Goal: Information Seeking & Learning: Check status

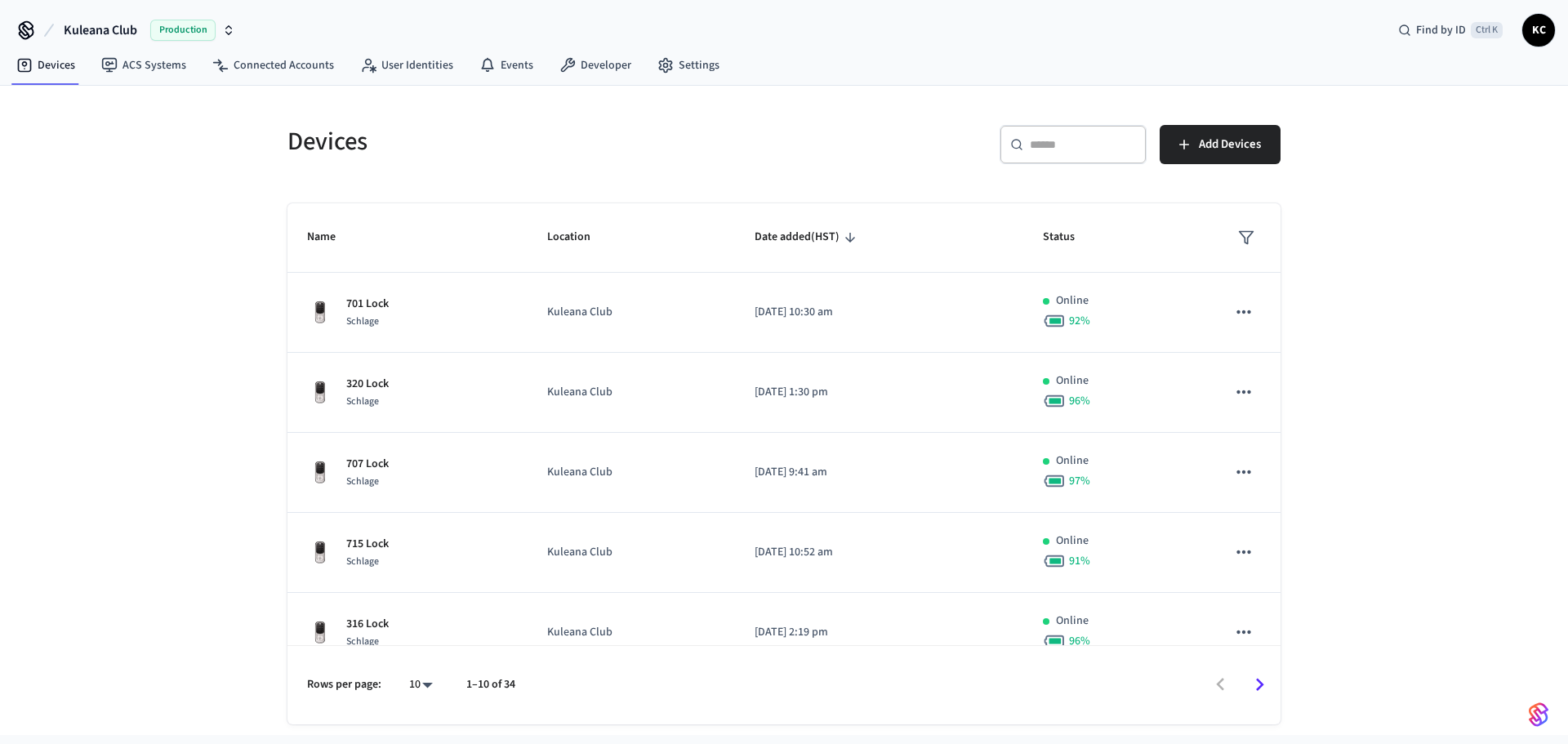
click at [1003, 186] on div "Devices ​ ​ Add Devices Name Location Date added (HST) Status 701 Lock Schlage …" at bounding box center [784, 415] width 1019 height 619
drag, startPoint x: 1054, startPoint y: 151, endPoint x: 1069, endPoint y: 148, distance: 15.3
click at [1054, 151] on input "text" at bounding box center [1083, 145] width 107 height 16
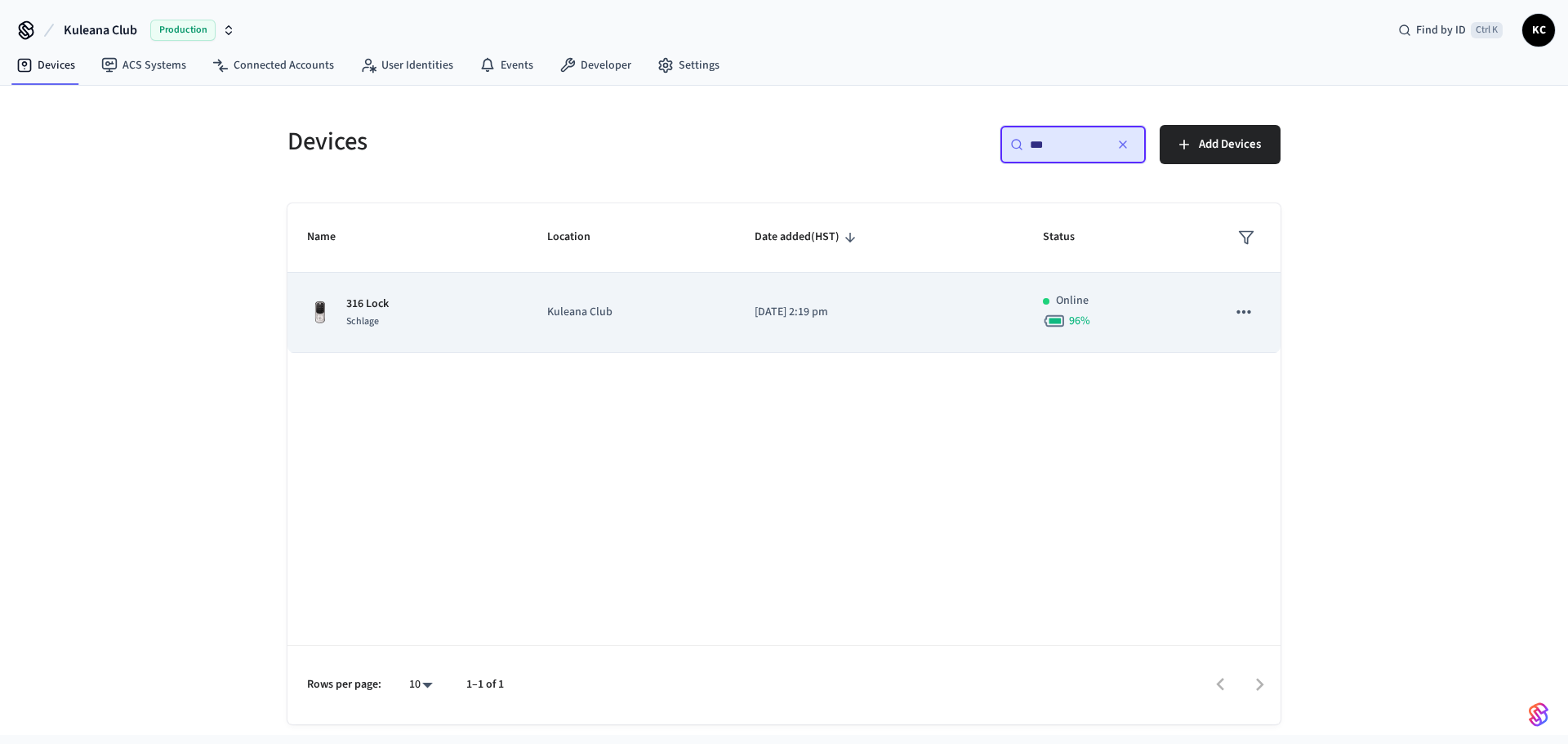
type input "***"
click at [880, 311] on p "[DATE] 2:19 pm" at bounding box center [880, 312] width 249 height 17
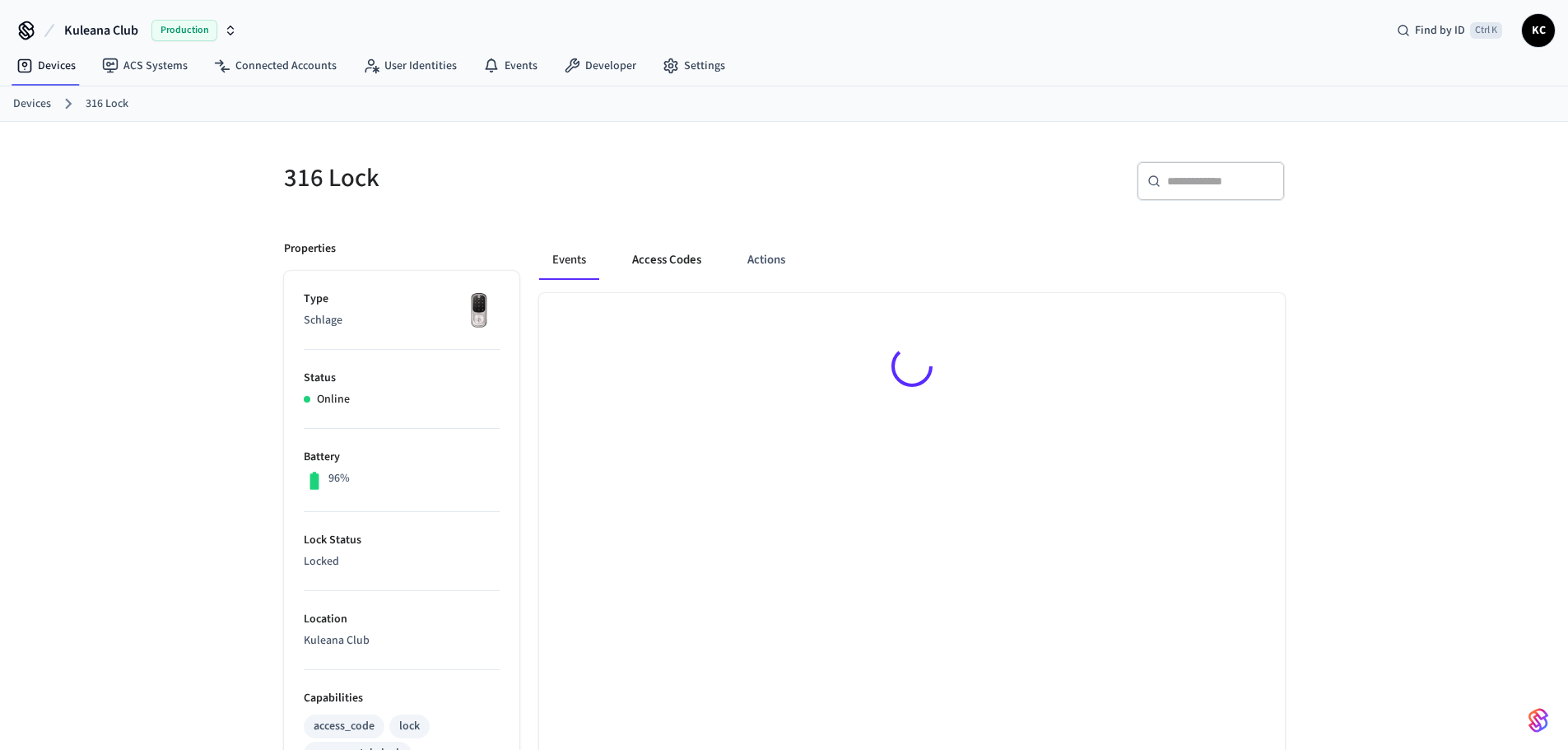
click at [681, 258] on button "Access Codes" at bounding box center [666, 260] width 96 height 39
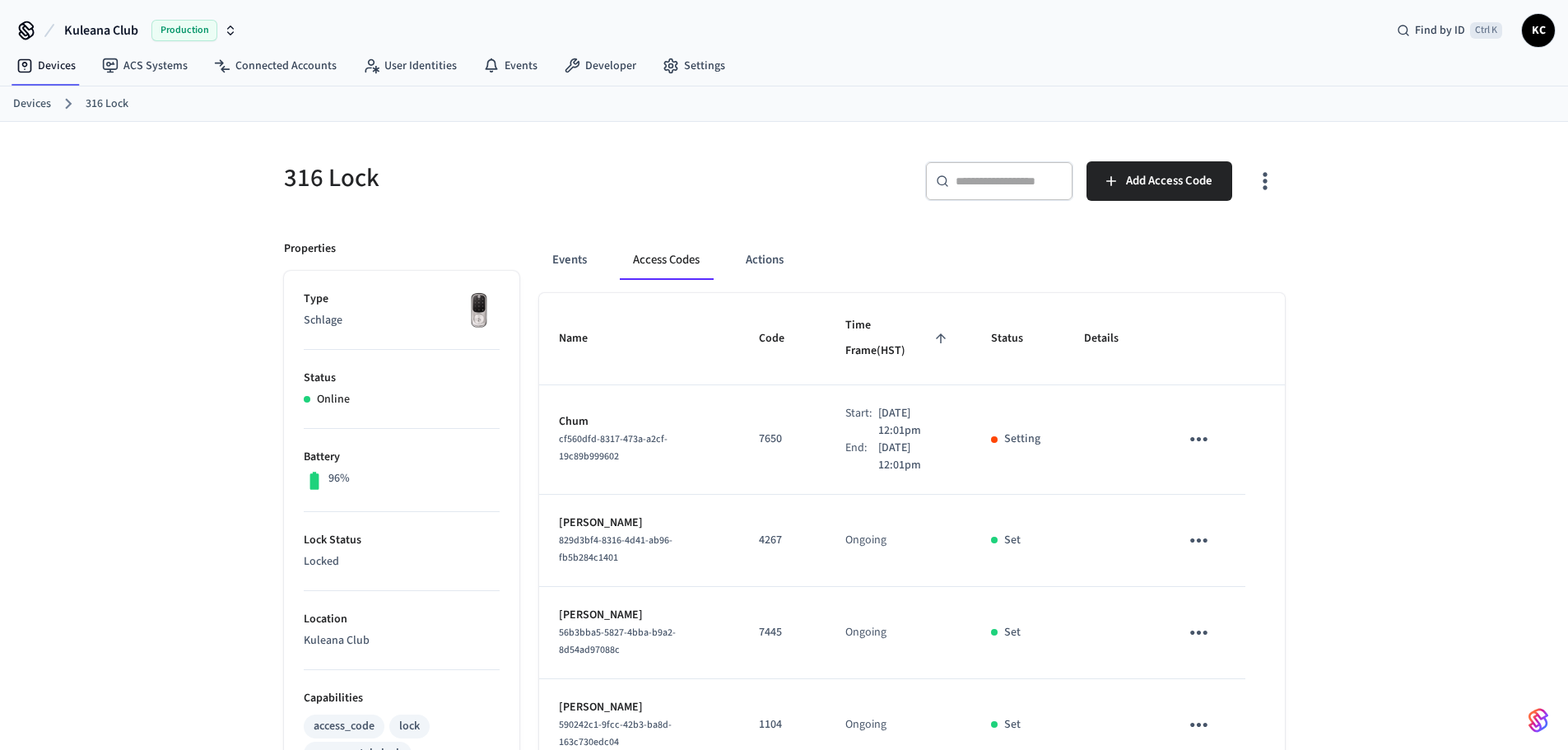
click at [1300, 439] on div "316 Lock ​ ​ Add Access Code Properties Type Schlage Status Online Battery 96% …" at bounding box center [784, 756] width 1053 height 1269
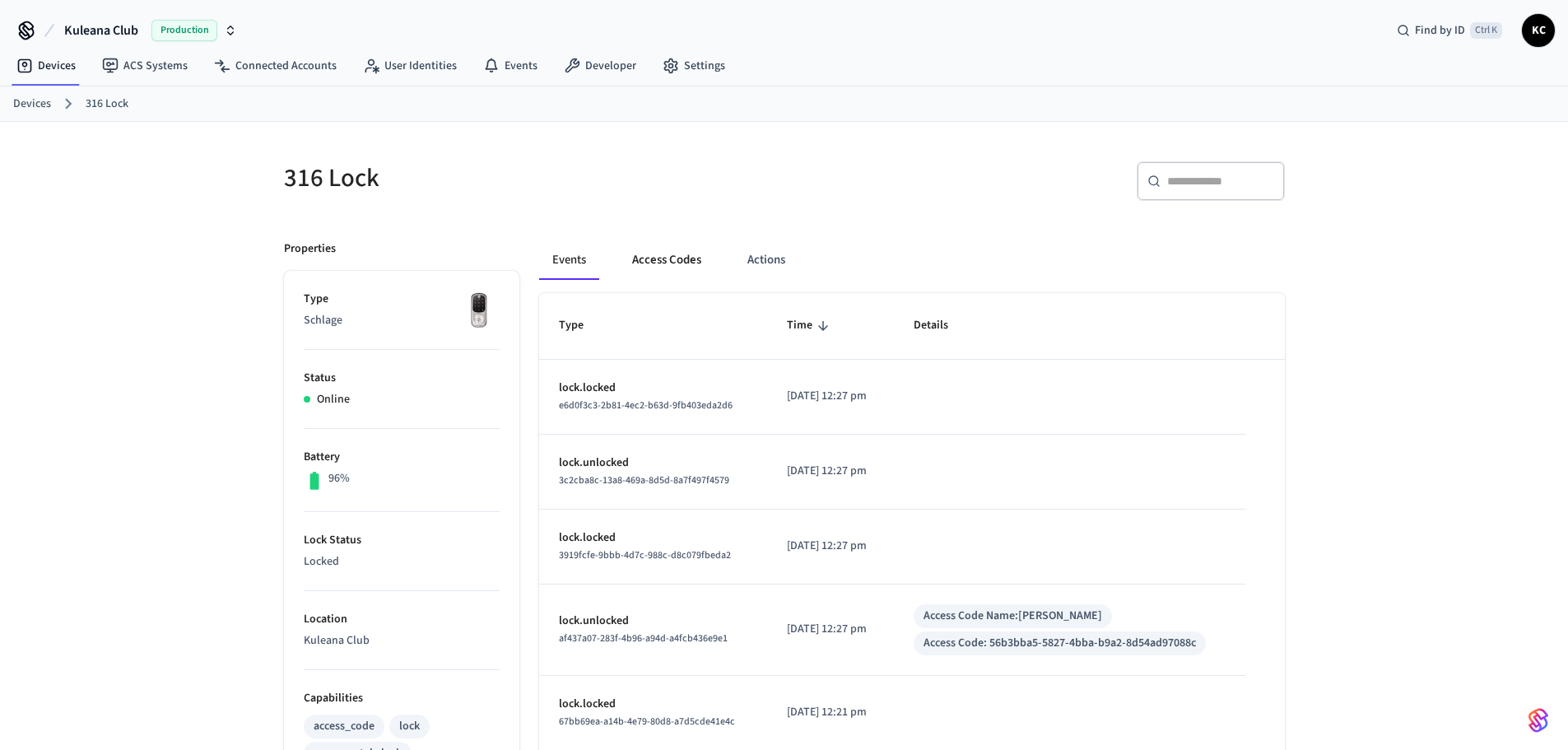
click at [661, 253] on button "Access Codes" at bounding box center [666, 260] width 96 height 39
click at [663, 259] on button "Access Codes" at bounding box center [666, 260] width 96 height 39
click at [28, 111] on link "Devices" at bounding box center [32, 104] width 38 height 17
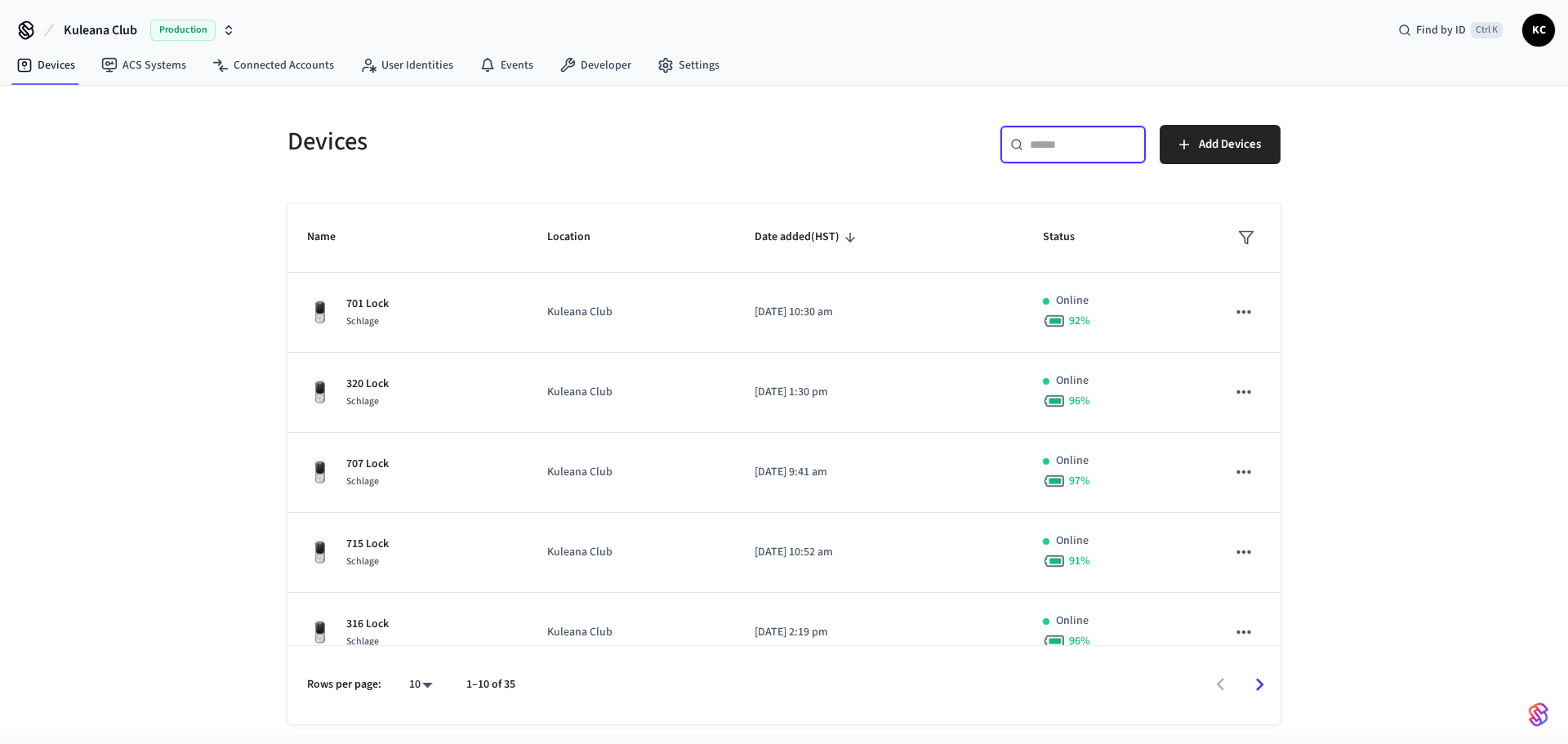
click at [1094, 149] on input "text" at bounding box center [1083, 145] width 107 height 16
type input "*"
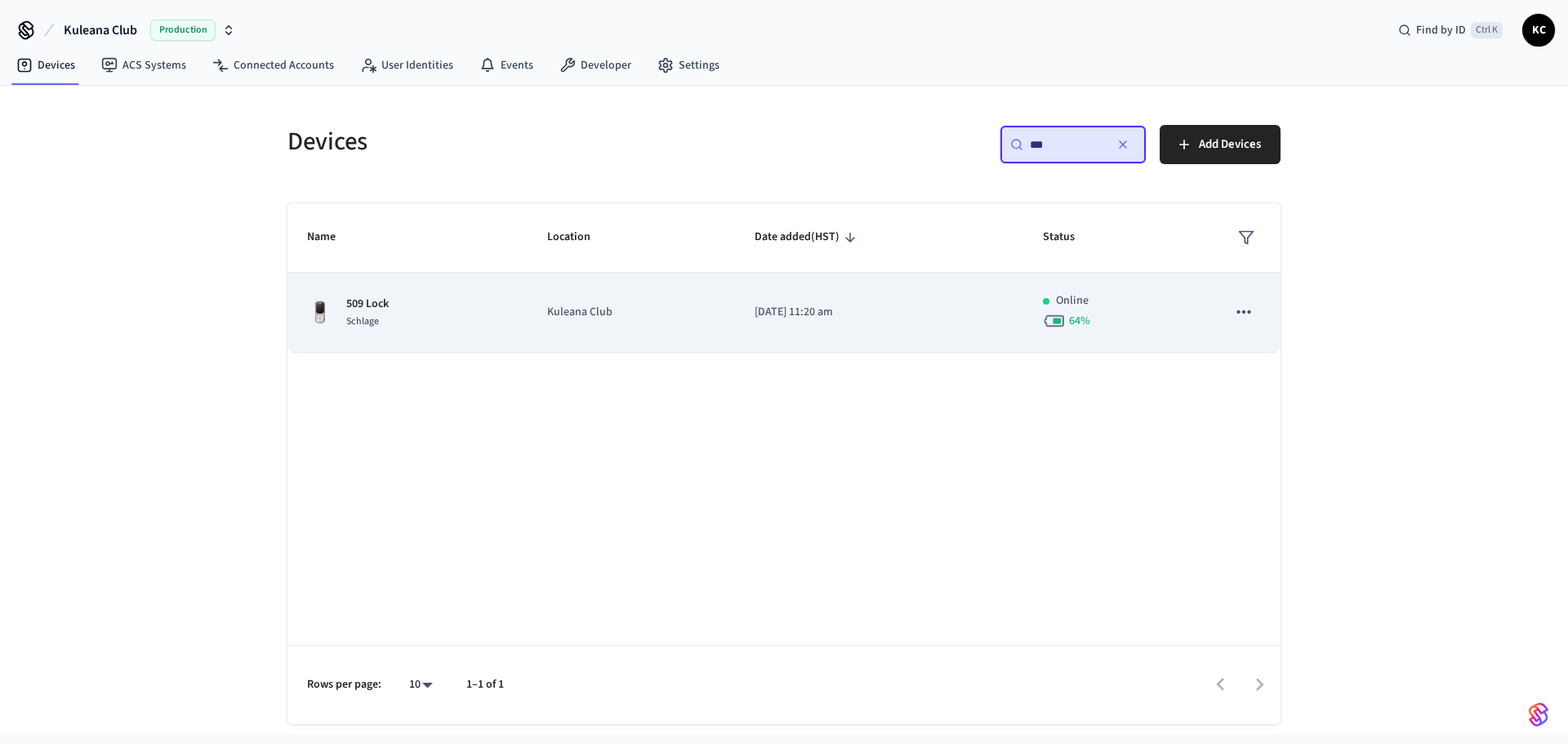
type input "***"
click at [726, 327] on td "Kuleana Club" at bounding box center [632, 313] width 208 height 80
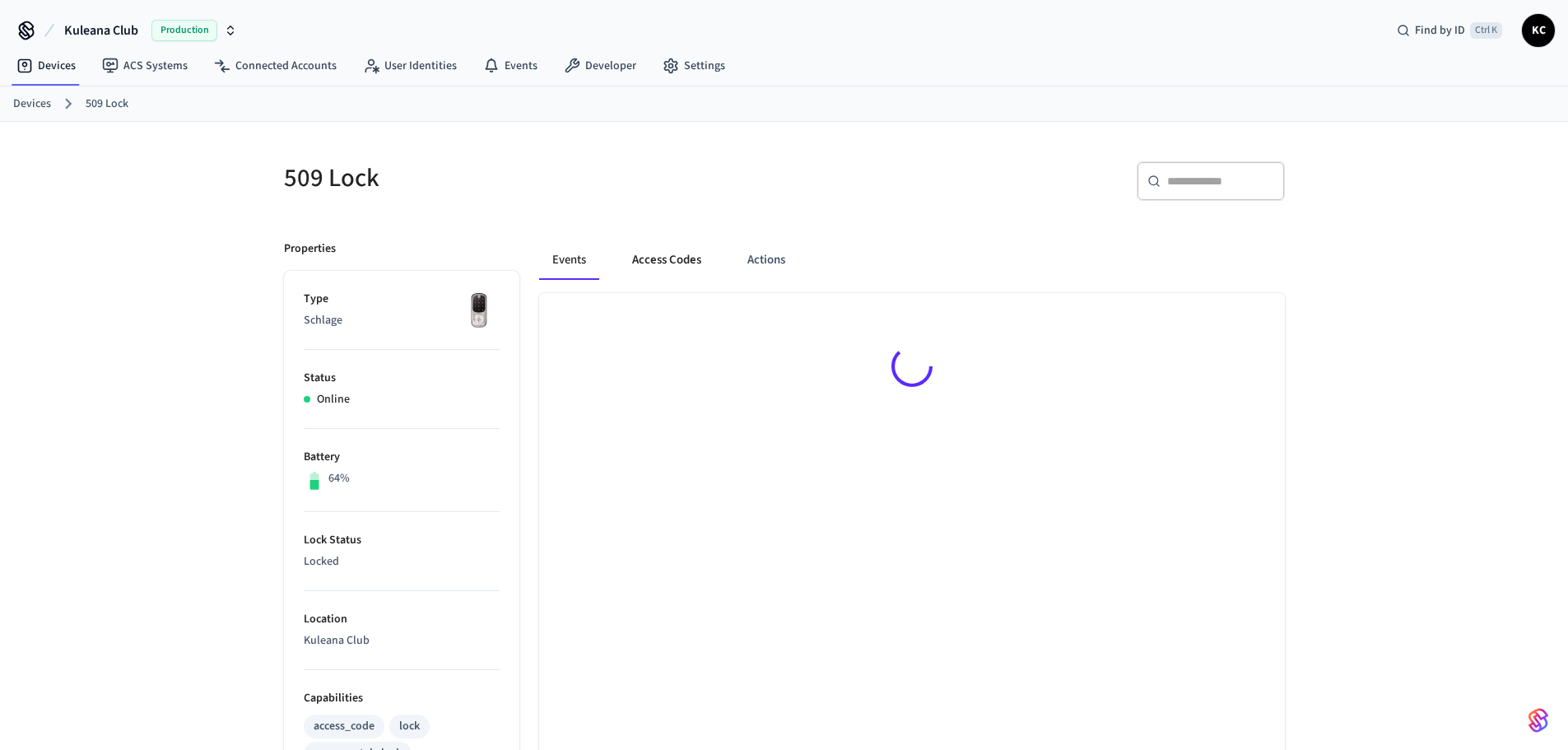
click at [665, 251] on button "Access Codes" at bounding box center [666, 260] width 96 height 39
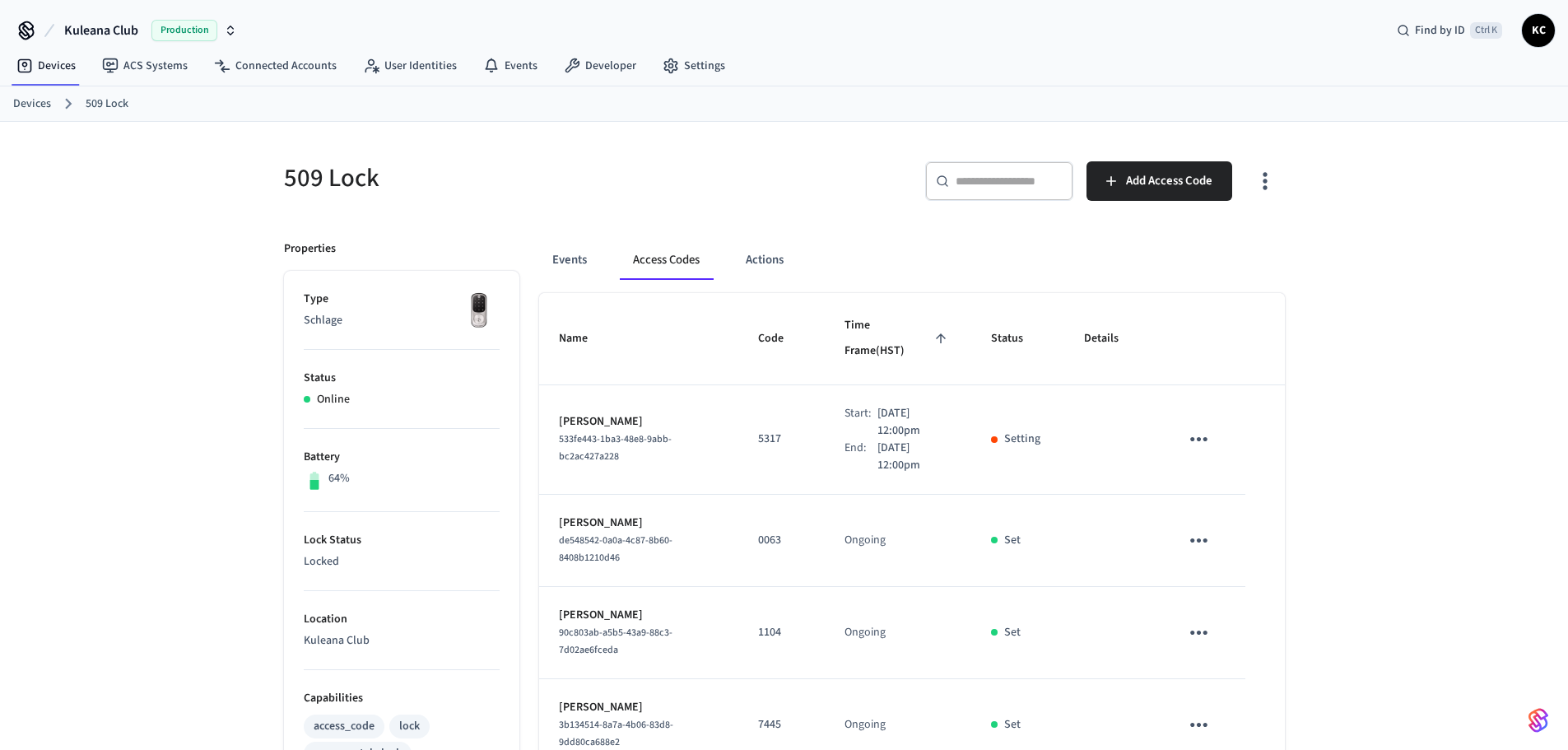
click at [1453, 351] on div "509 Lock ​ ​ Add Access Code Properties Type Schlage Status Online Battery 64% …" at bounding box center [784, 763] width 1568 height 1282
click at [34, 107] on link "Devices" at bounding box center [32, 104] width 38 height 17
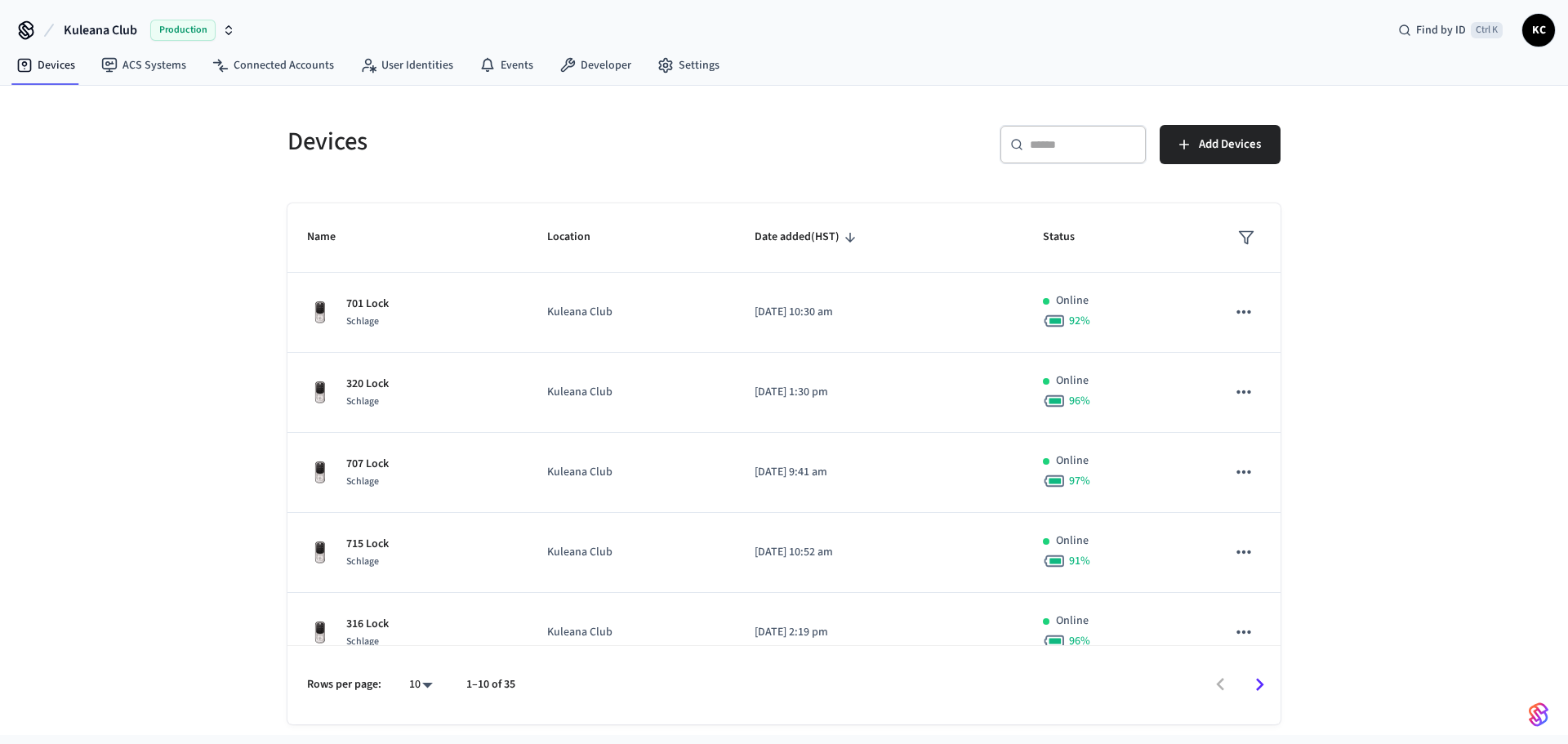
click at [1063, 147] on input "text" at bounding box center [1083, 145] width 107 height 16
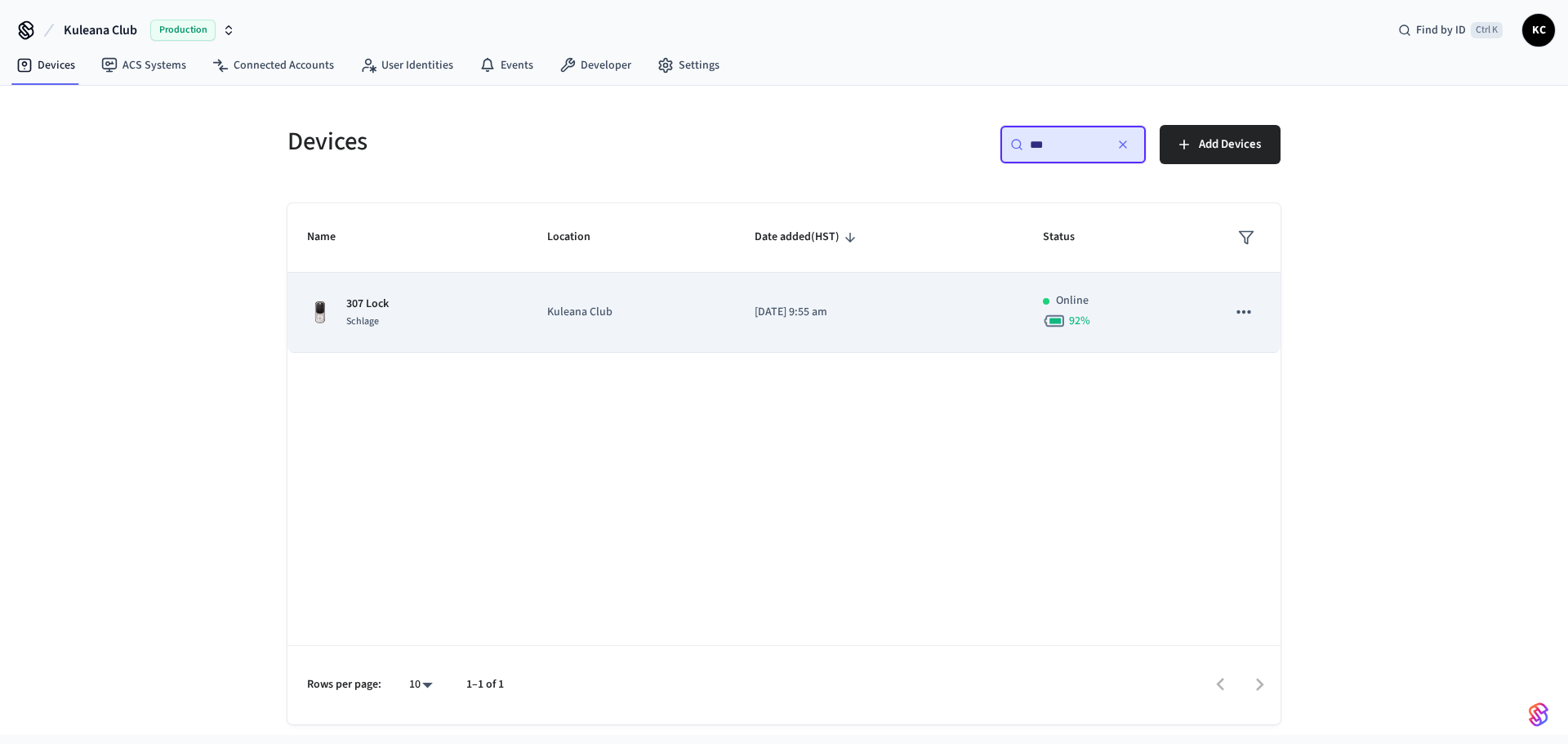
type input "***"
click at [776, 322] on td "2023/03/31 at 9:55 am" at bounding box center [879, 313] width 289 height 80
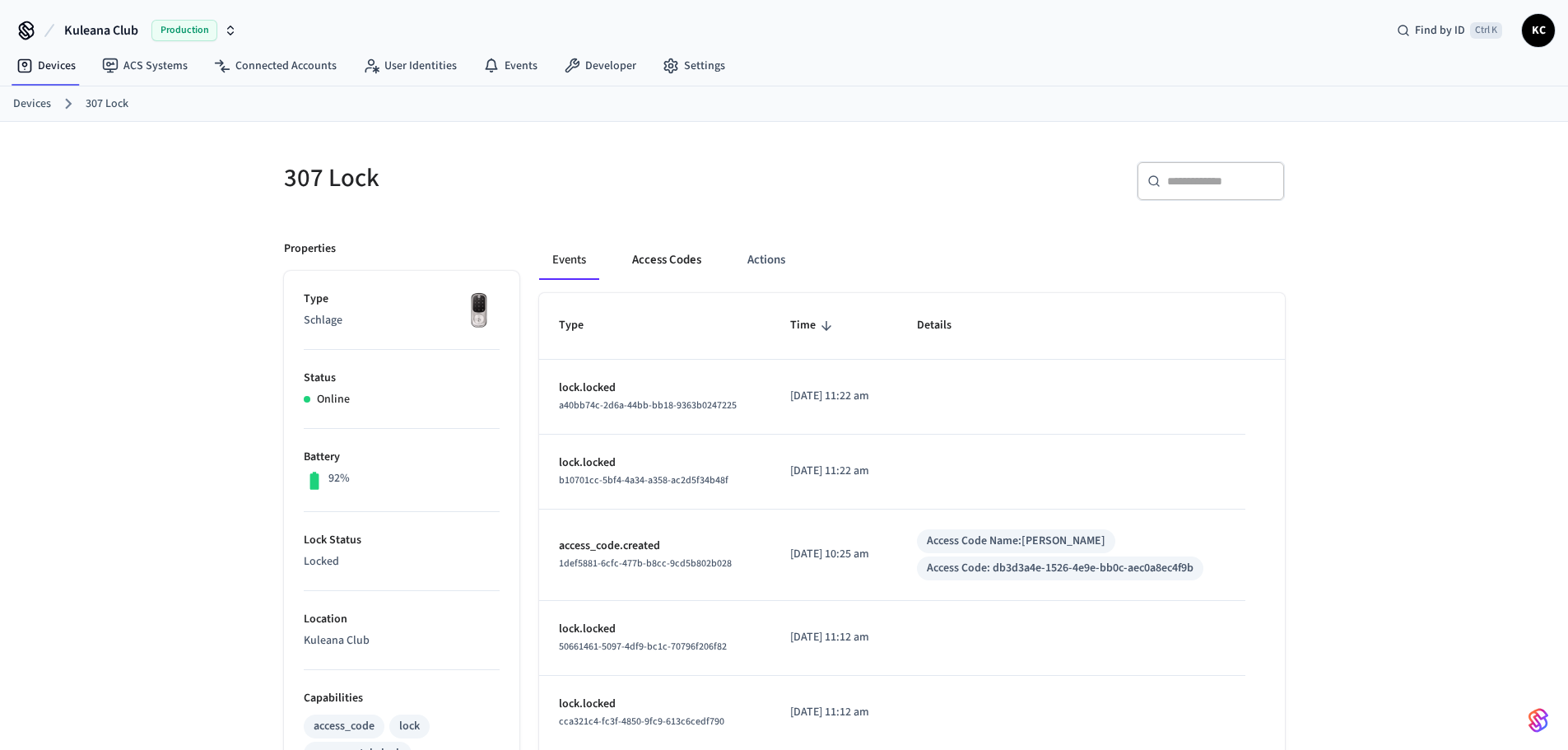
click at [679, 263] on button "Access Codes" at bounding box center [666, 260] width 96 height 39
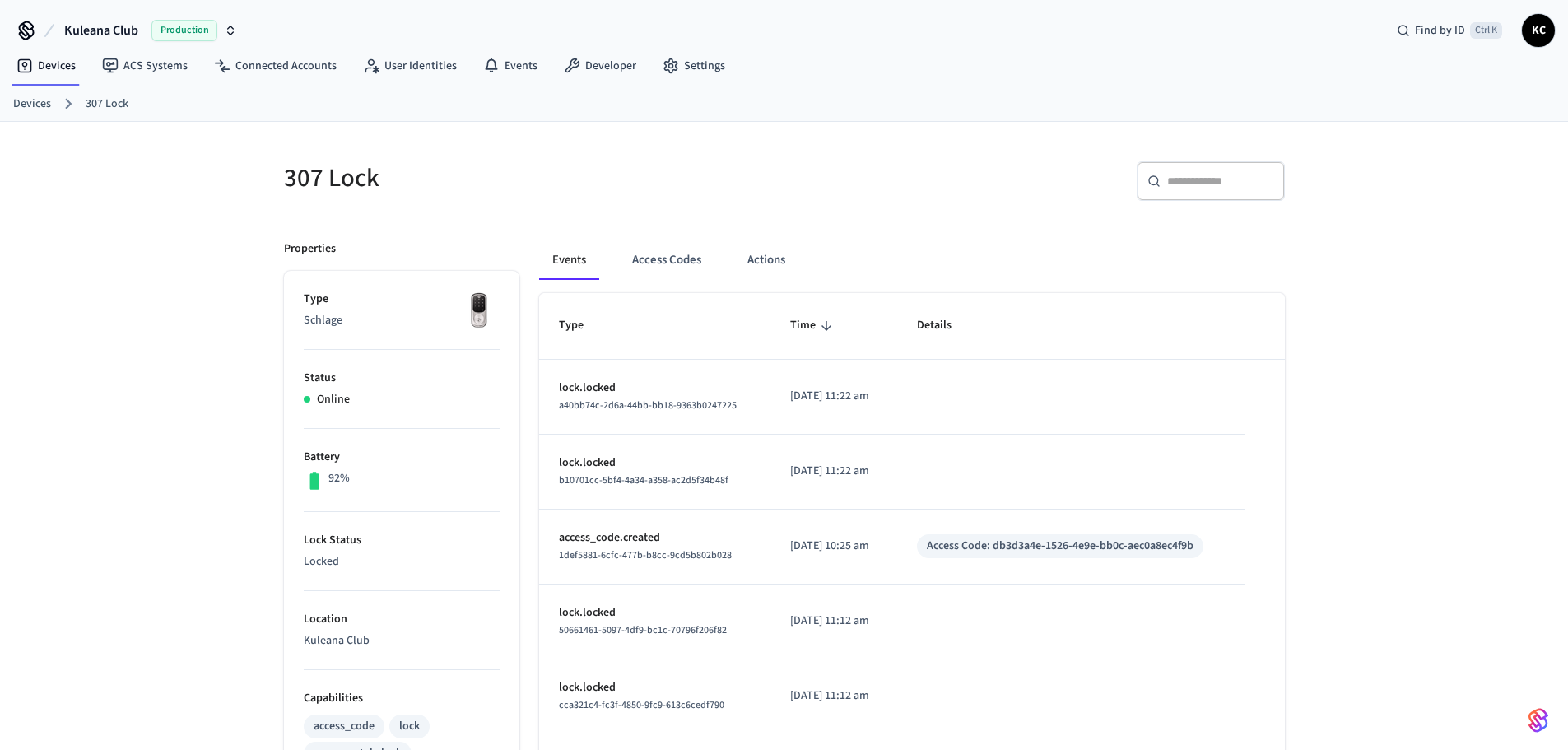
click at [1419, 281] on div "307 Lock ​ ​ Properties Type Schlage Status Online Battery 92% Lock Status Lock…" at bounding box center [784, 654] width 1568 height 1066
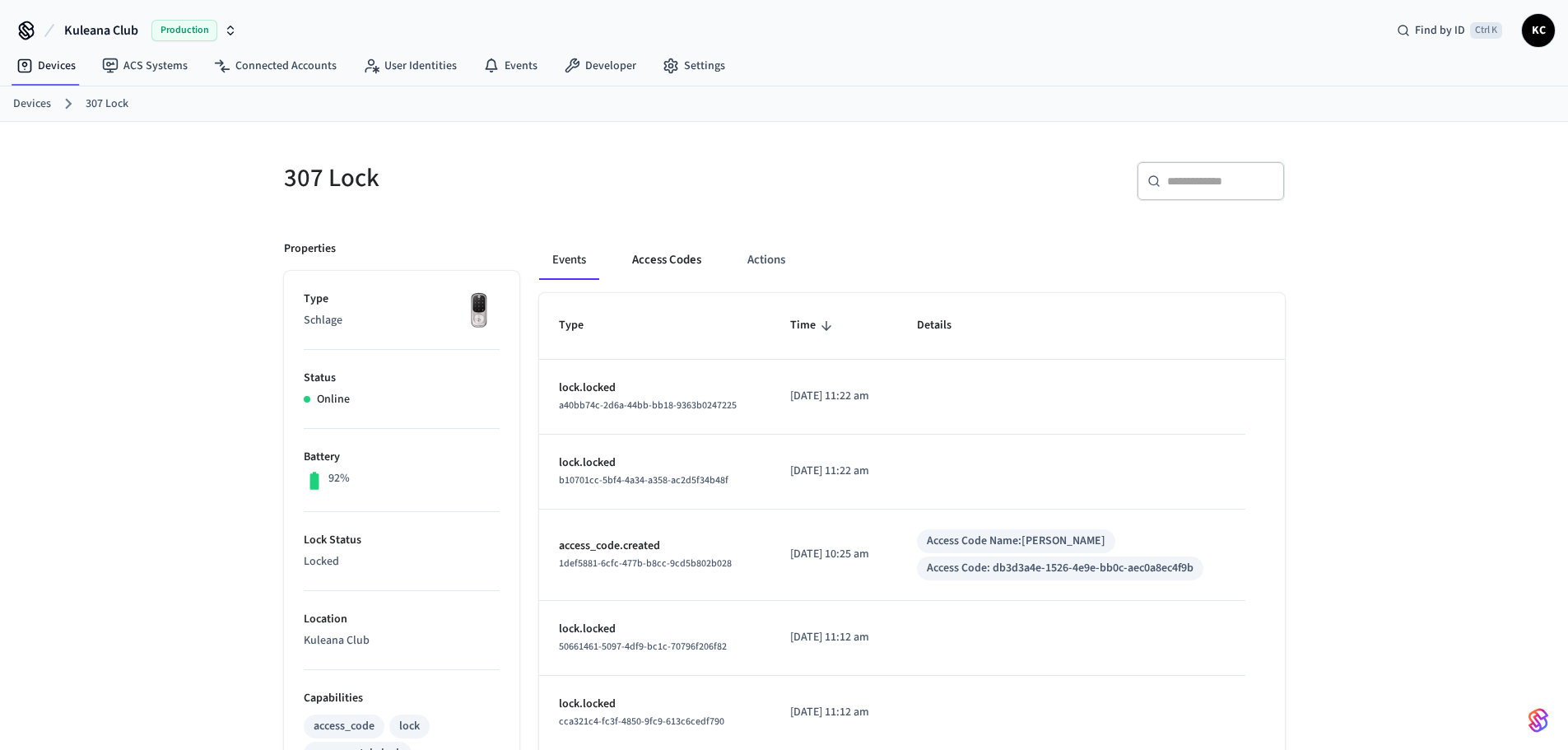
click at [700, 260] on button "Access Codes" at bounding box center [666, 260] width 96 height 39
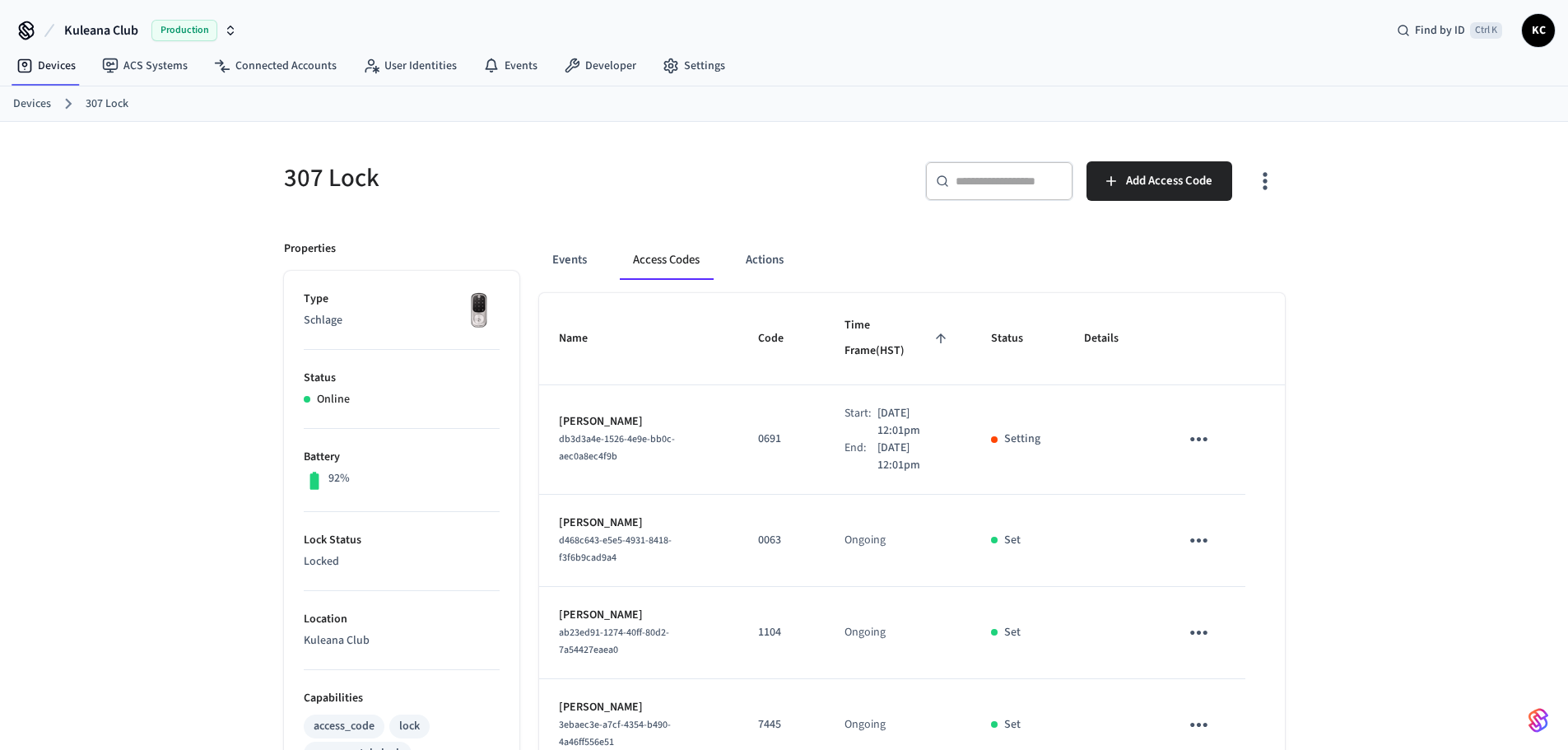
click at [1368, 217] on div "307 Lock ​ ​ Add Access Code Properties Type Schlage Status Online Battery 92% …" at bounding box center [784, 763] width 1568 height 1282
click at [192, 339] on div "307 Lock ​ ​ Add Access Code Properties Type Schlage Status Online Battery 92% …" at bounding box center [784, 763] width 1568 height 1282
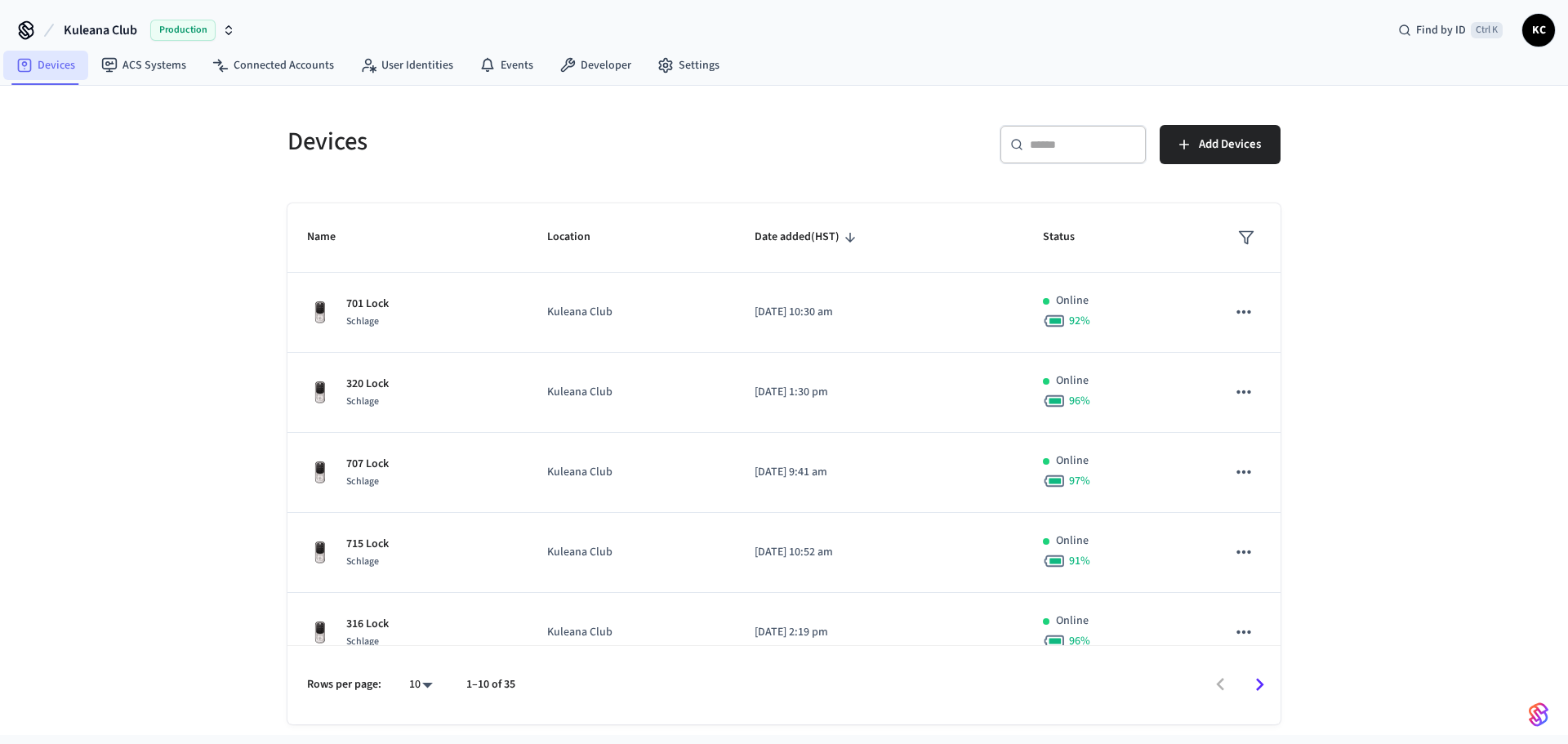
click at [48, 79] on link "Devices" at bounding box center [46, 65] width 85 height 29
click at [1060, 147] on input "text" at bounding box center [1083, 145] width 107 height 16
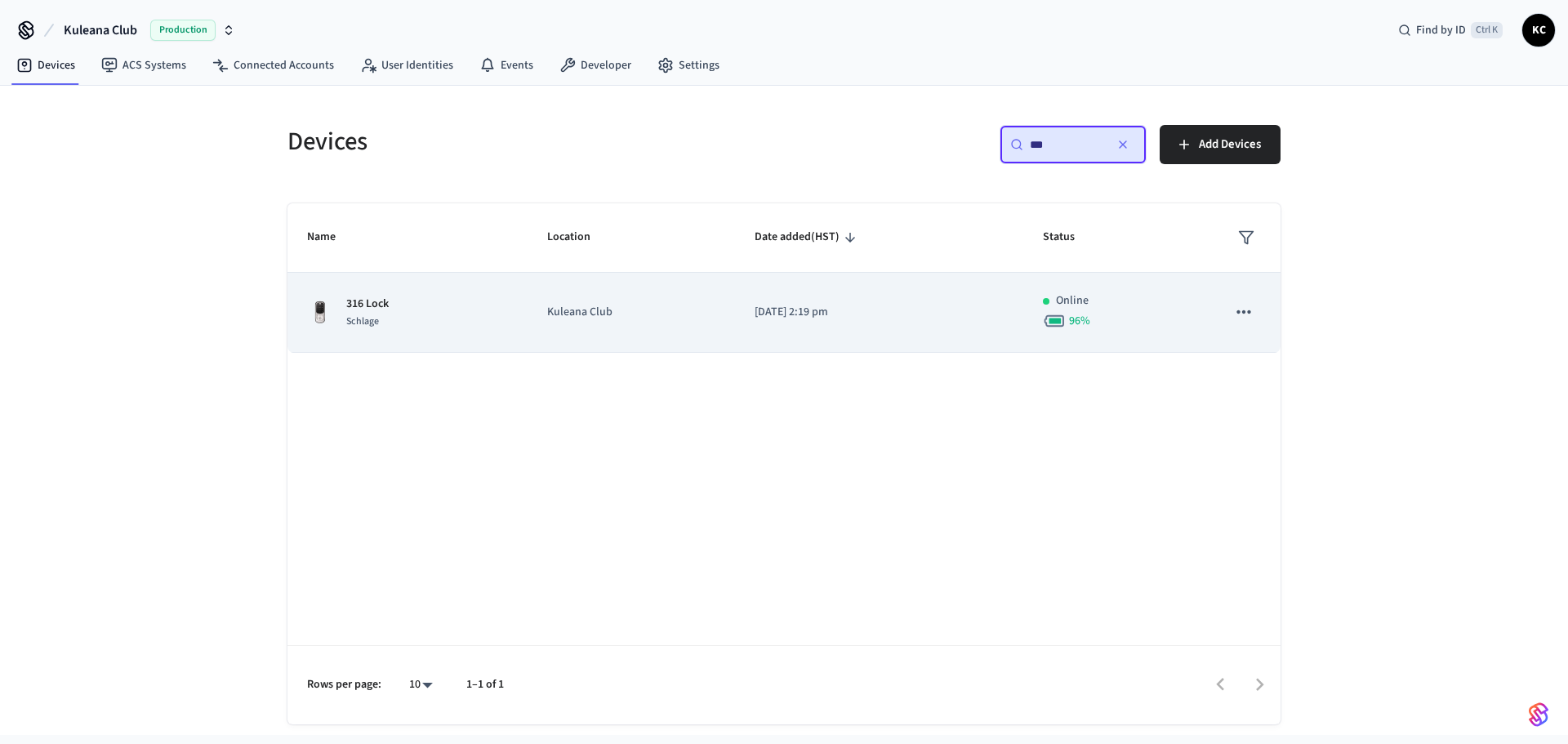
type input "***"
click at [819, 314] on p "[DATE] 2:19 pm" at bounding box center [880, 312] width 249 height 17
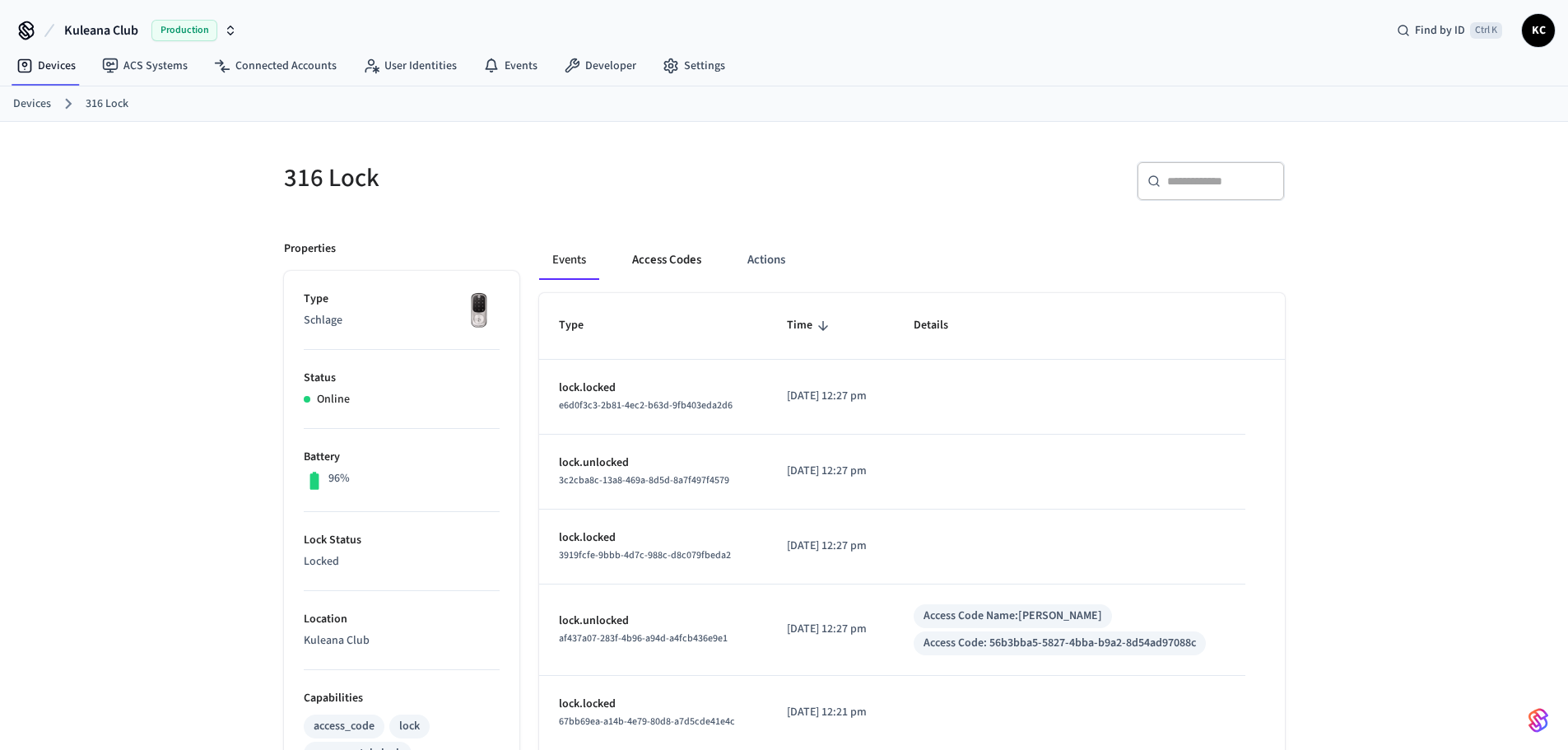
click at [657, 263] on button "Access Codes" at bounding box center [666, 260] width 96 height 39
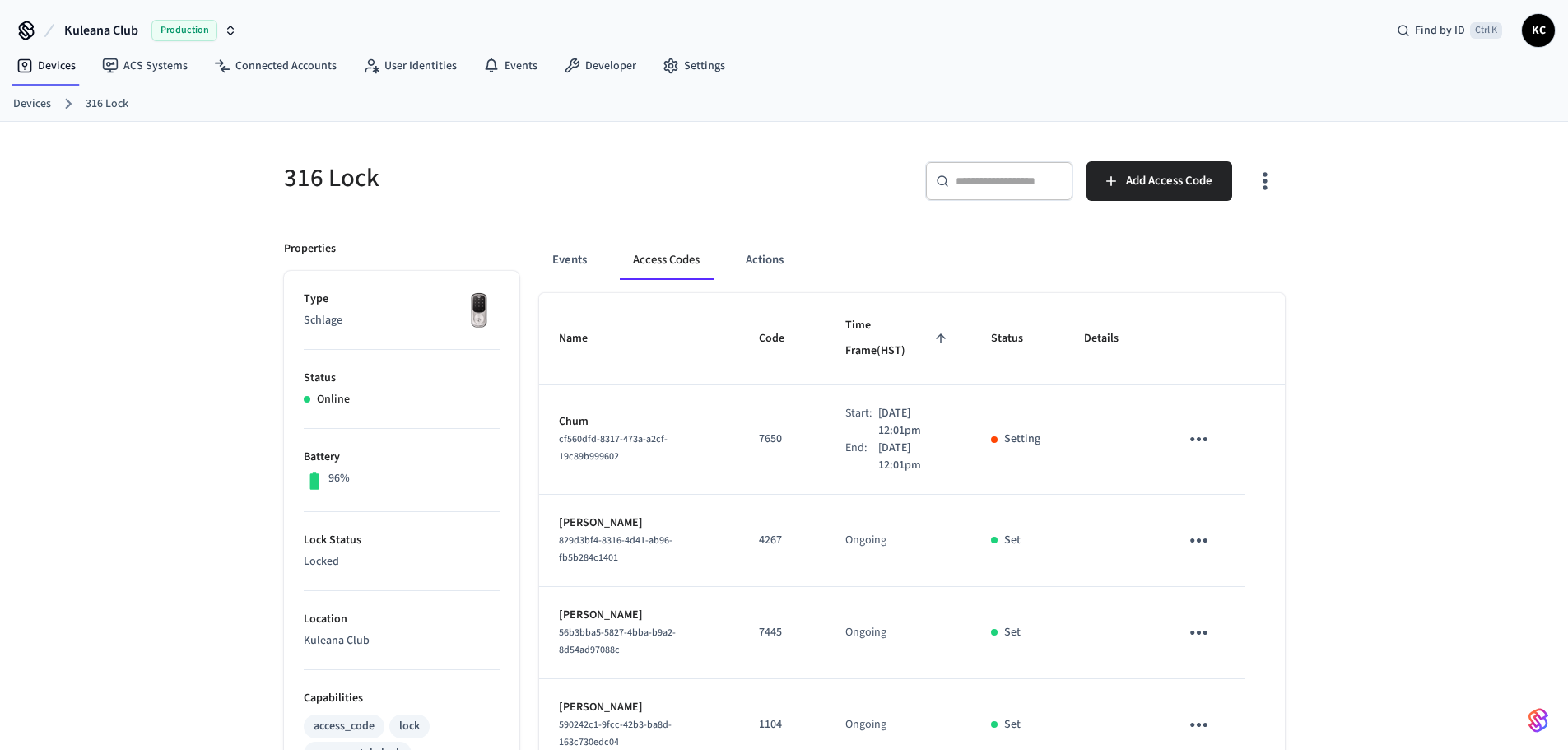
click at [1422, 295] on div "316 Lock ​ ​ Add Access Code Properties Type Schlage Status Online Battery 96% …" at bounding box center [784, 756] width 1568 height 1269
click at [1356, 174] on div "316 Lock ​ ​ Add Access Code Properties Type Schlage Status Online Battery 96% …" at bounding box center [784, 756] width 1568 height 1269
click at [1446, 339] on div "316 Lock ​ ​ Add Access Code Properties Type Schlage Status Online Battery 96% …" at bounding box center [784, 756] width 1568 height 1269
click at [1384, 352] on div "316 Lock ​ ​ Add Access Code Properties Type Schlage Status Online Battery 96% …" at bounding box center [784, 756] width 1568 height 1269
click at [17, 101] on link "Devices" at bounding box center [32, 104] width 38 height 17
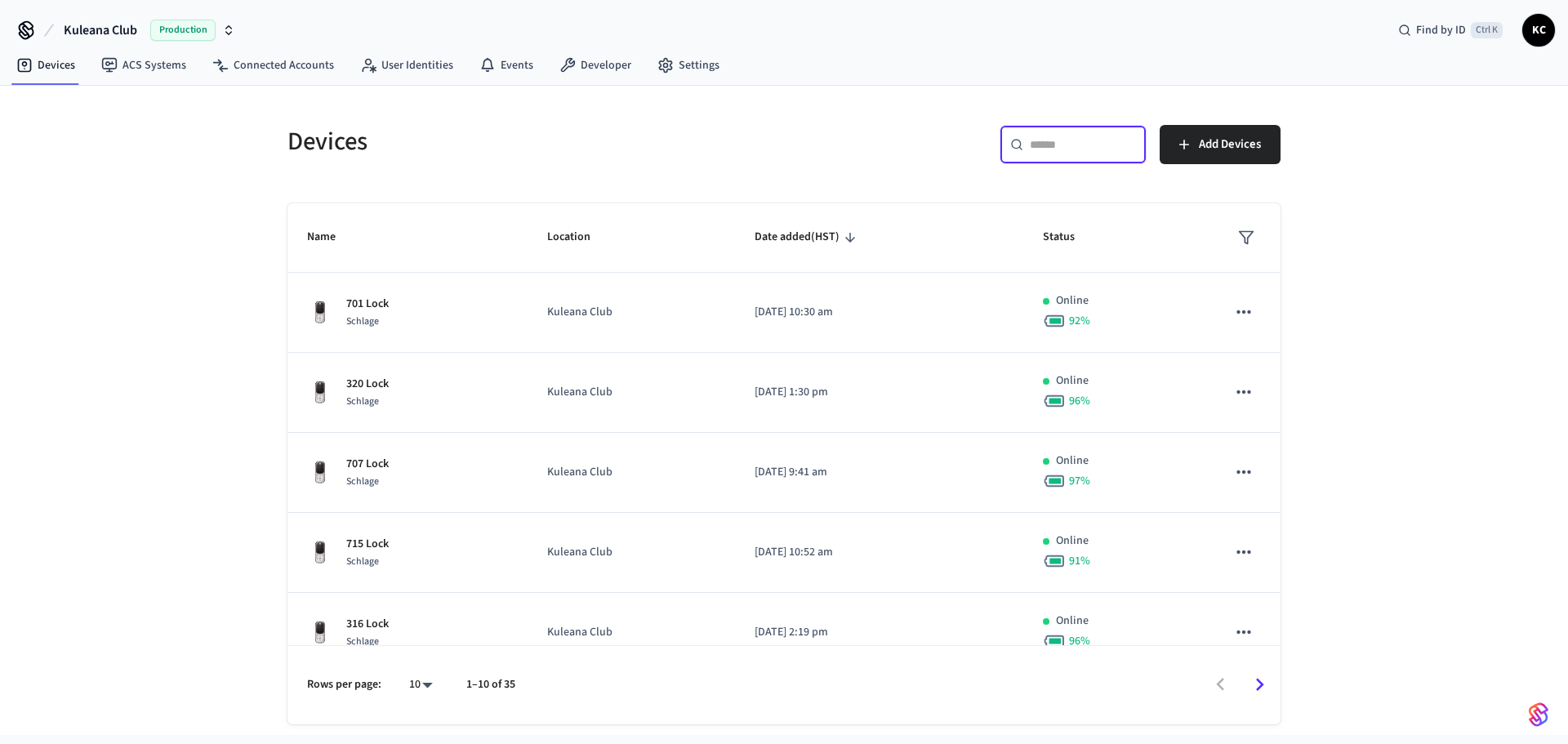
click at [1091, 146] on input "text" at bounding box center [1083, 145] width 107 height 16
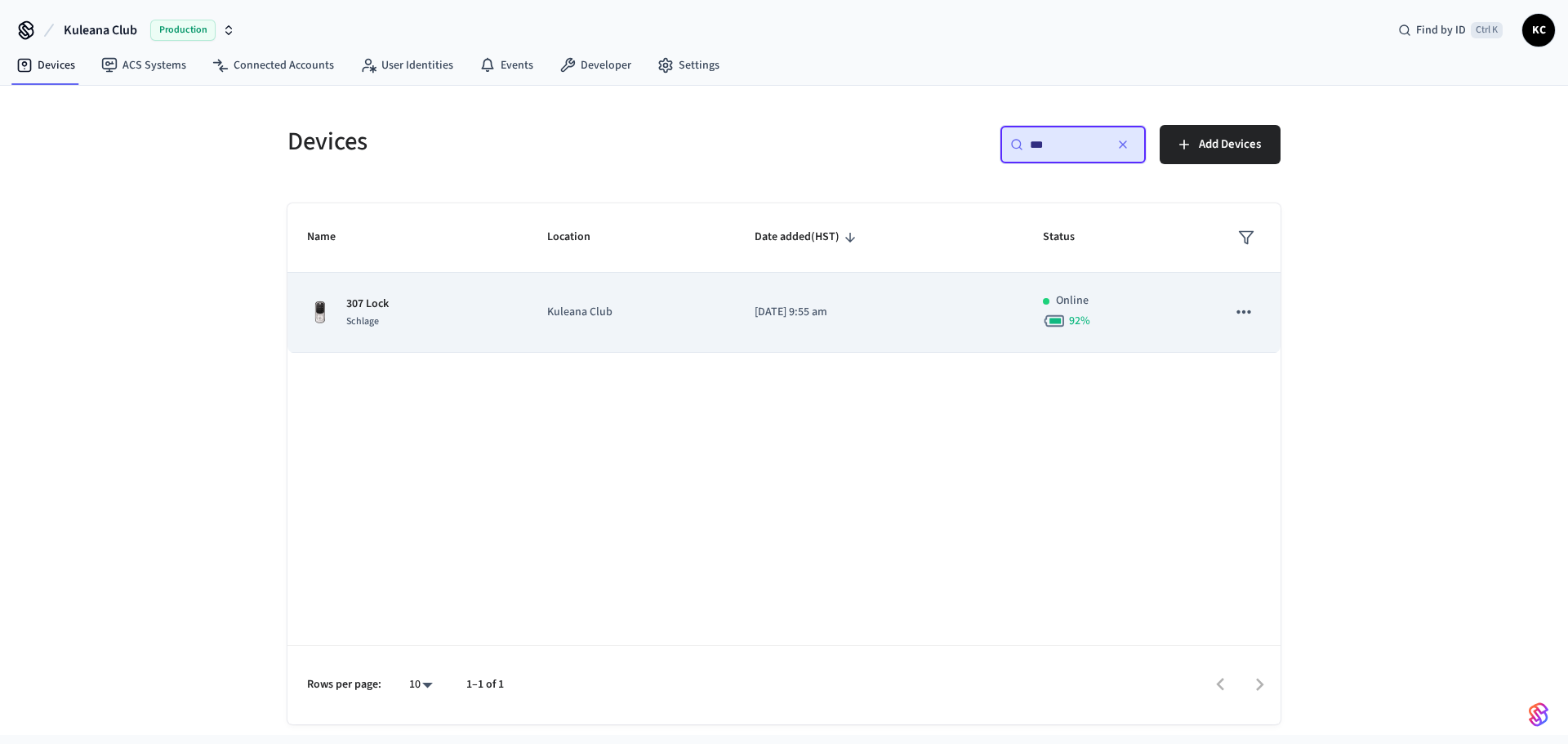
type input "***"
click at [863, 339] on td "2023/03/31 at 9:55 am" at bounding box center [879, 313] width 289 height 80
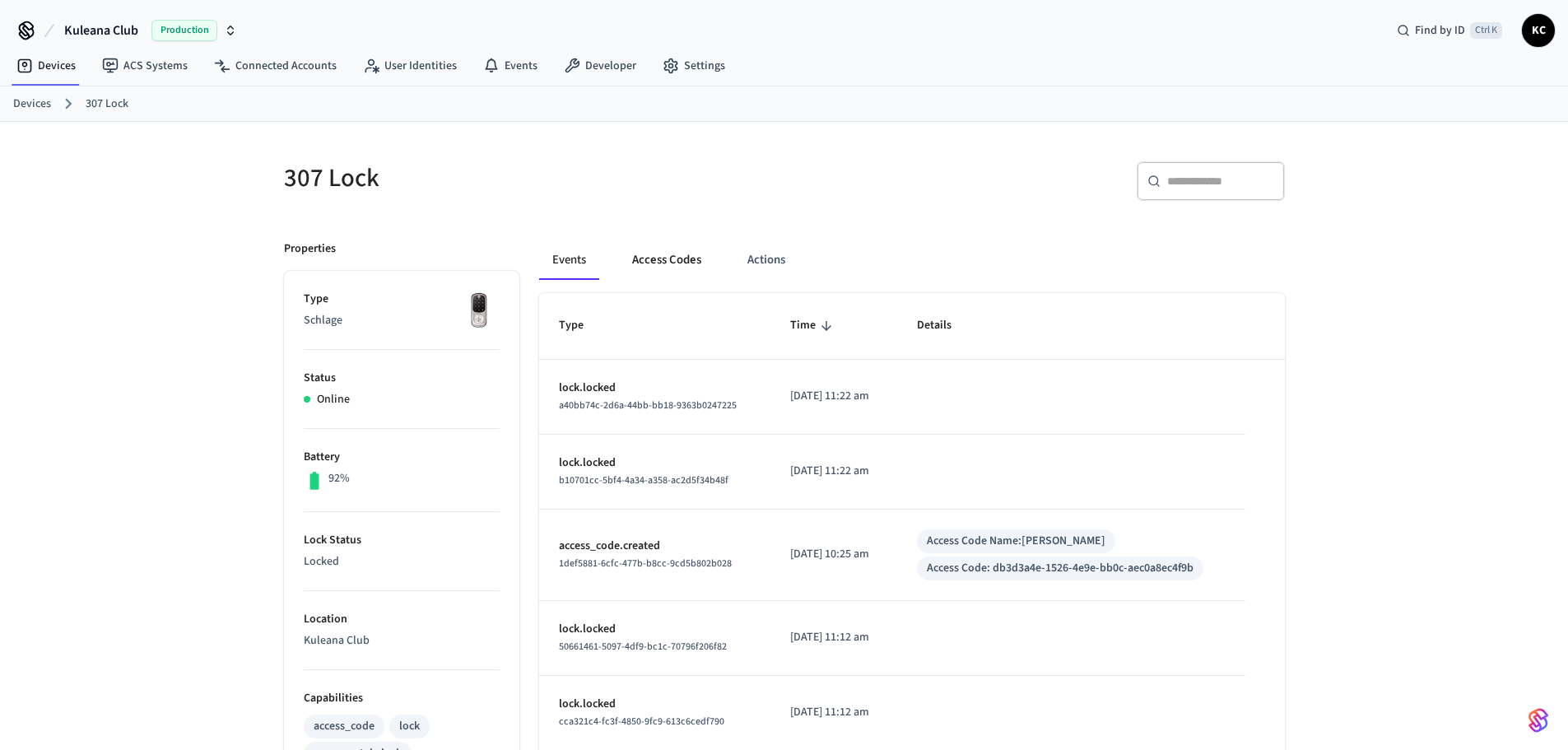
drag, startPoint x: 628, startPoint y: 241, endPoint x: 649, endPoint y: 256, distance: 25.8
click at [630, 242] on button "Access Codes" at bounding box center [666, 260] width 96 height 39
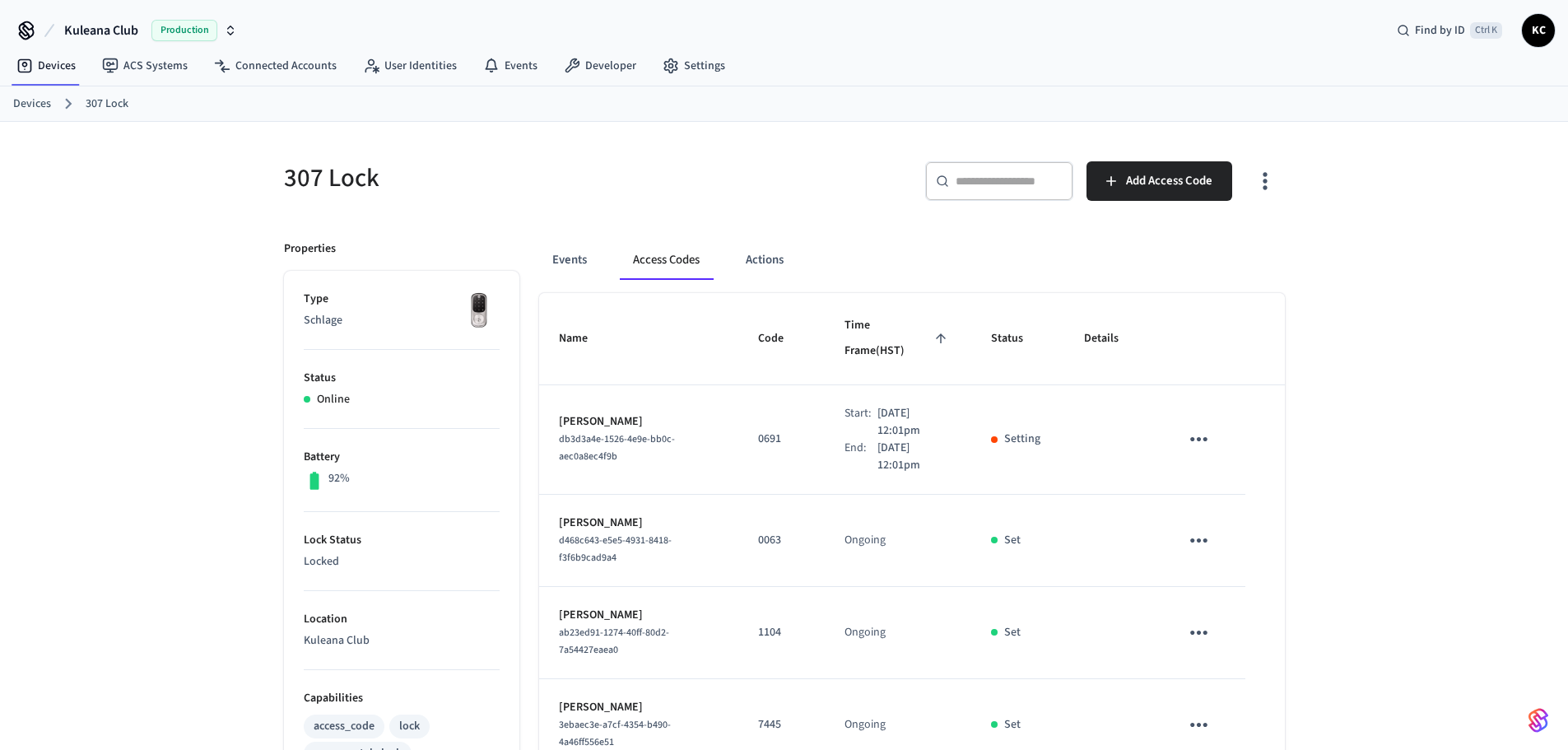
click at [656, 260] on button "Access Codes" at bounding box center [666, 260] width 93 height 39
drag, startPoint x: 44, startPoint y: 99, endPoint x: 82, endPoint y: 104, distance: 38.3
click at [44, 99] on link "Devices" at bounding box center [32, 104] width 38 height 17
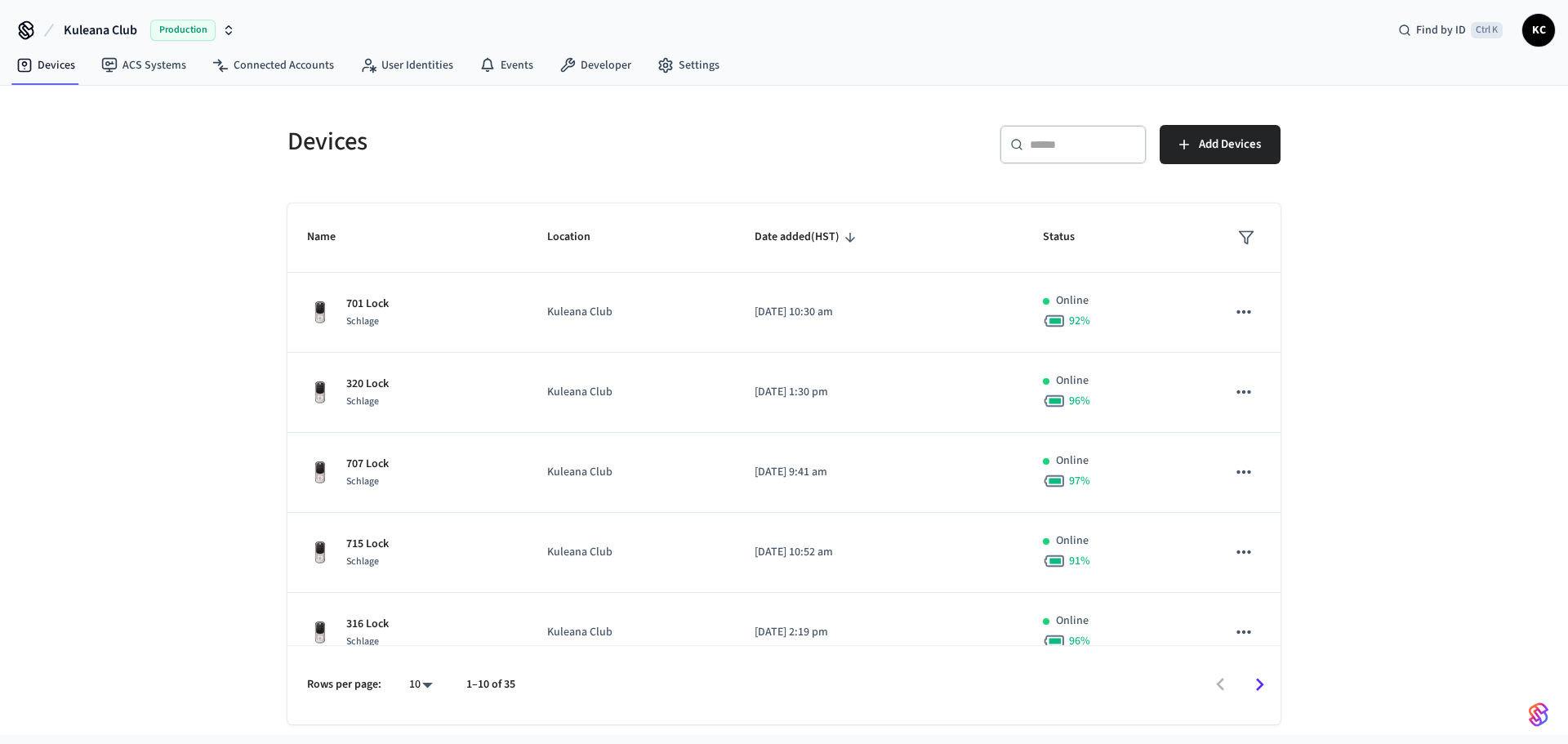
click at [1068, 147] on input "text" at bounding box center [1083, 145] width 107 height 16
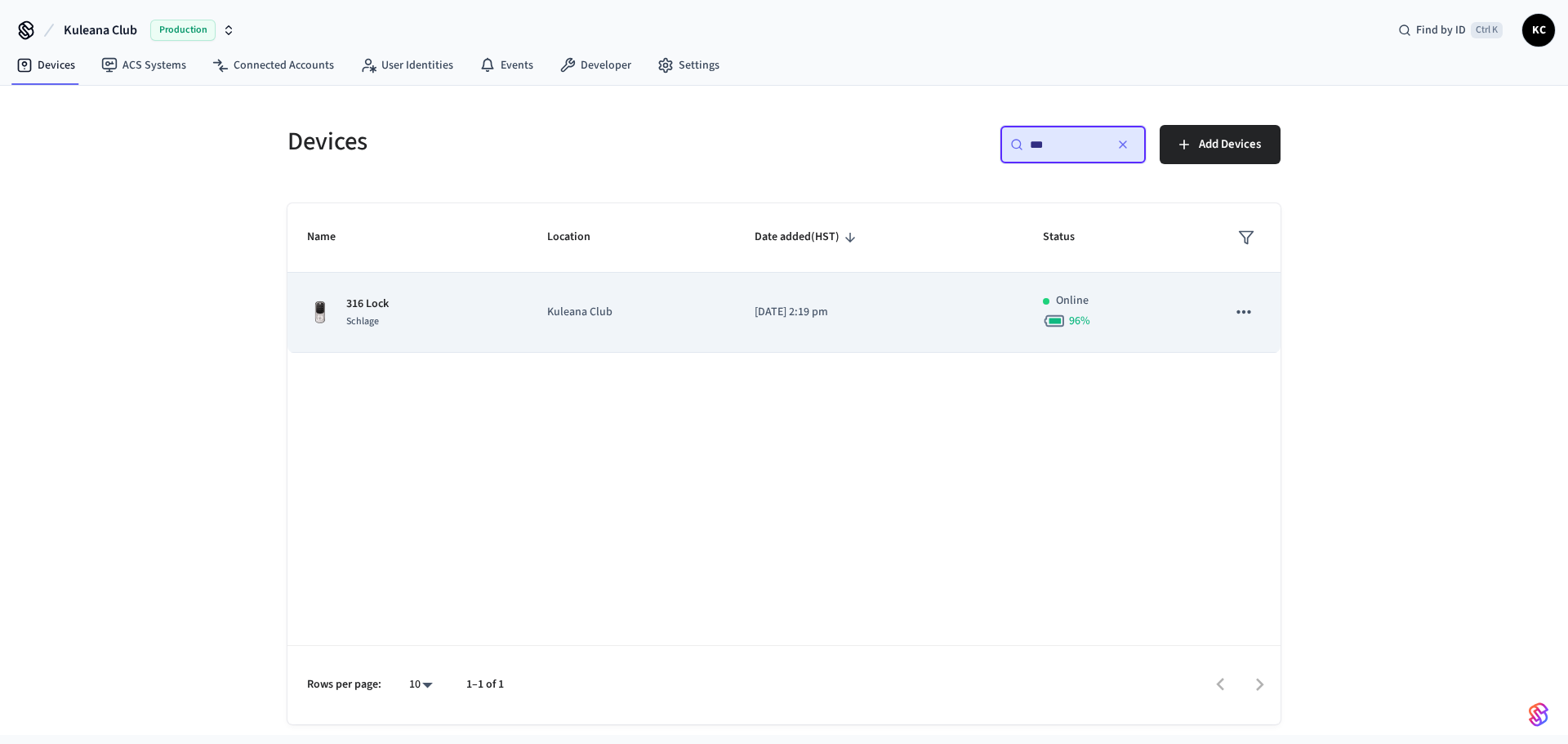
type input "***"
click at [809, 323] on td "[DATE] 2:19 pm" at bounding box center [879, 313] width 289 height 80
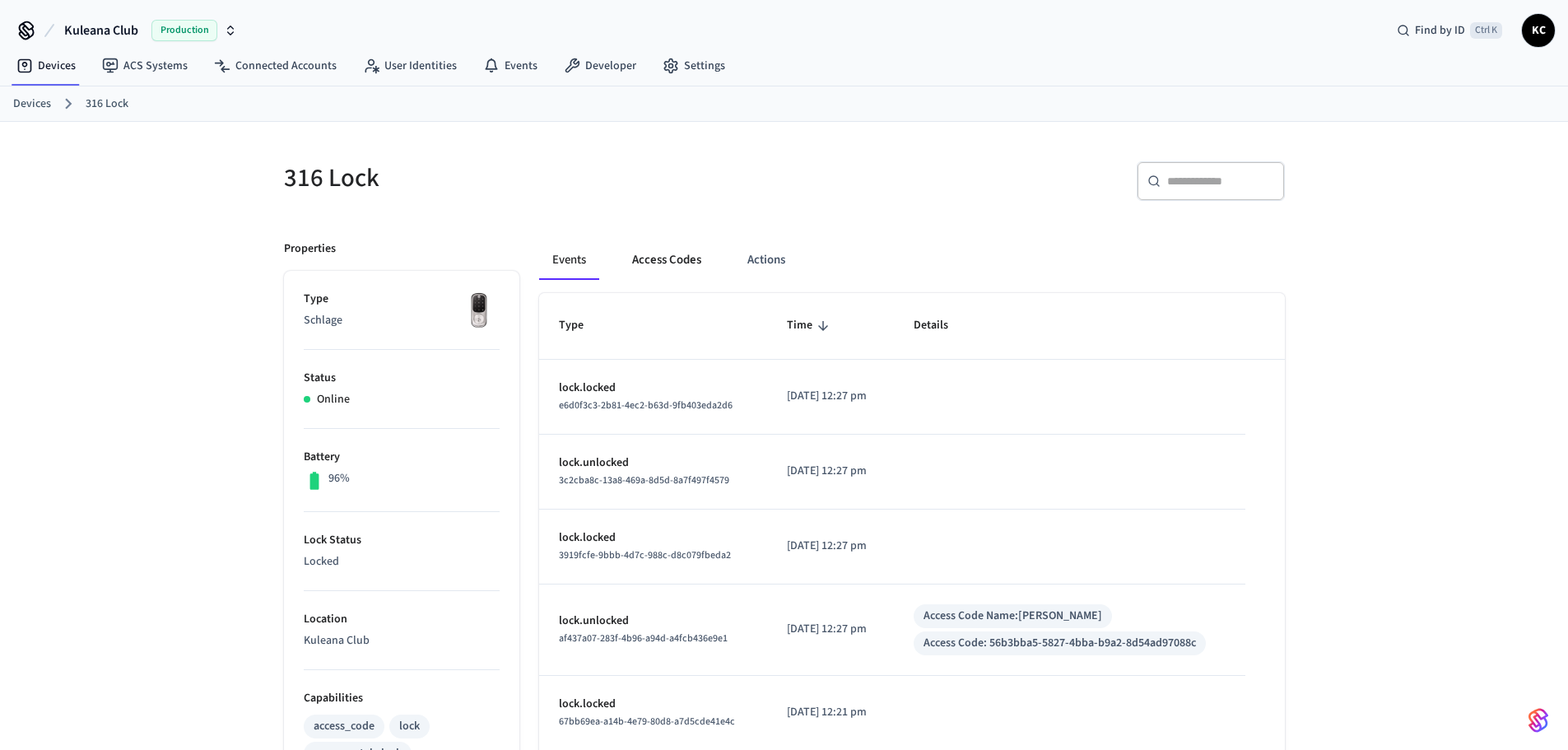
click at [654, 253] on button "Access Codes" at bounding box center [666, 260] width 96 height 39
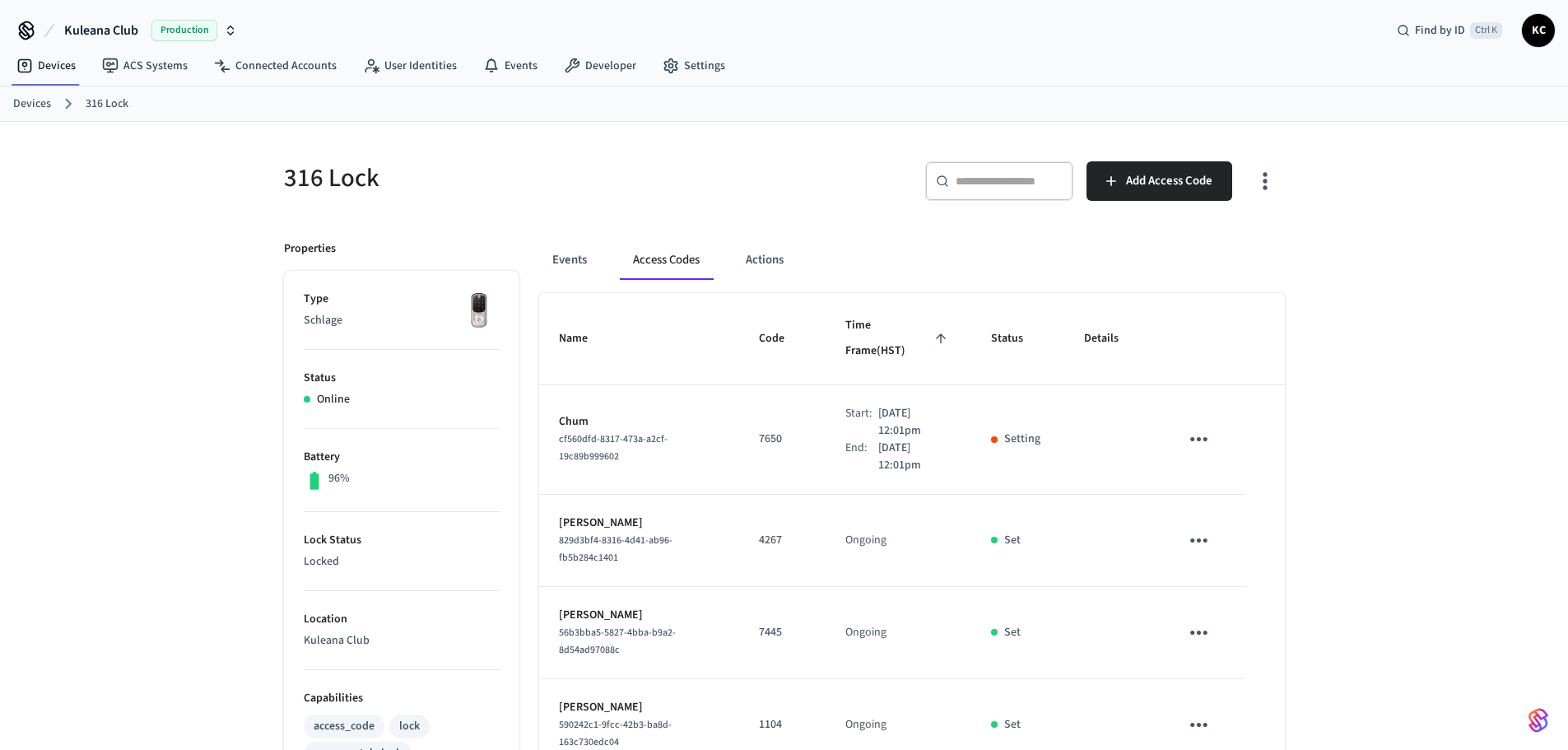
click at [36, 97] on link "Devices" at bounding box center [32, 104] width 38 height 17
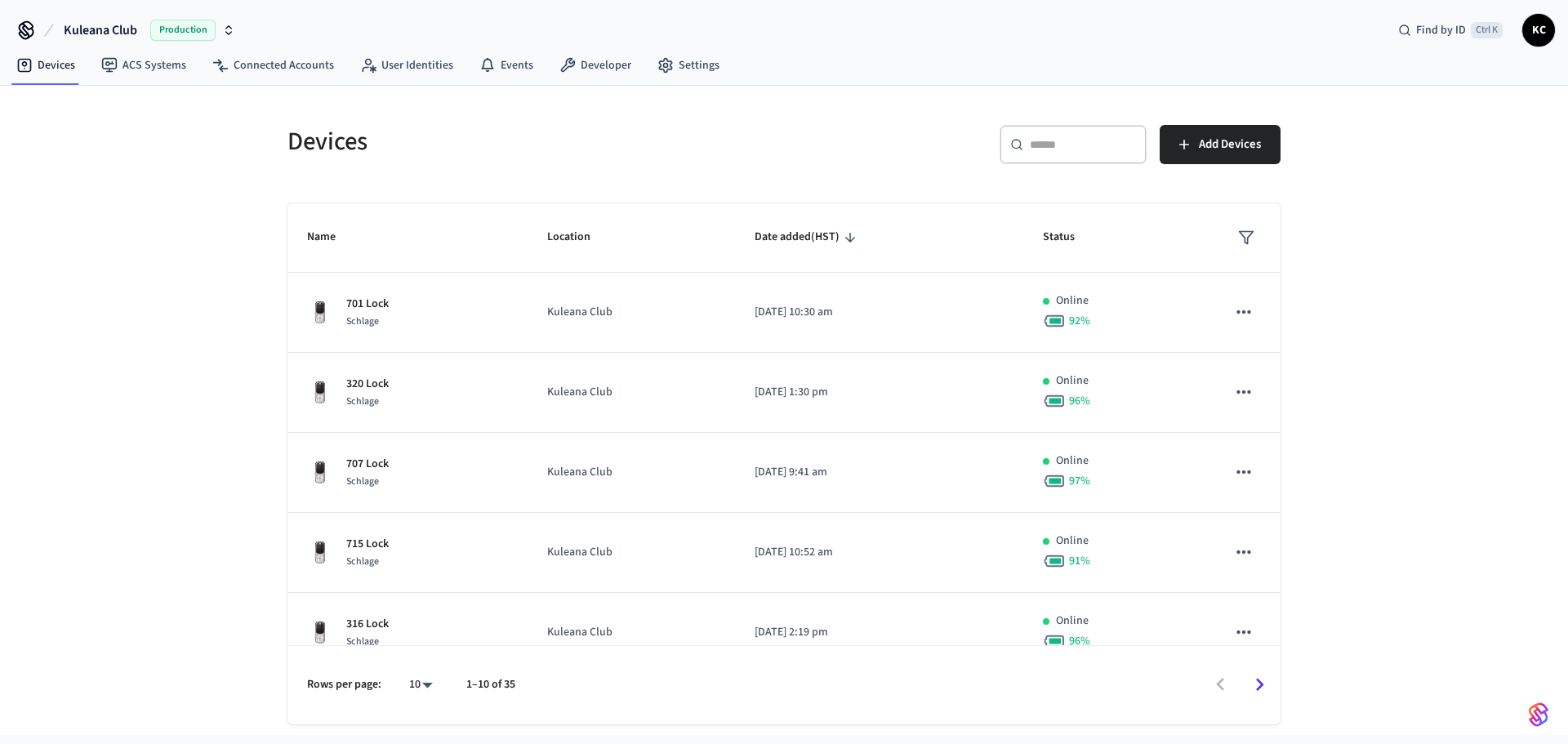
click at [1039, 128] on div "​ ​" at bounding box center [1072, 145] width 147 height 39
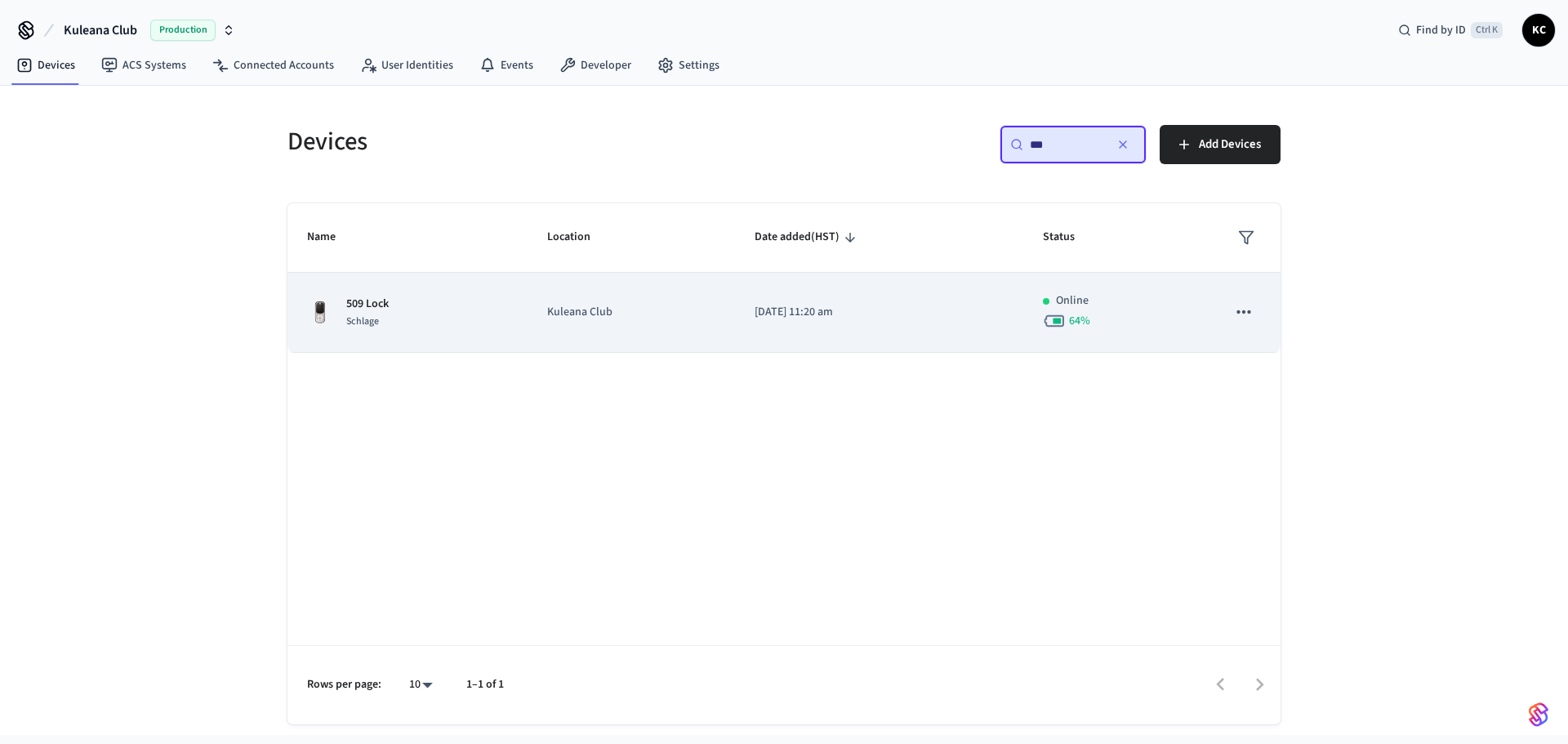
type input "***"
click at [800, 317] on p "[DATE] 11:20 am" at bounding box center [880, 312] width 249 height 17
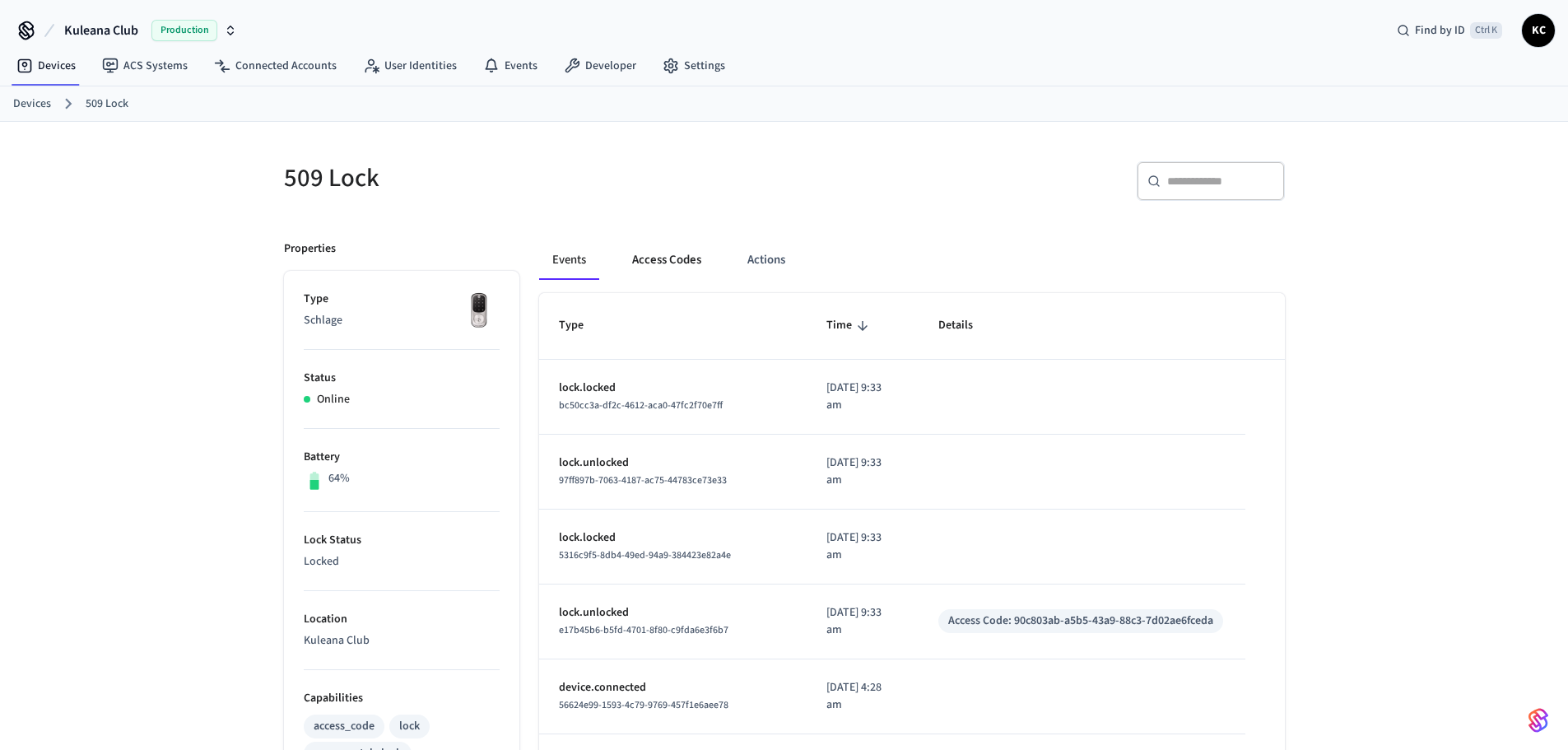
click at [654, 251] on button "Access Codes" at bounding box center [666, 260] width 96 height 39
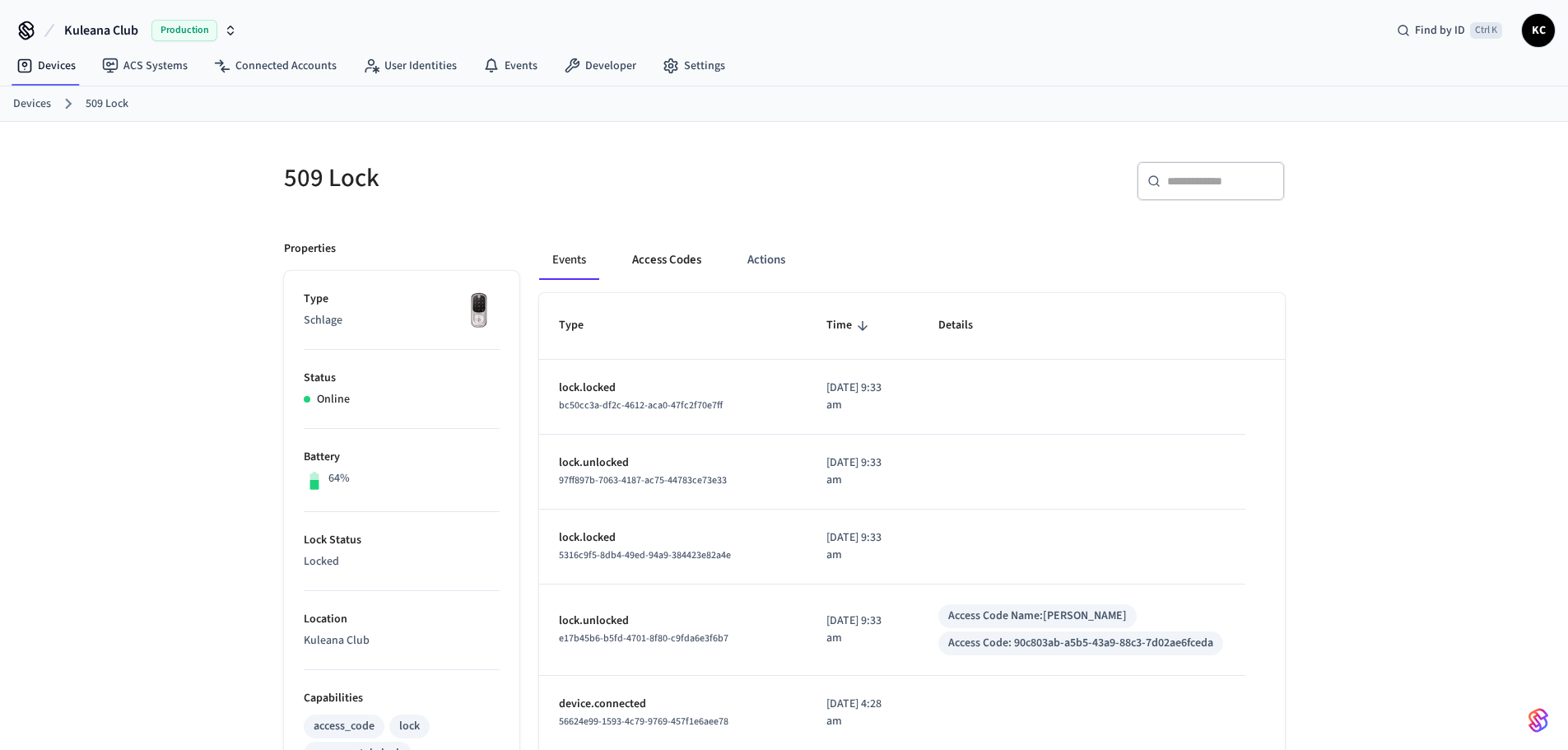
click at [674, 251] on button "Access Codes" at bounding box center [666, 260] width 96 height 39
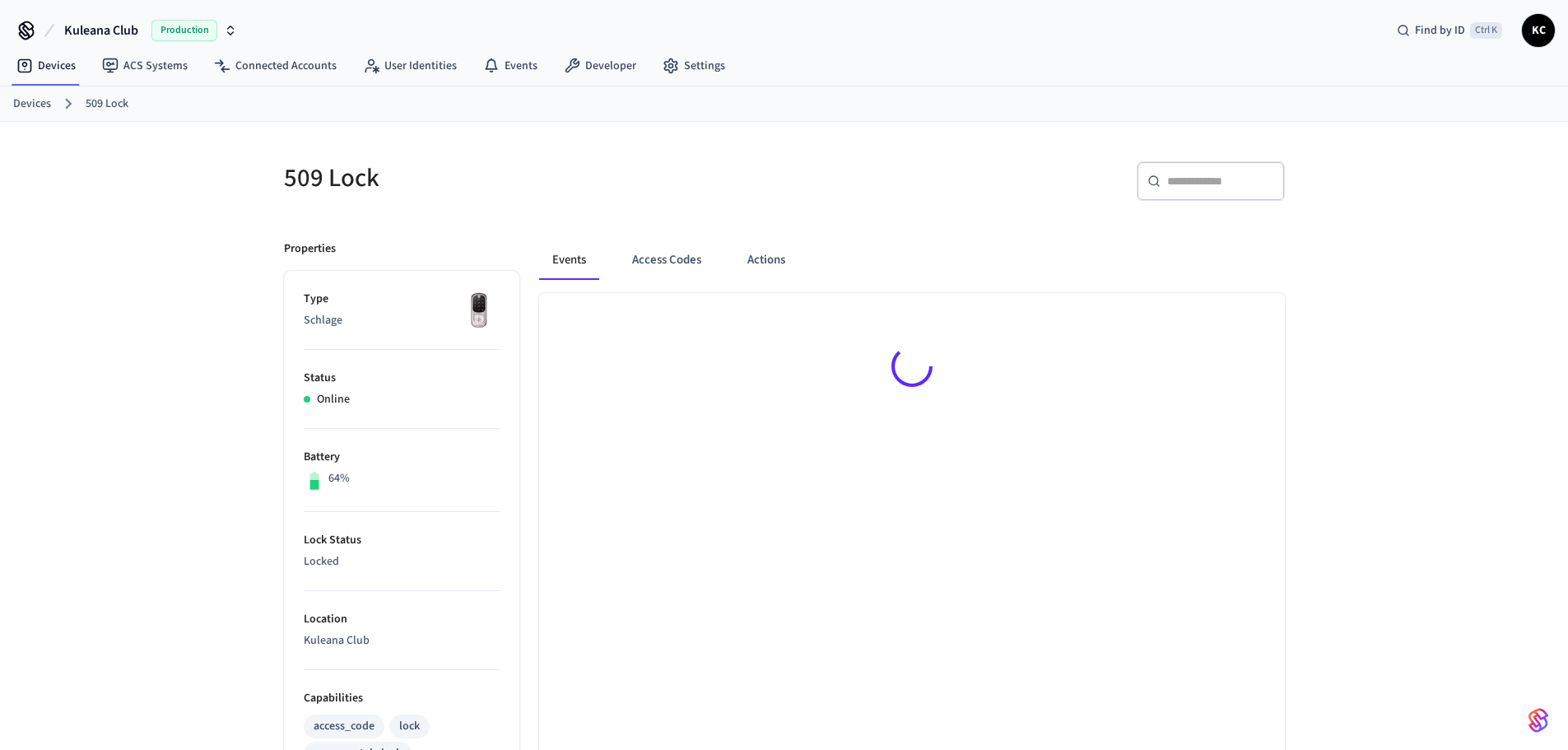
click at [151, 225] on div "509 Lock ​ ​ Properties Type Schlage Status Online Battery 64% Lock Status Lock…" at bounding box center [784, 649] width 1568 height 1054
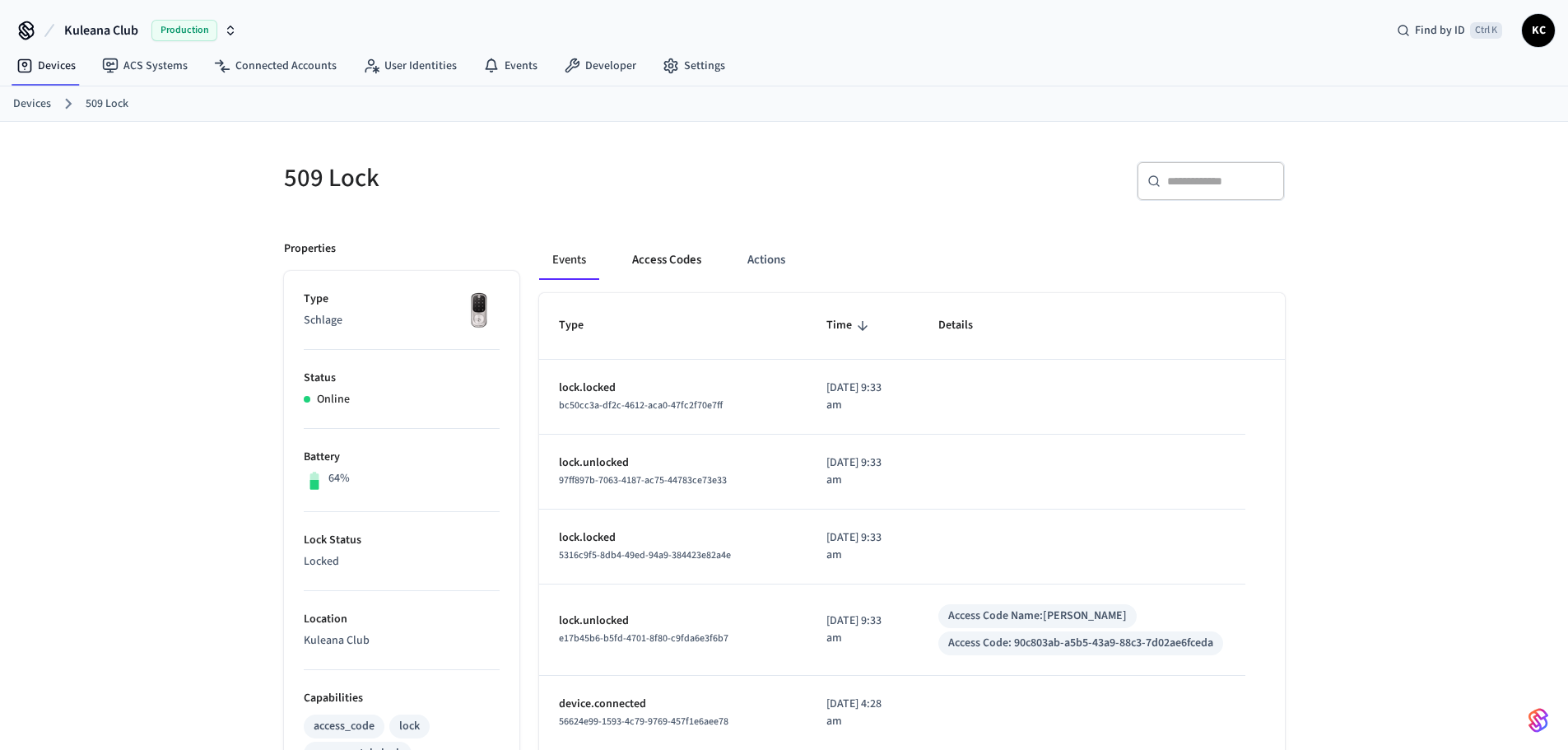
click at [655, 258] on button "Access Codes" at bounding box center [666, 260] width 96 height 39
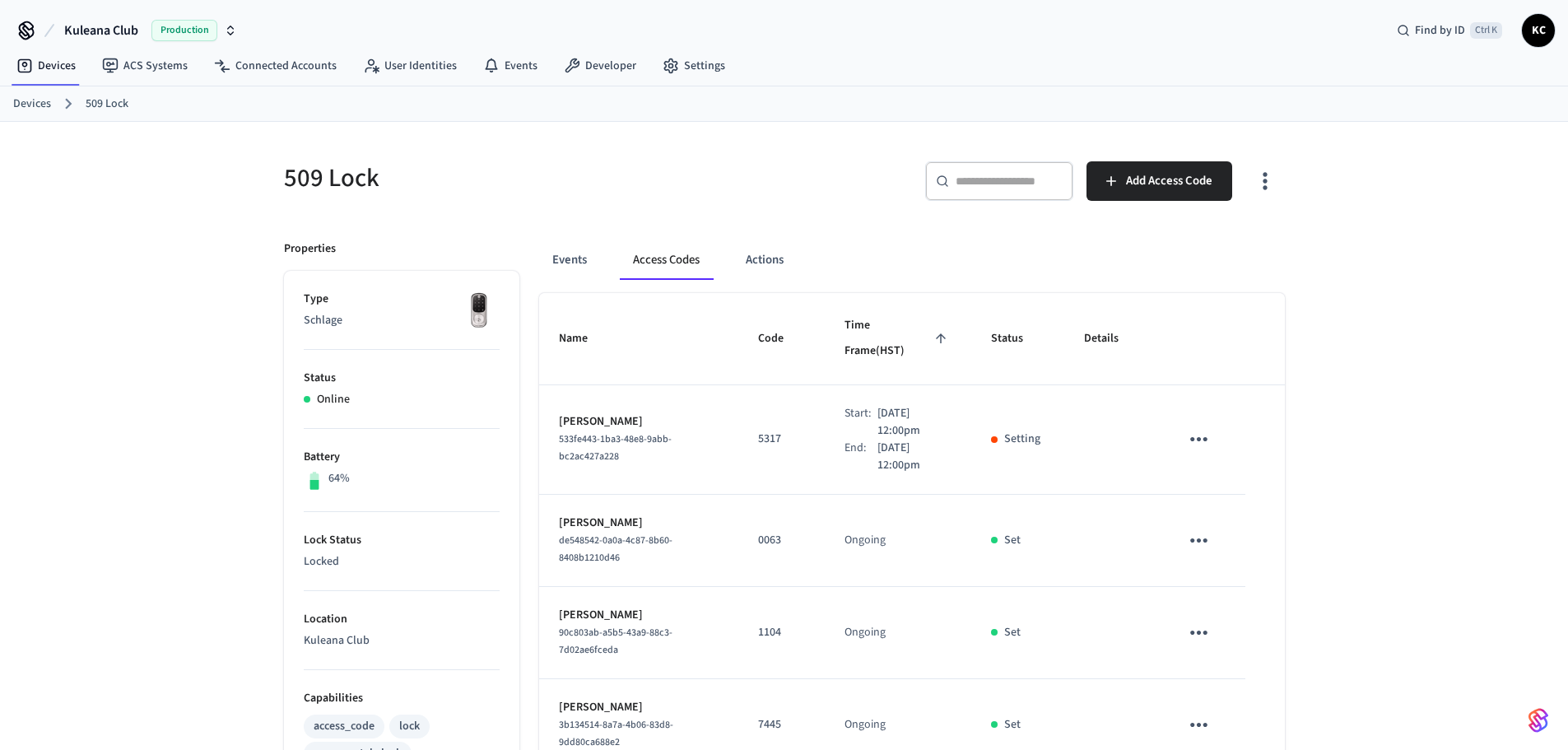
click at [1430, 452] on div "509 Lock ​ ​ Add Access Code Properties Type Schlage Status Online Battery 64% …" at bounding box center [784, 763] width 1568 height 1282
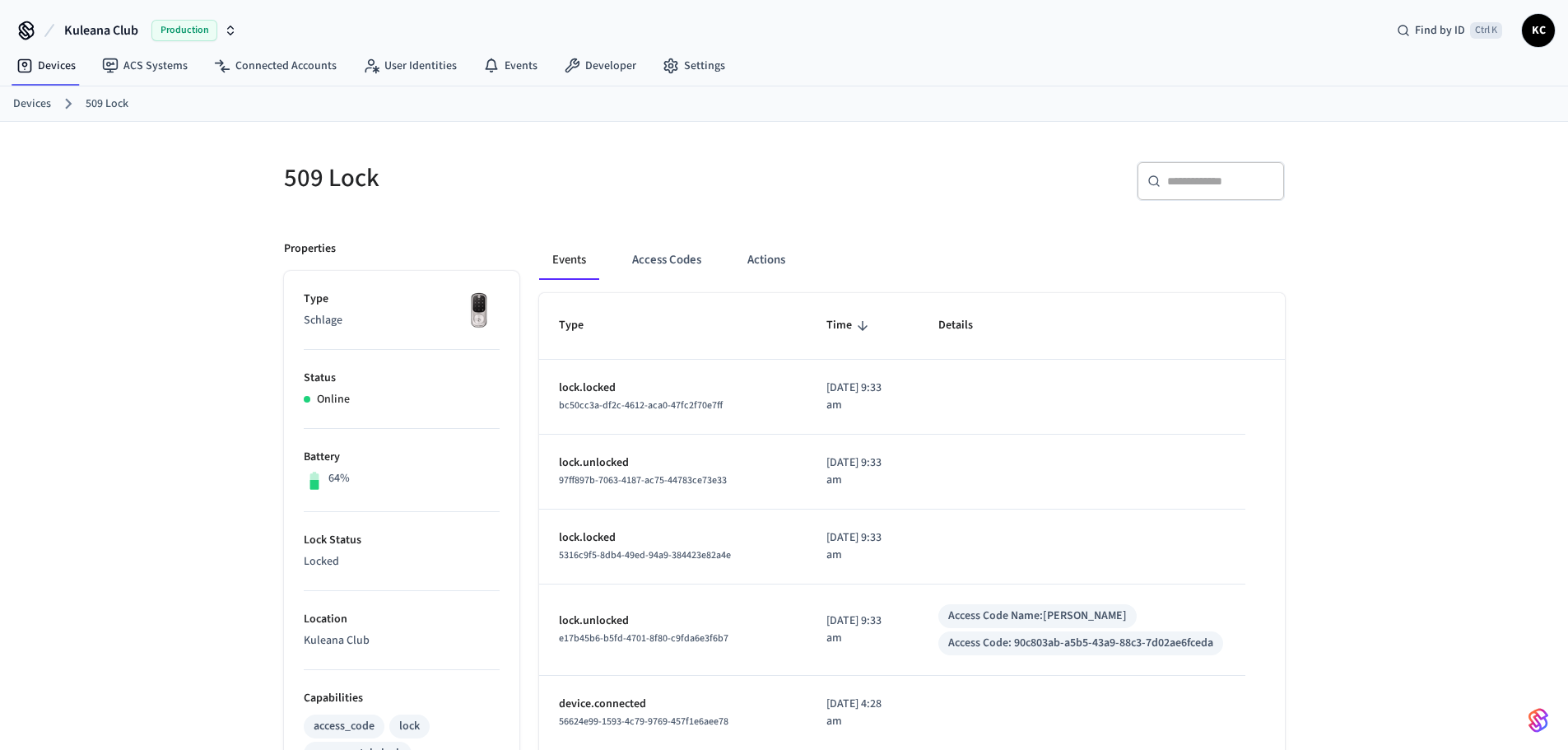
click at [1381, 260] on div "509 Lock ​ ​ Properties Type Schlage Status Online Battery 64% Lock Status Lock…" at bounding box center [784, 662] width 1568 height 1082
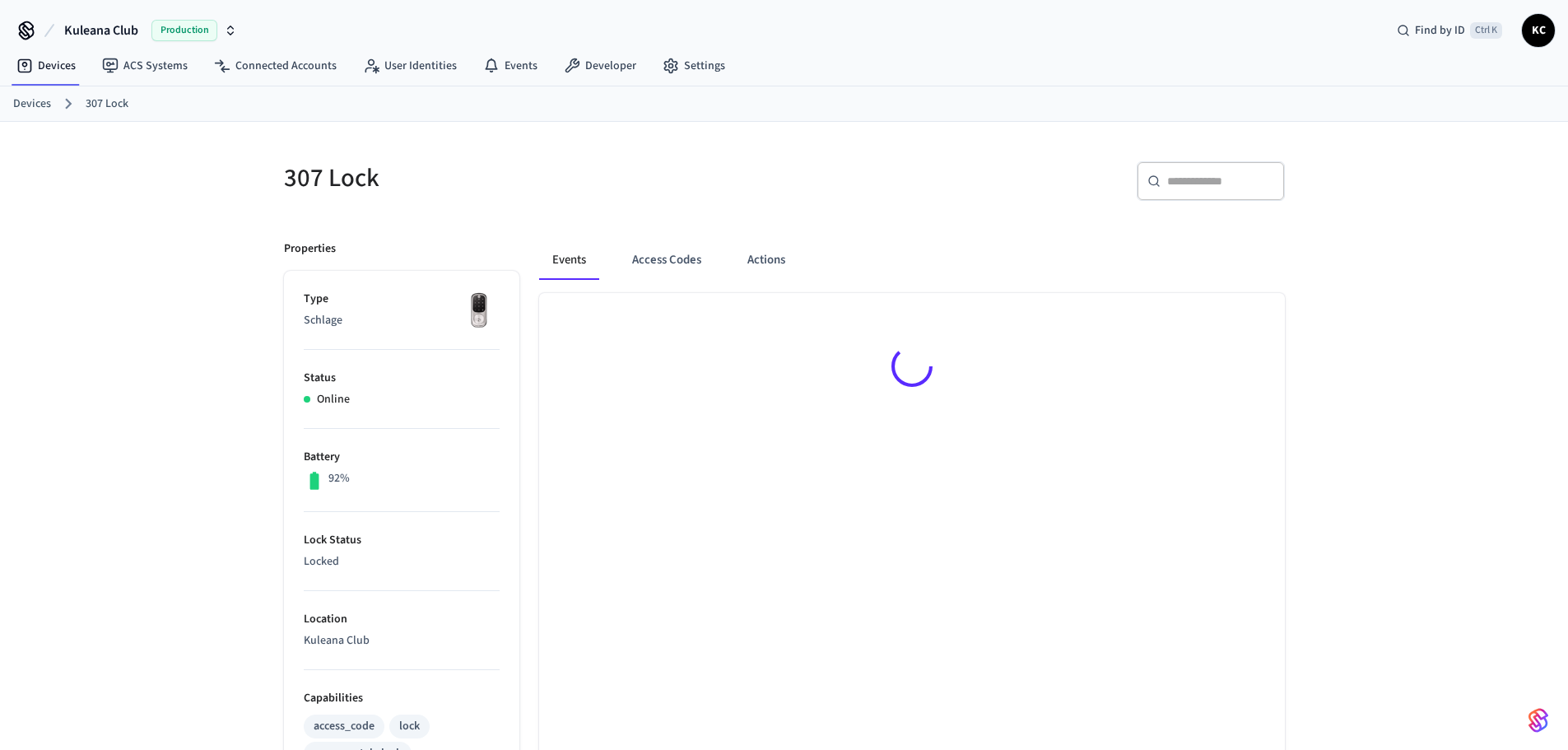
drag, startPoint x: 0, startPoint y: 0, endPoint x: 114, endPoint y: 404, distance: 419.8
click at [114, 404] on div "307 Lock ​ ​ Properties Type Schlage Status Online Battery 92% Lock Status Lock…" at bounding box center [784, 649] width 1568 height 1054
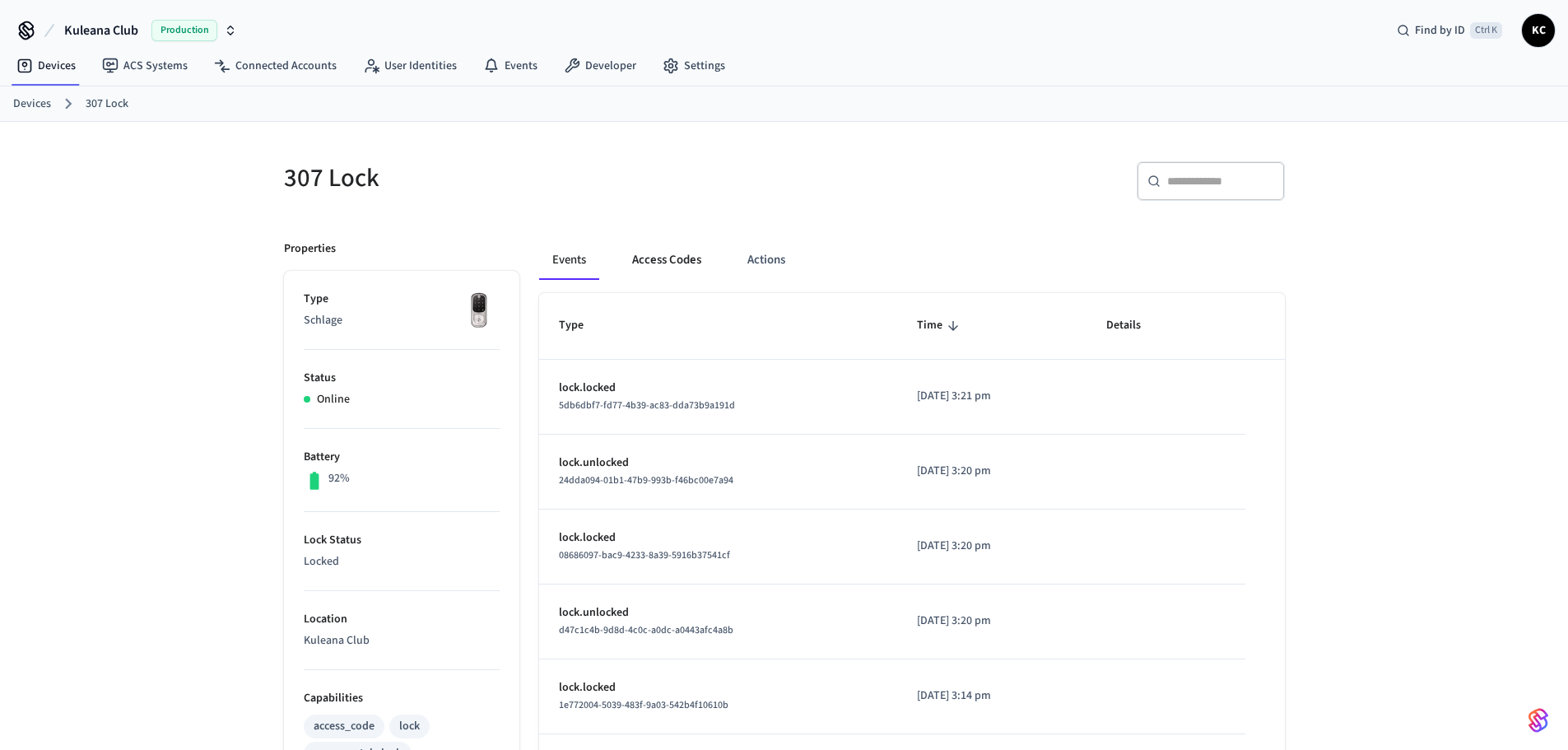
drag, startPoint x: 649, startPoint y: 264, endPoint x: 776, endPoint y: 266, distance: 127.0
click at [650, 264] on button "Access Codes" at bounding box center [666, 260] width 96 height 39
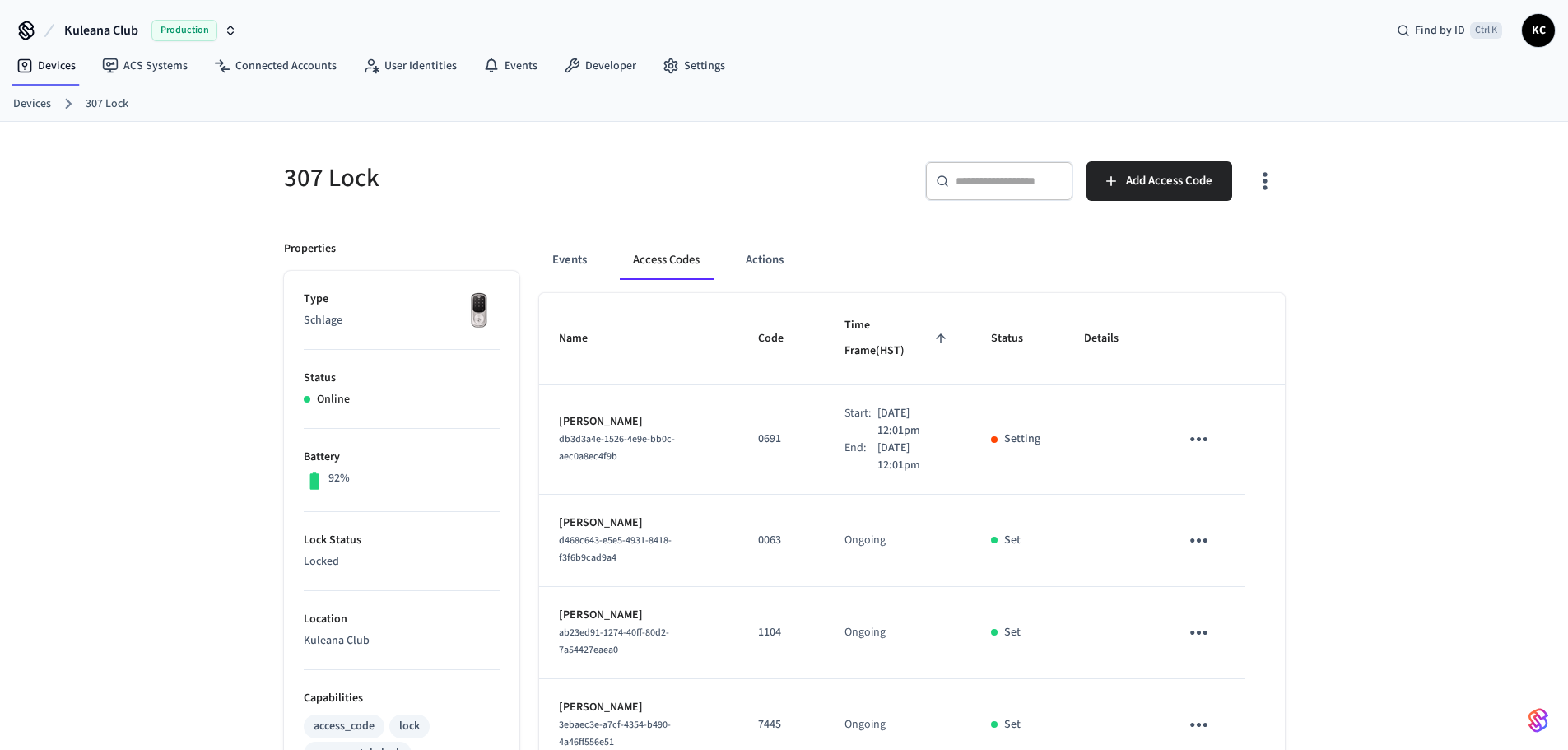
click at [10, 105] on div "Devices 307 Lock" at bounding box center [784, 105] width 1568 height 36
click at [19, 105] on link "Devices" at bounding box center [32, 104] width 38 height 17
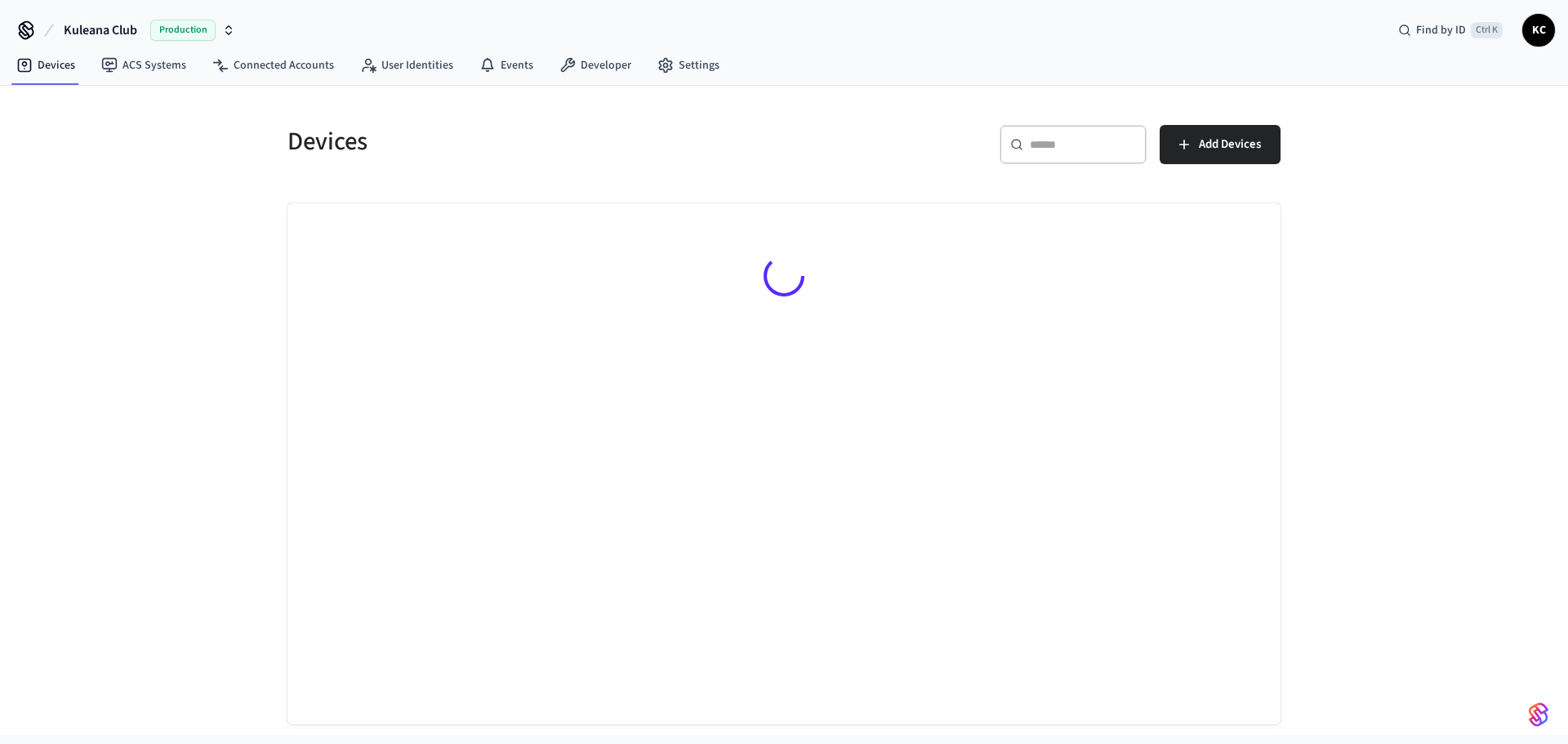
click at [1059, 150] on input "text" at bounding box center [1083, 145] width 107 height 16
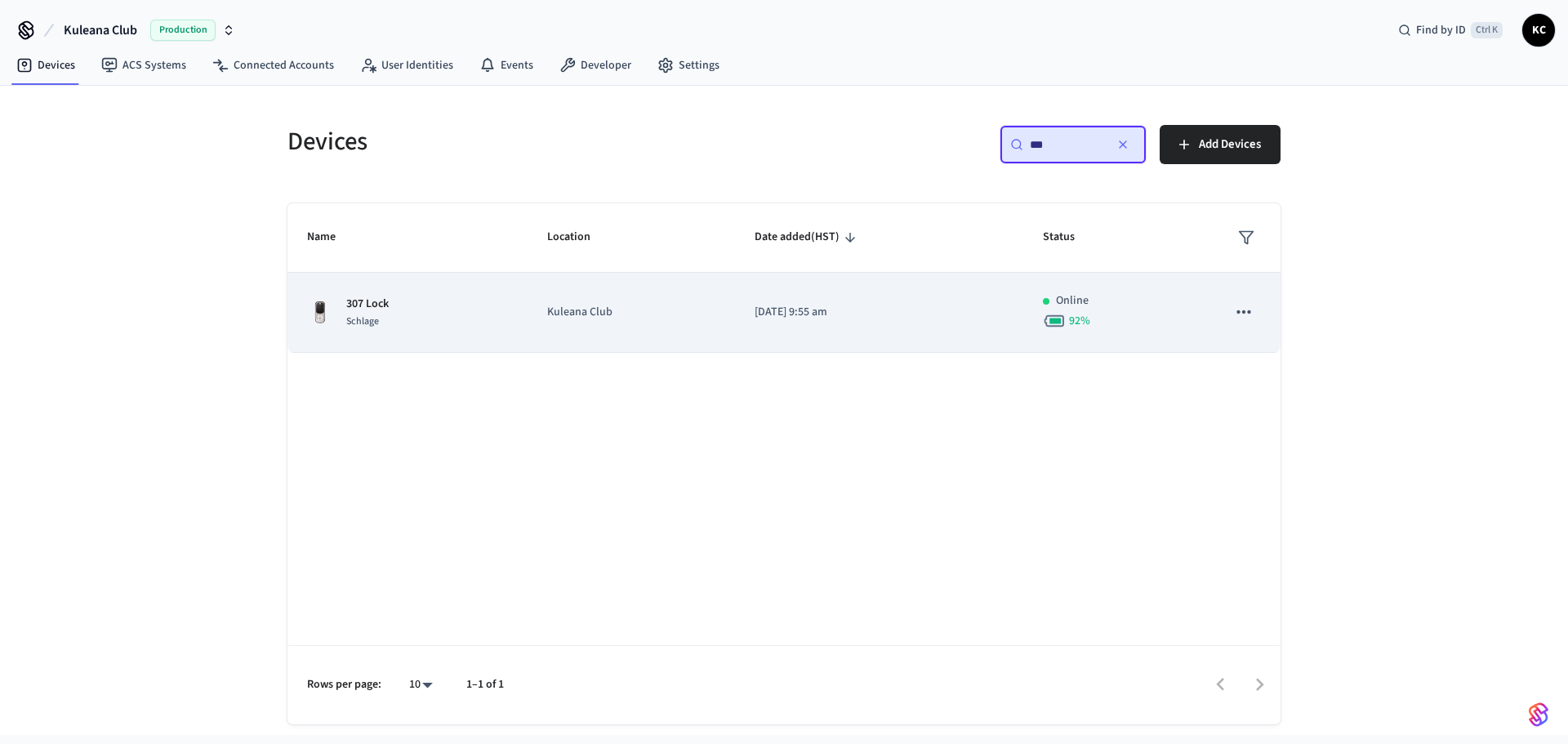
type input "***"
click at [770, 340] on td "[DATE] 9:55 am" at bounding box center [879, 313] width 289 height 80
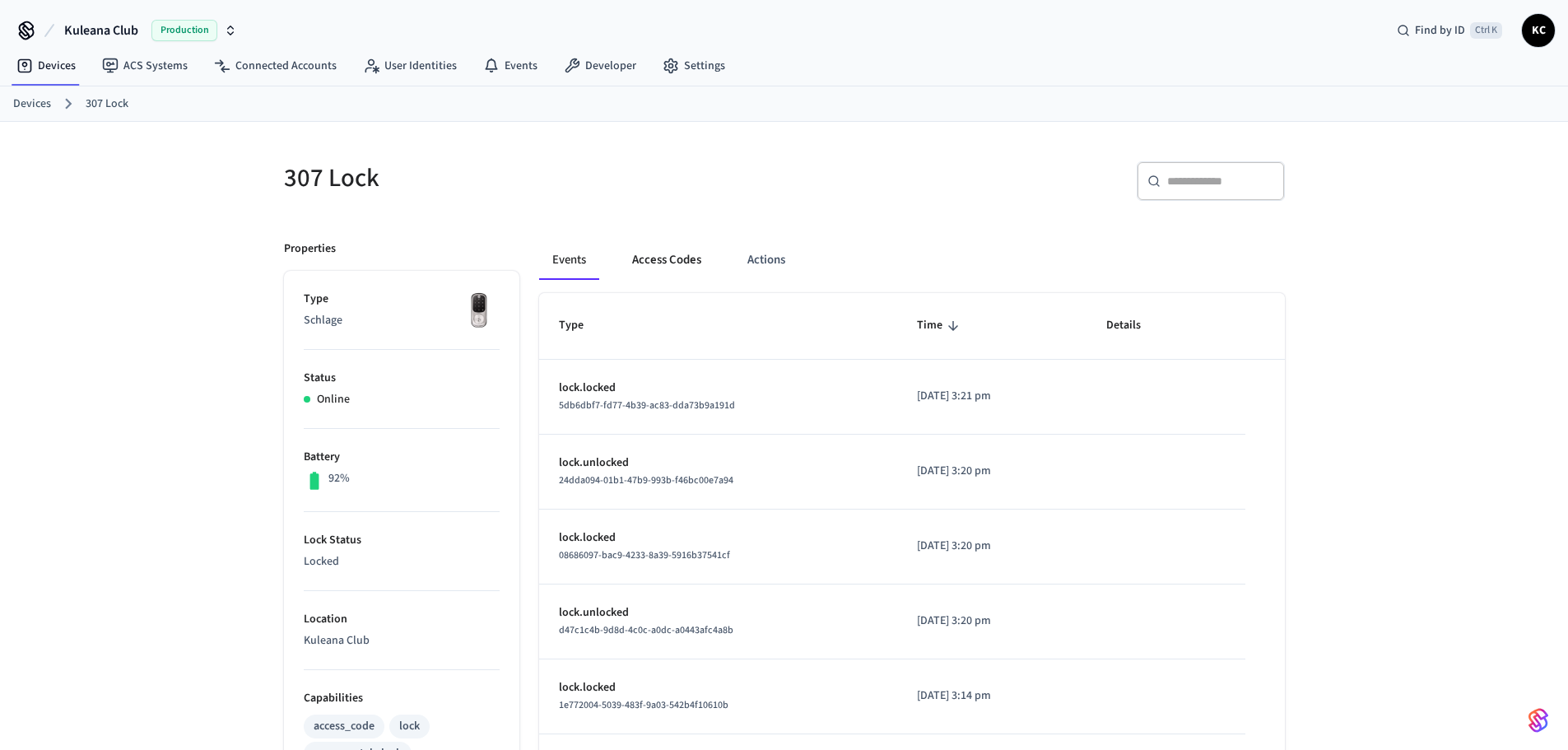
click at [691, 270] on button "Access Codes" at bounding box center [666, 260] width 96 height 39
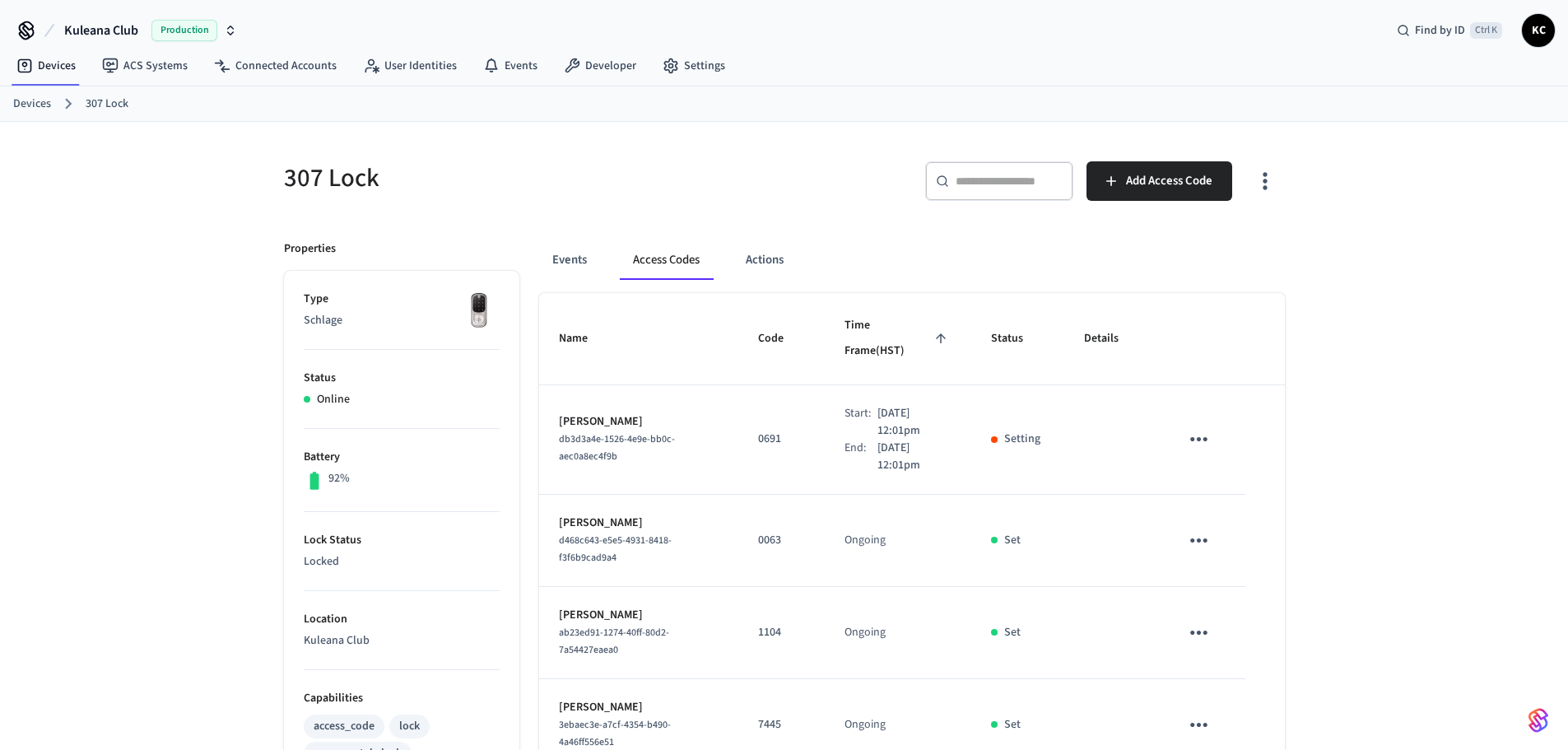
click at [42, 96] on link "Devices" at bounding box center [32, 104] width 38 height 17
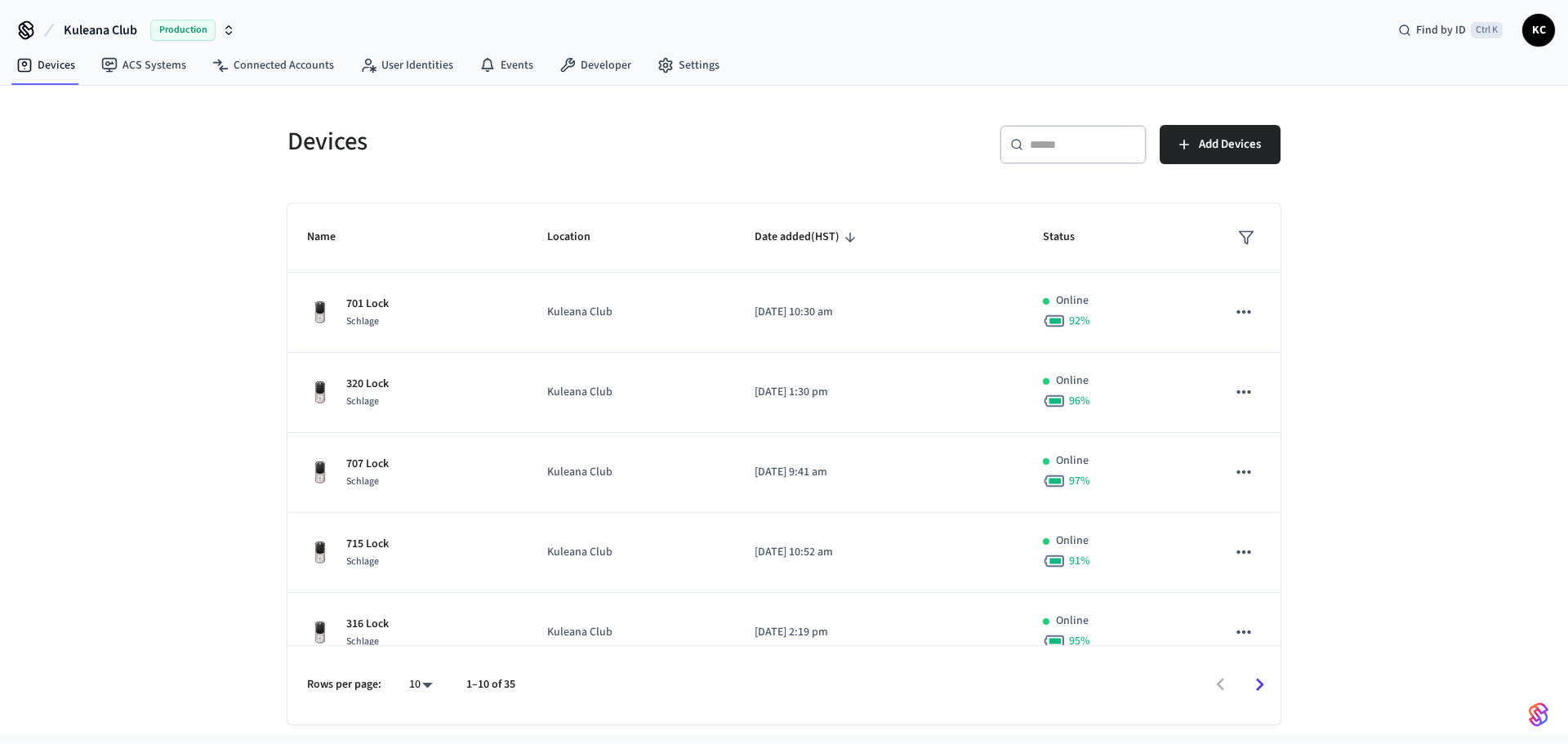
click at [1049, 138] on input "text" at bounding box center [1083, 145] width 107 height 16
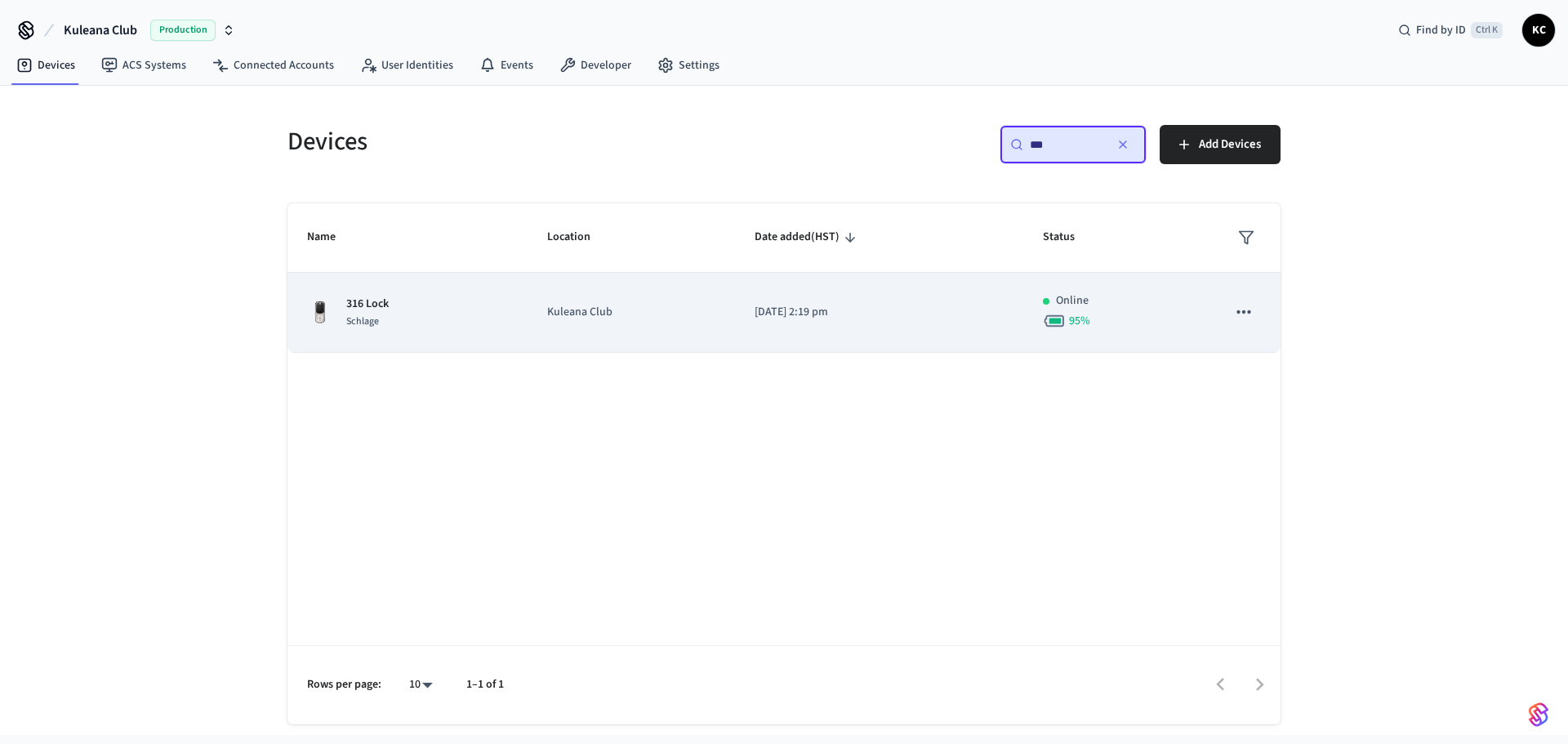
type input "***"
click at [778, 323] on td "[DATE] 2:19 pm" at bounding box center [879, 313] width 289 height 80
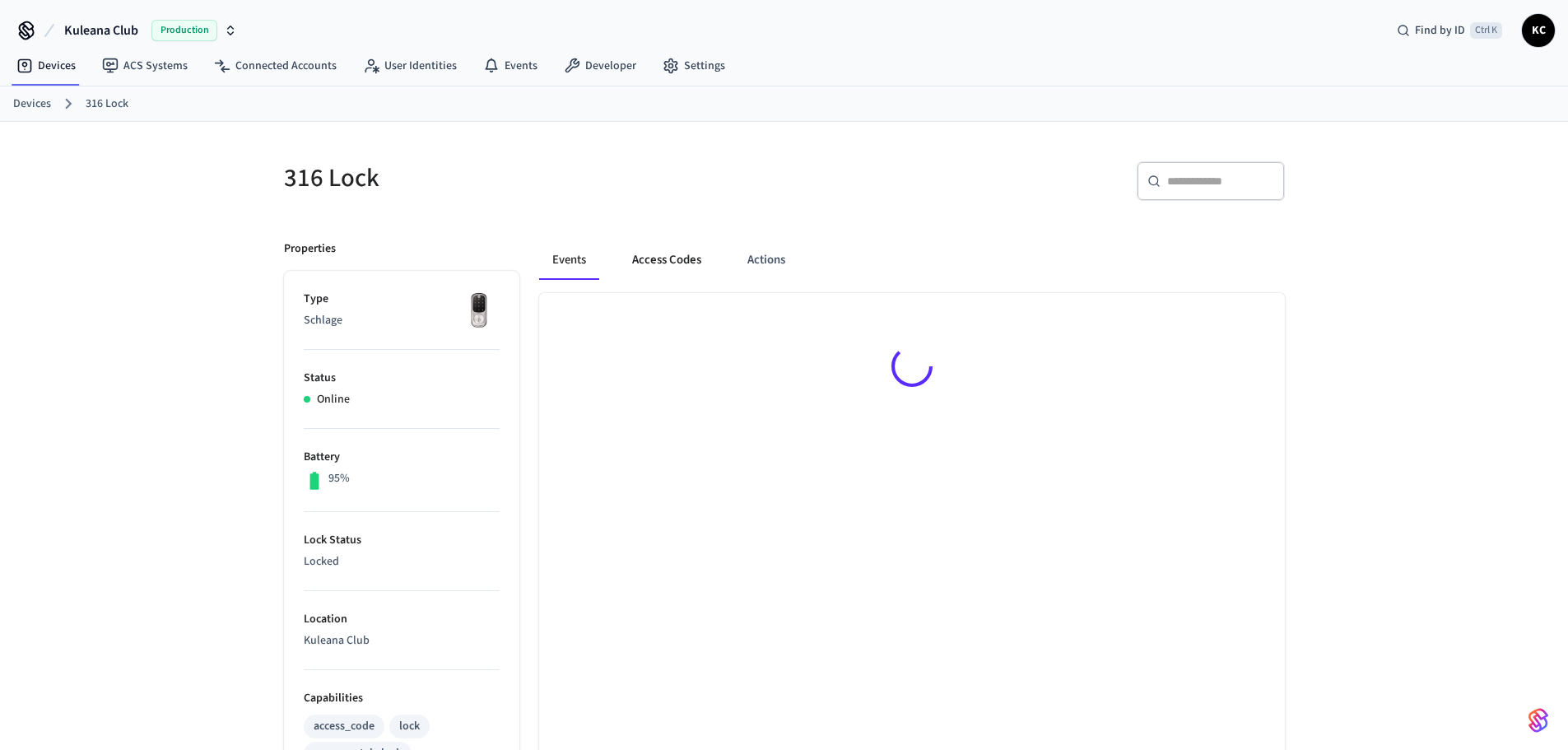
click at [674, 251] on button "Access Codes" at bounding box center [666, 260] width 96 height 39
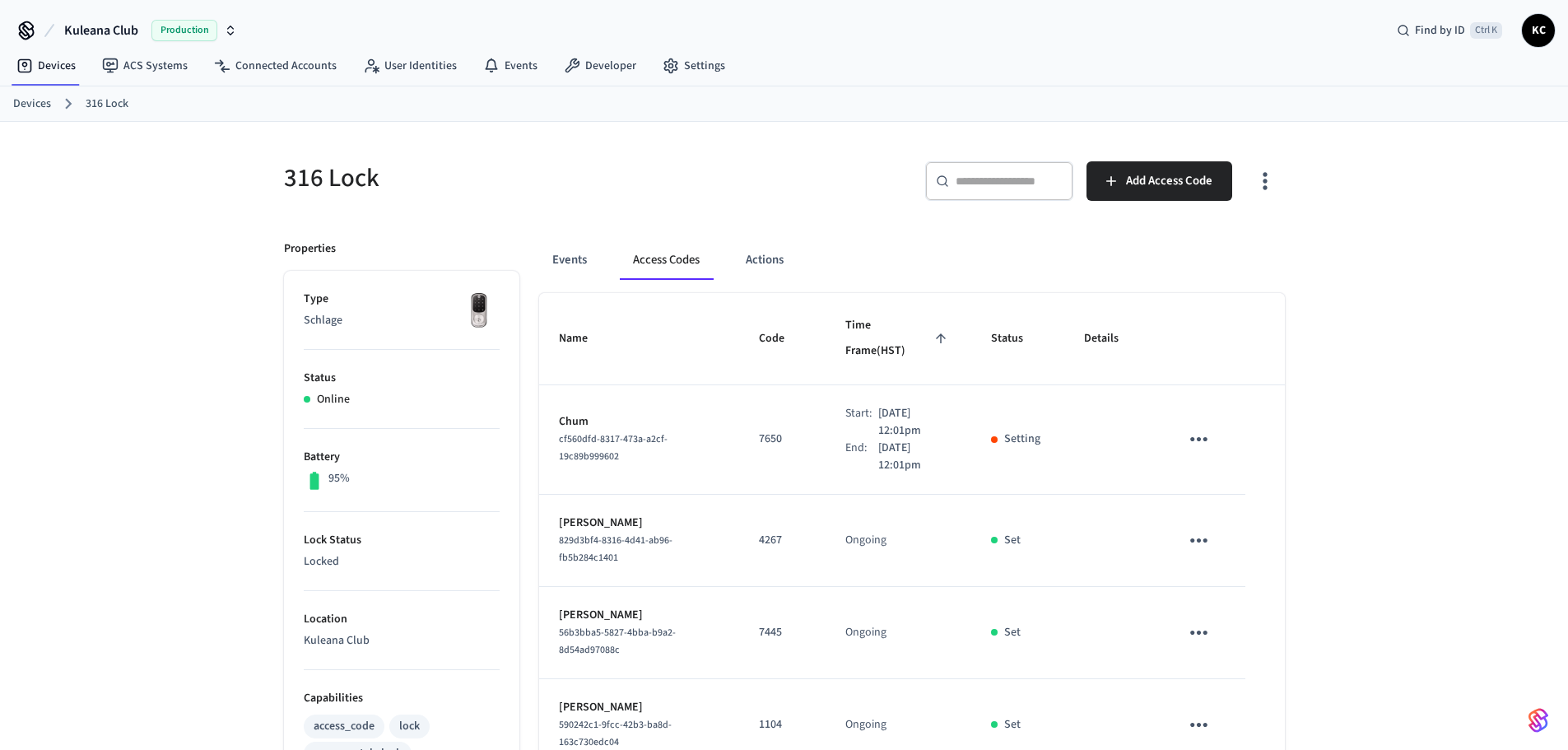
click at [770, 430] on p "7650" at bounding box center [782, 439] width 47 height 17
click at [771, 430] on p "7650" at bounding box center [782, 439] width 47 height 17
click at [47, 102] on link "Devices" at bounding box center [32, 104] width 38 height 17
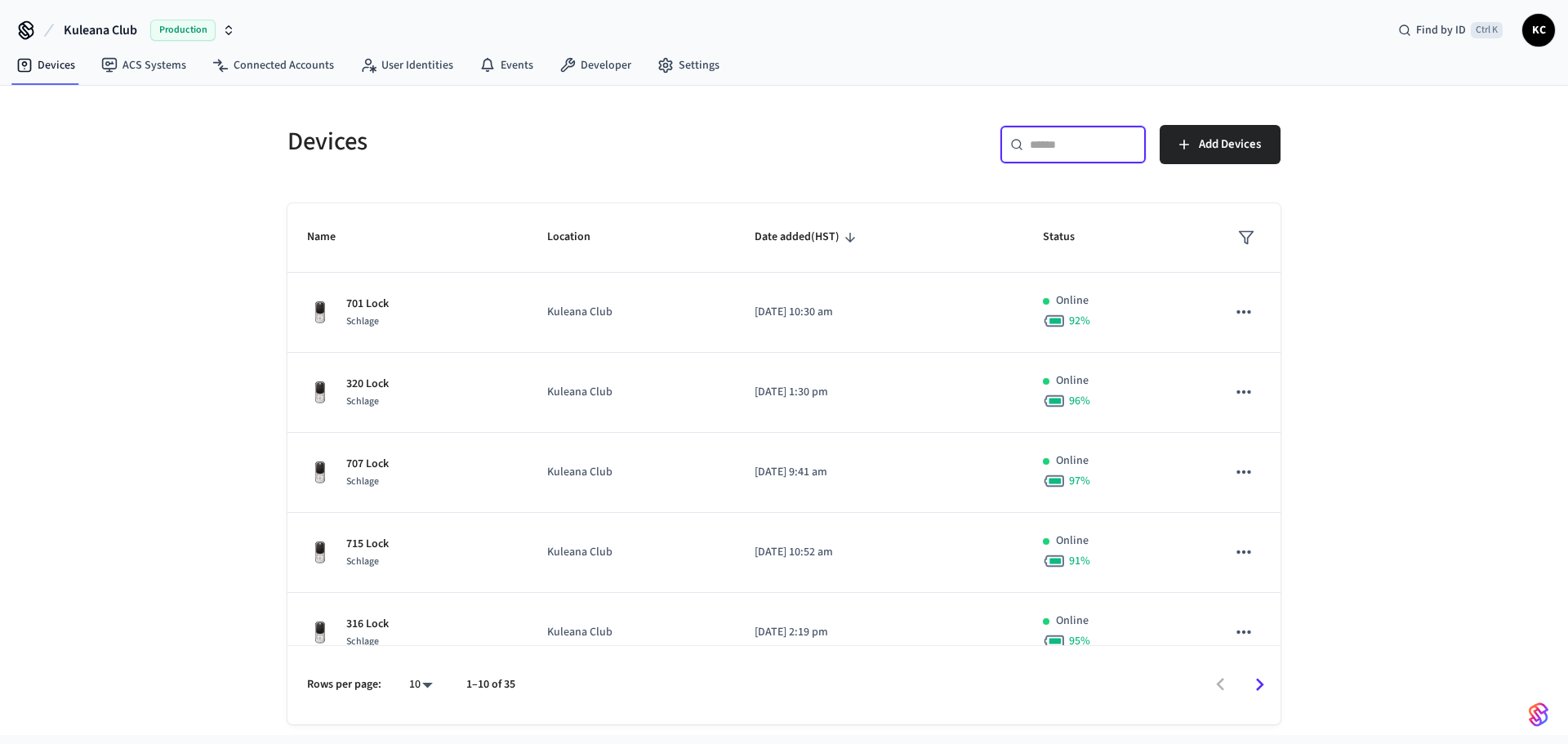
click at [1091, 140] on input "text" at bounding box center [1083, 145] width 107 height 16
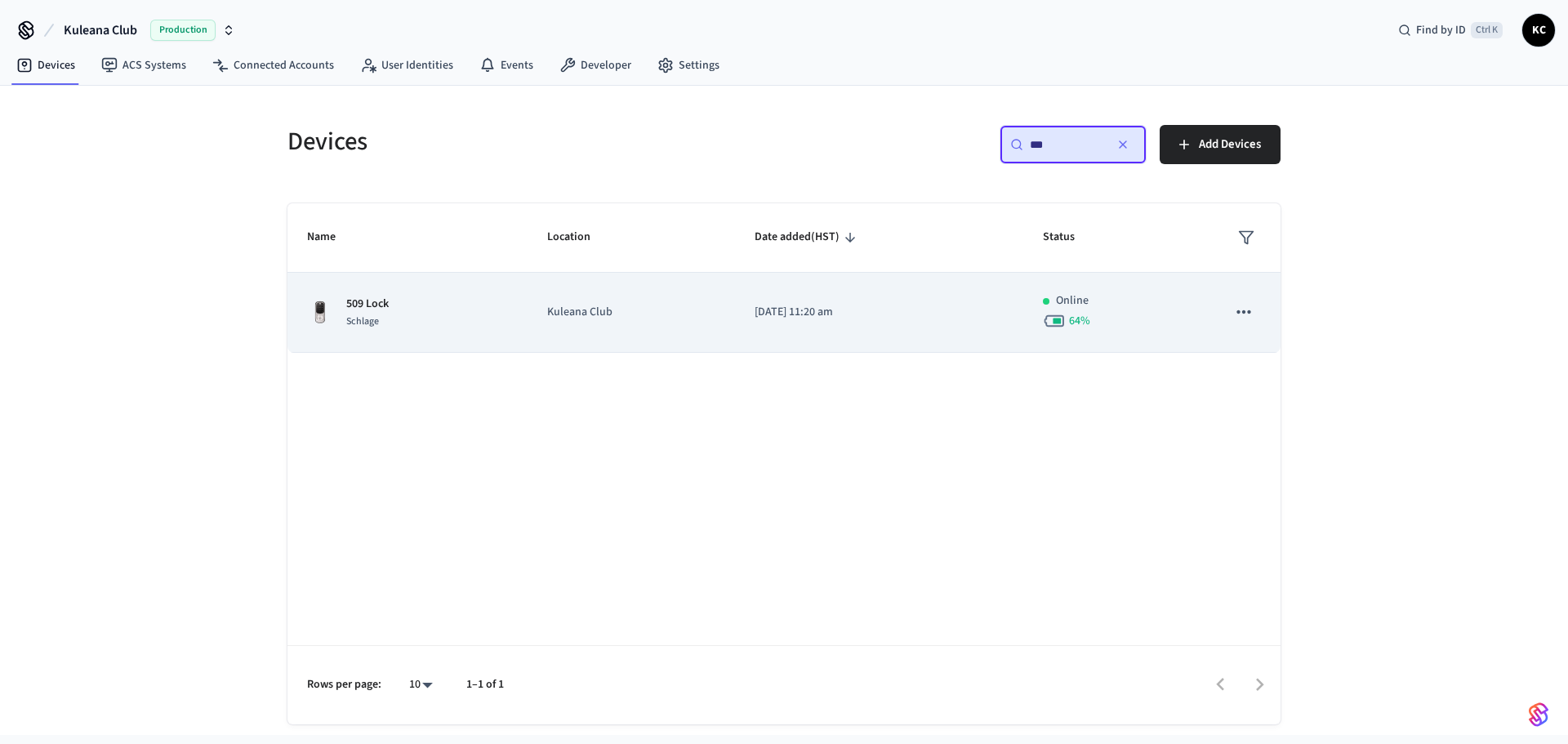
type input "***"
click at [688, 339] on td "Kuleana Club" at bounding box center [632, 313] width 208 height 80
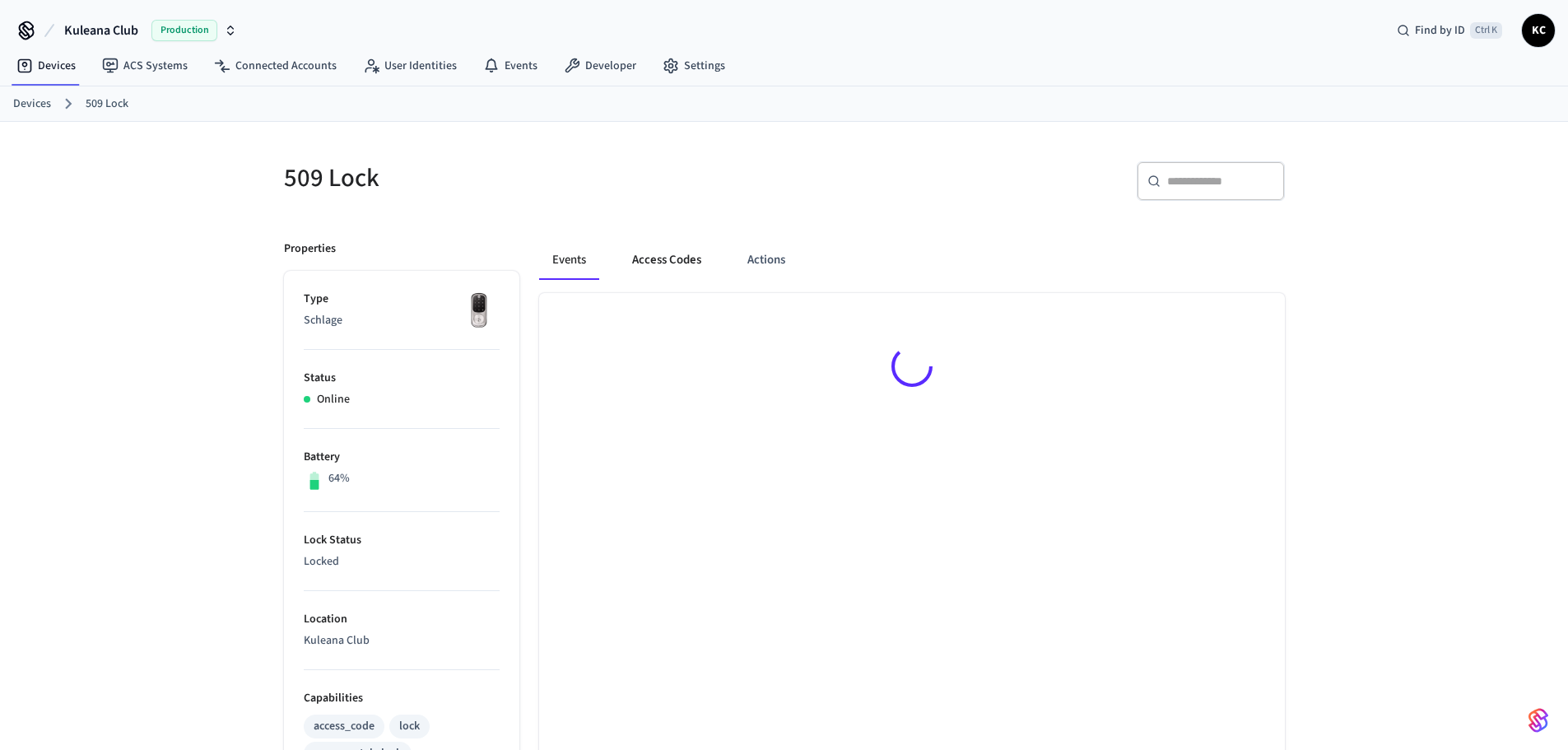
click at [638, 250] on button "Access Codes" at bounding box center [666, 260] width 96 height 39
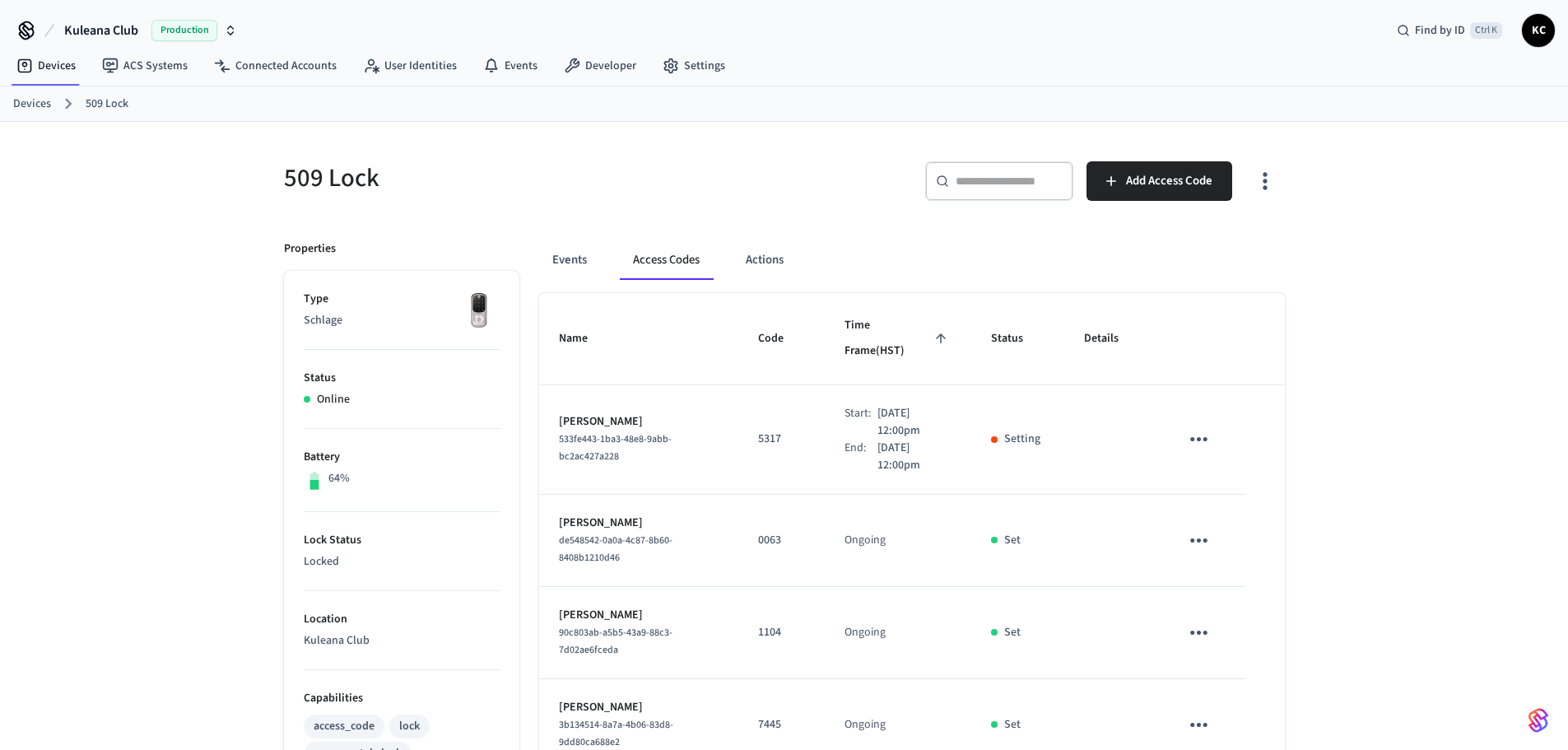
click at [1533, 492] on div "509 Lock ​ ​ Add Access Code Properties Type Schlage Status Online Battery 64% …" at bounding box center [784, 763] width 1568 height 1282
click at [1401, 194] on div "509 Lock ​ ​ Add Access Code Properties Type Schlage Status Online Battery 64% …" at bounding box center [784, 763] width 1568 height 1282
click at [42, 101] on link "Devices" at bounding box center [32, 104] width 38 height 17
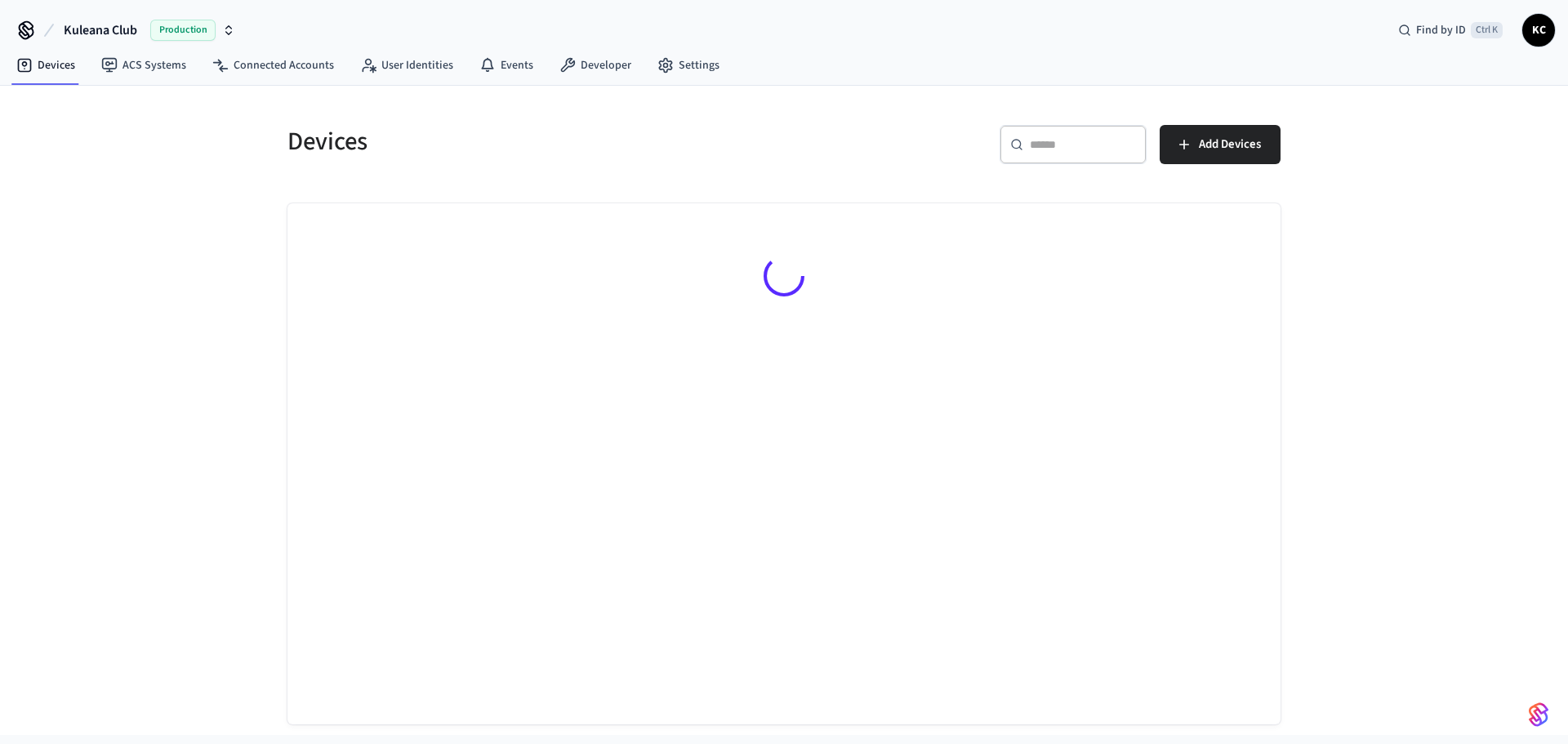
click at [1079, 147] on input "text" at bounding box center [1083, 145] width 107 height 16
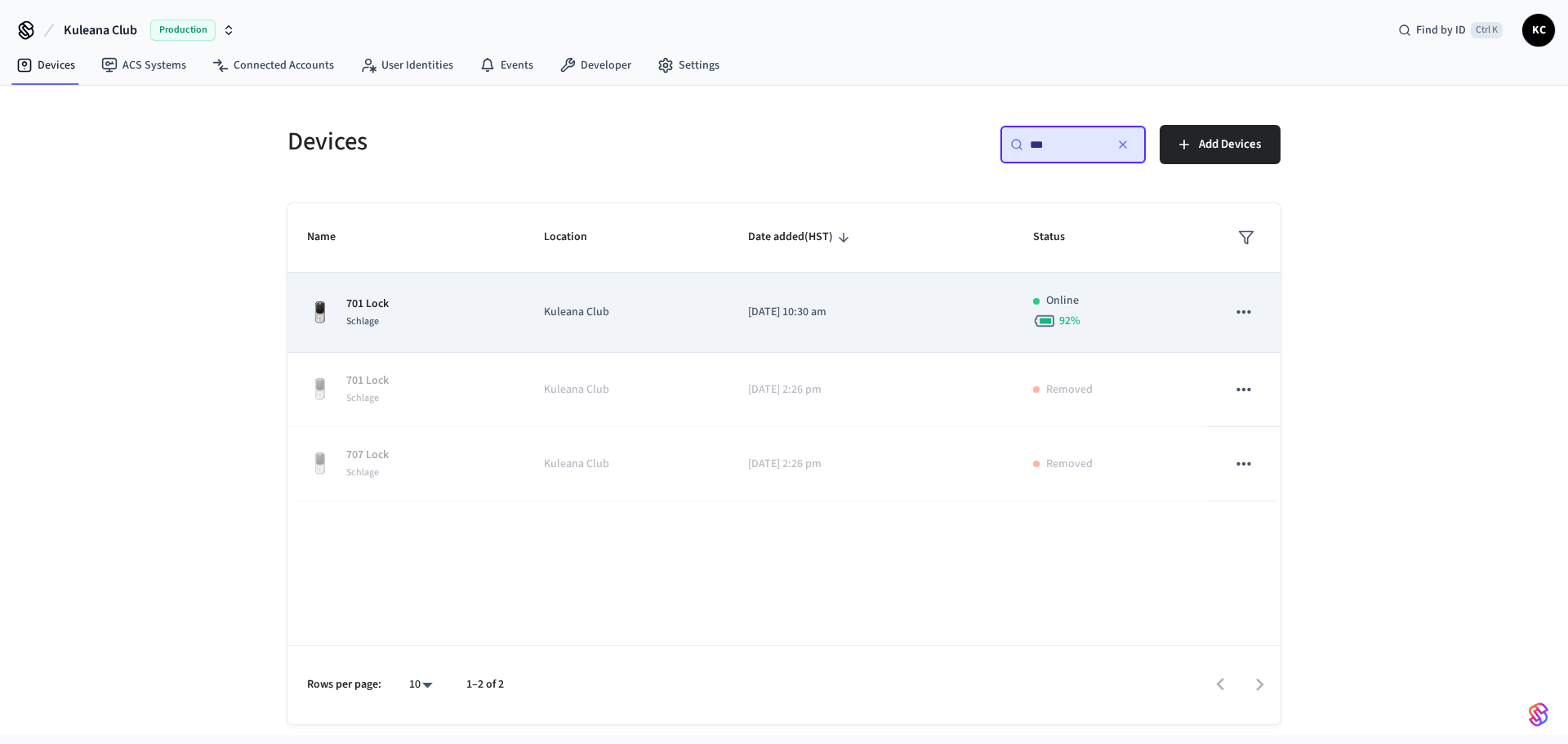
type input "***"
click at [708, 330] on td "Kuleana Club" at bounding box center [626, 313] width 205 height 80
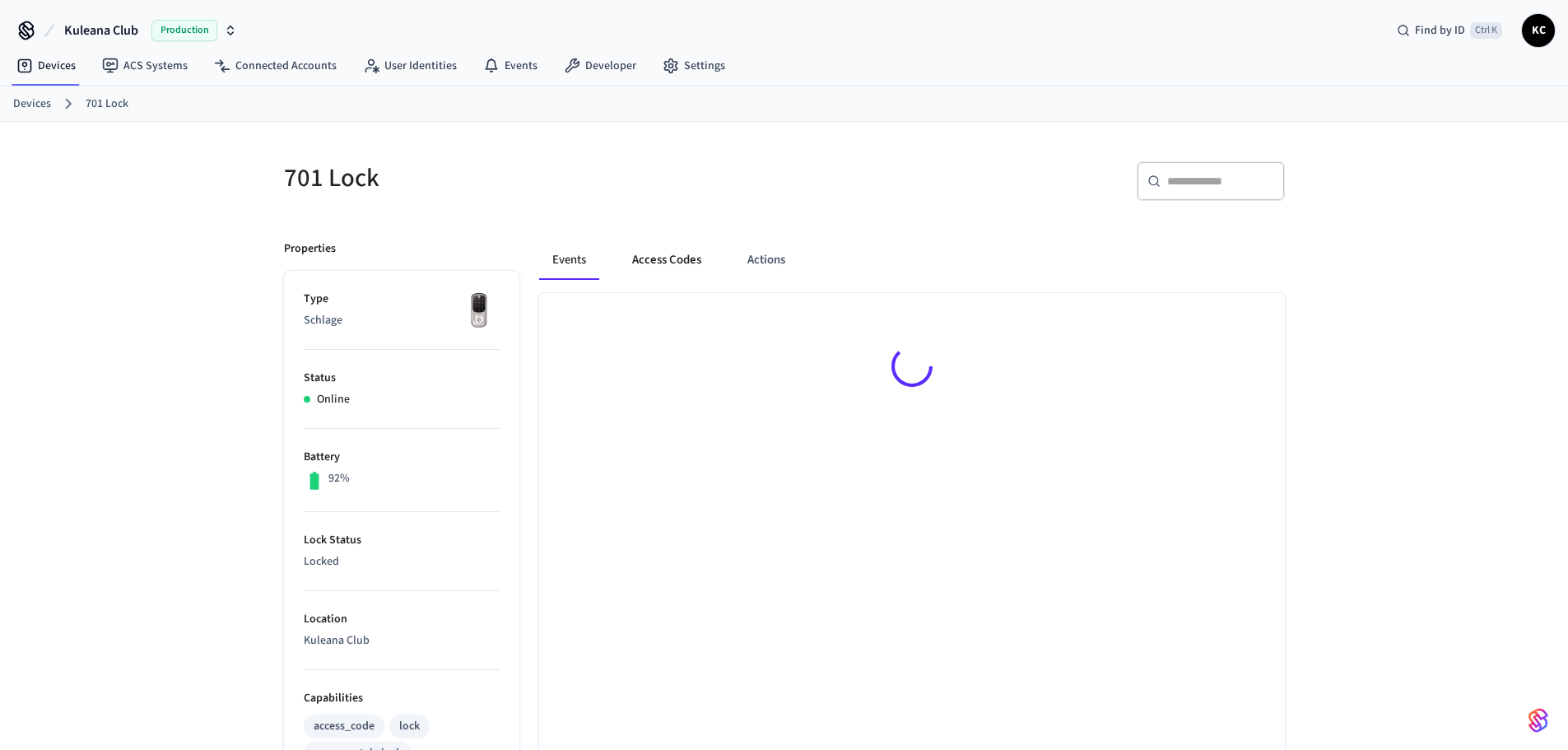
click at [665, 261] on button "Access Codes" at bounding box center [666, 260] width 96 height 39
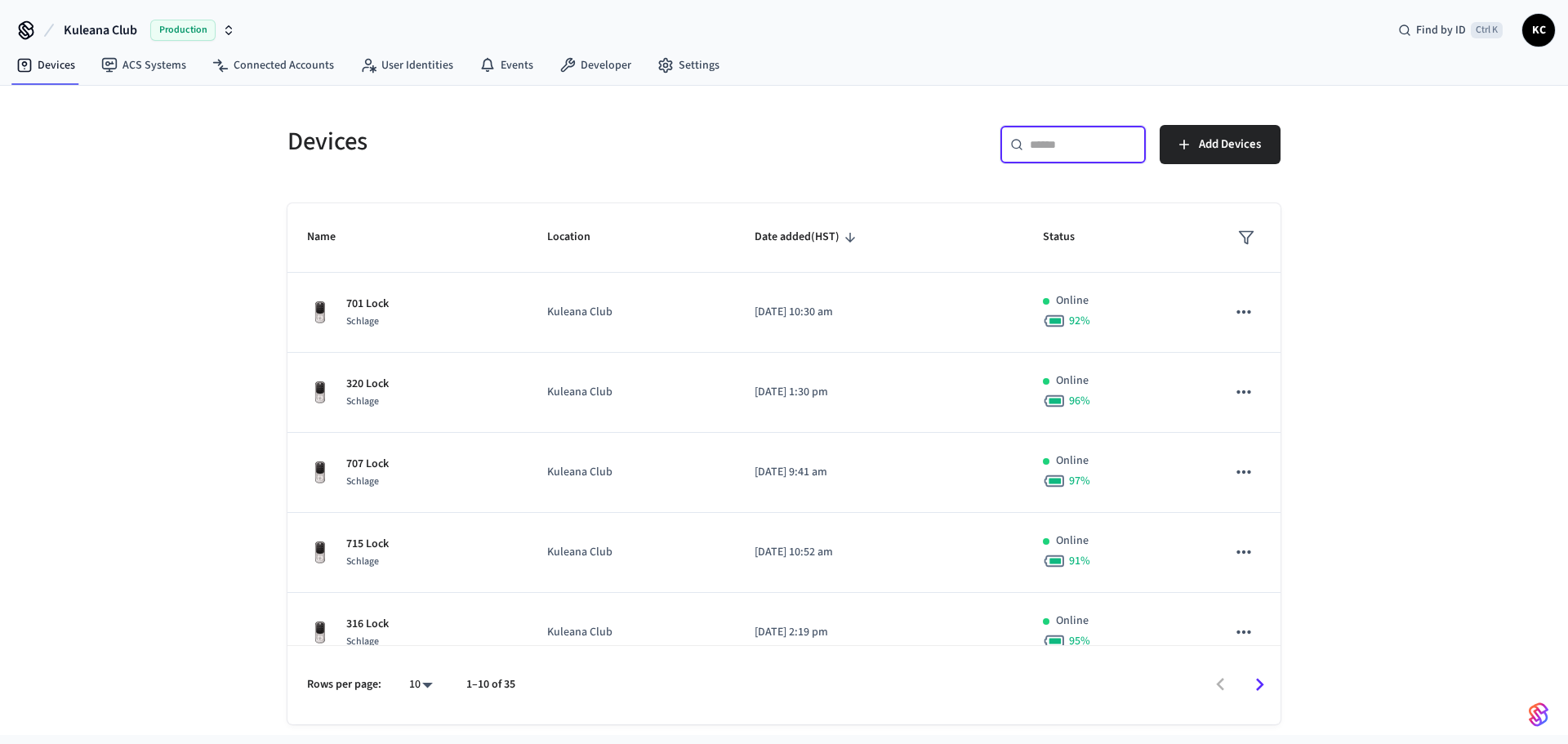
click at [1064, 149] on input "text" at bounding box center [1083, 145] width 107 height 16
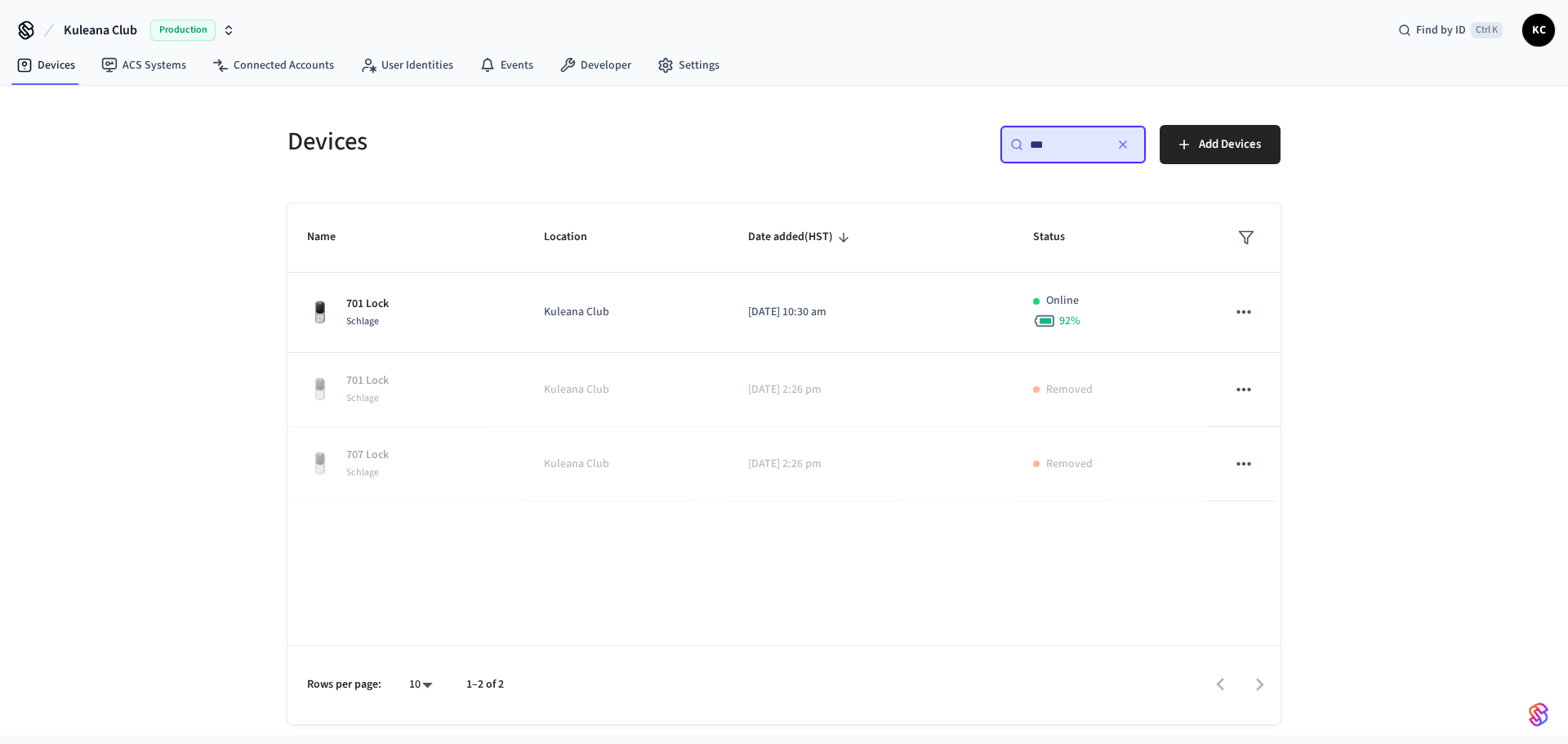
type input "***"
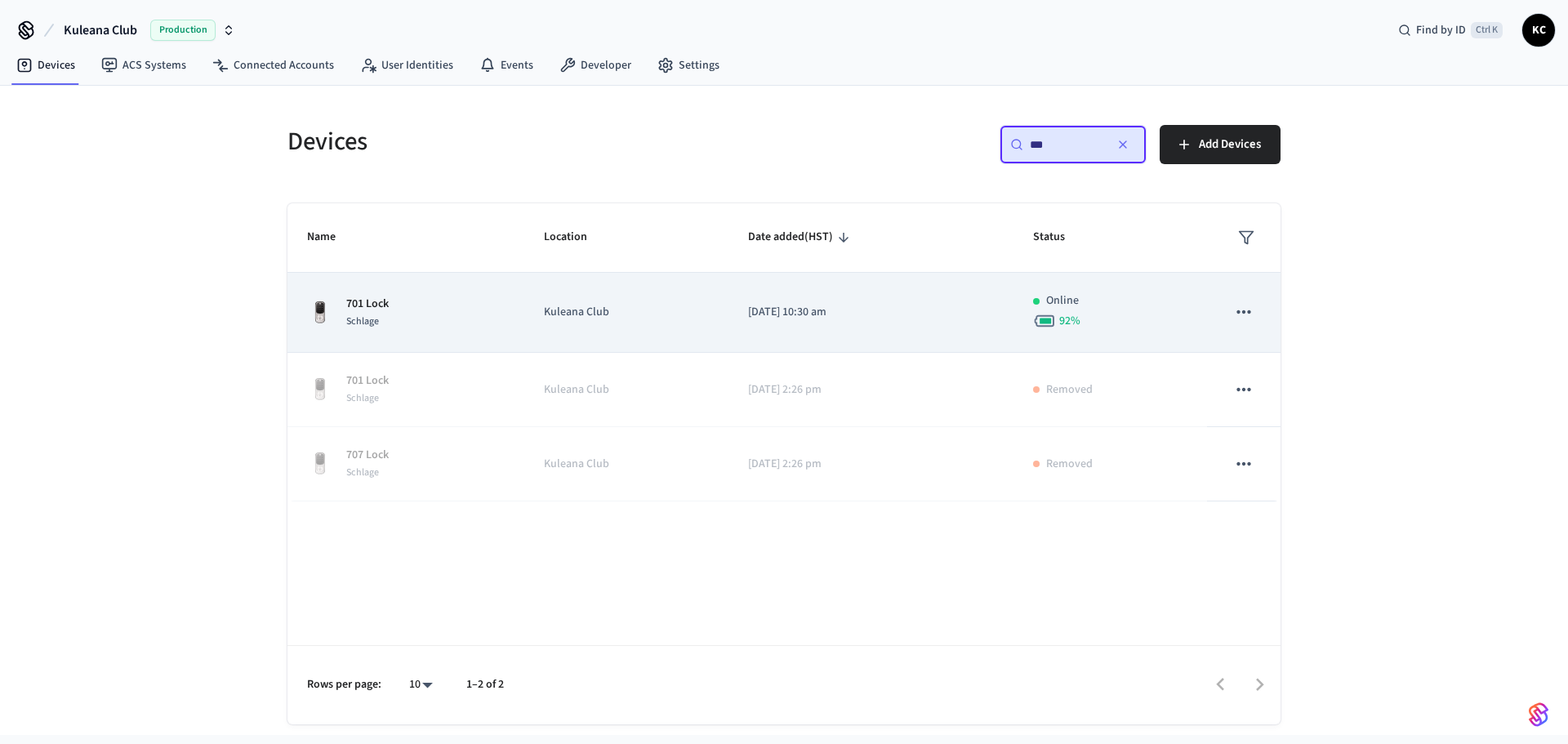
drag, startPoint x: 961, startPoint y: 255, endPoint x: 930, endPoint y: 301, distance: 55.5
click at [930, 301] on table "Name Location Date added (HST) Status 701 Lock Schlage Kuleana Club [DATE] 10:3…" at bounding box center [784, 352] width 993 height 298
click at [922, 307] on p "[DATE] 10:30 am" at bounding box center [871, 312] width 246 height 17
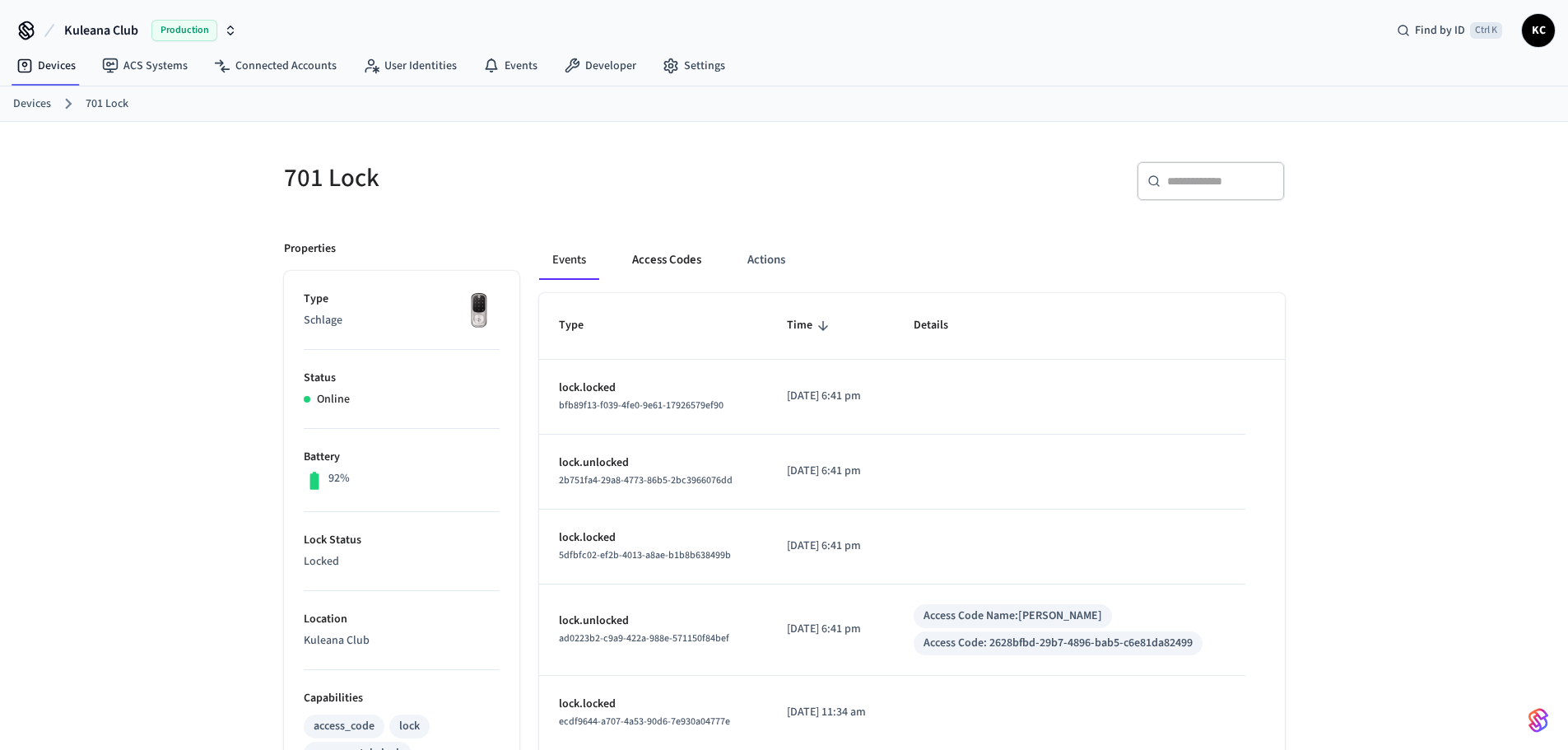
click at [666, 261] on button "Access Codes" at bounding box center [666, 260] width 96 height 39
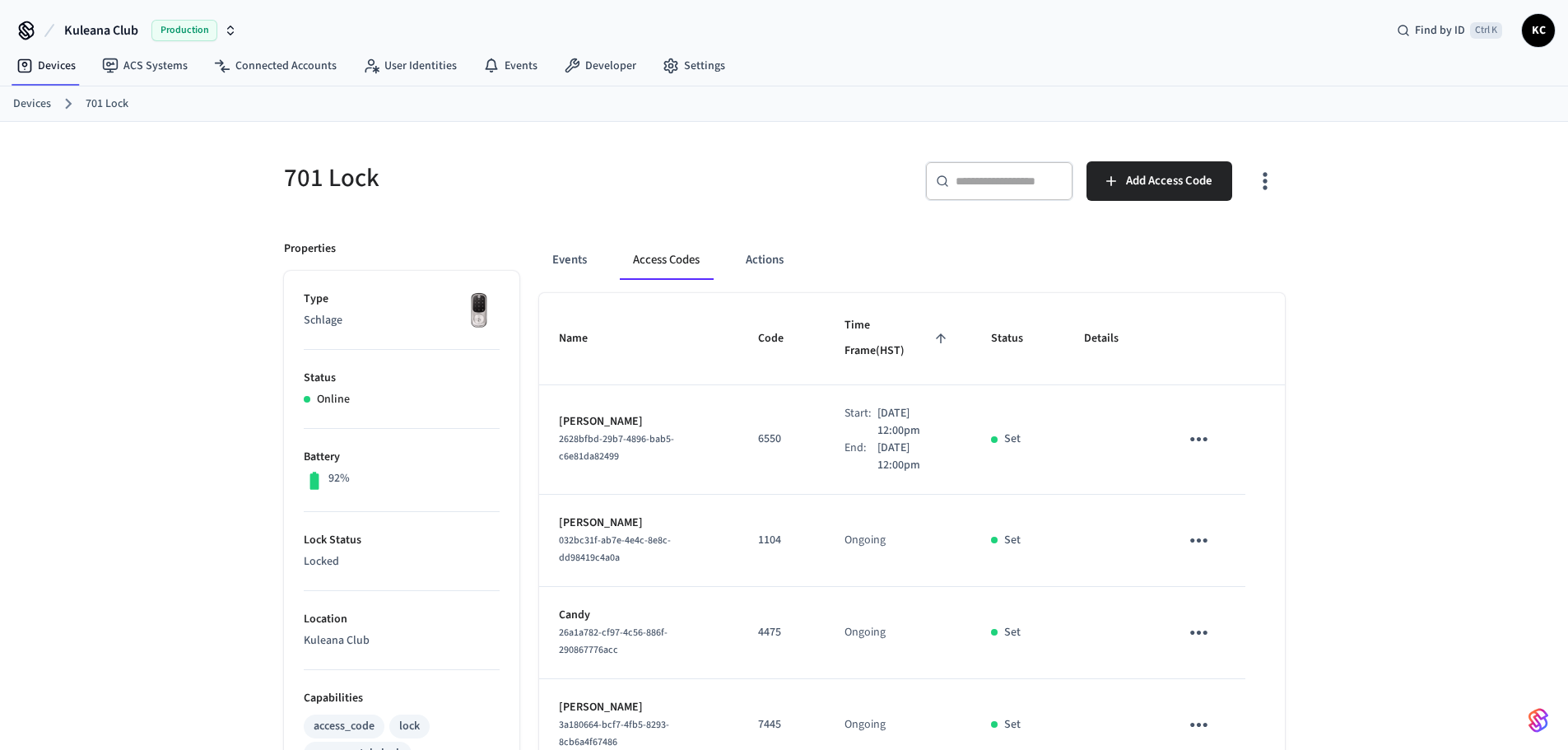
click at [34, 100] on link "Devices" at bounding box center [32, 104] width 38 height 17
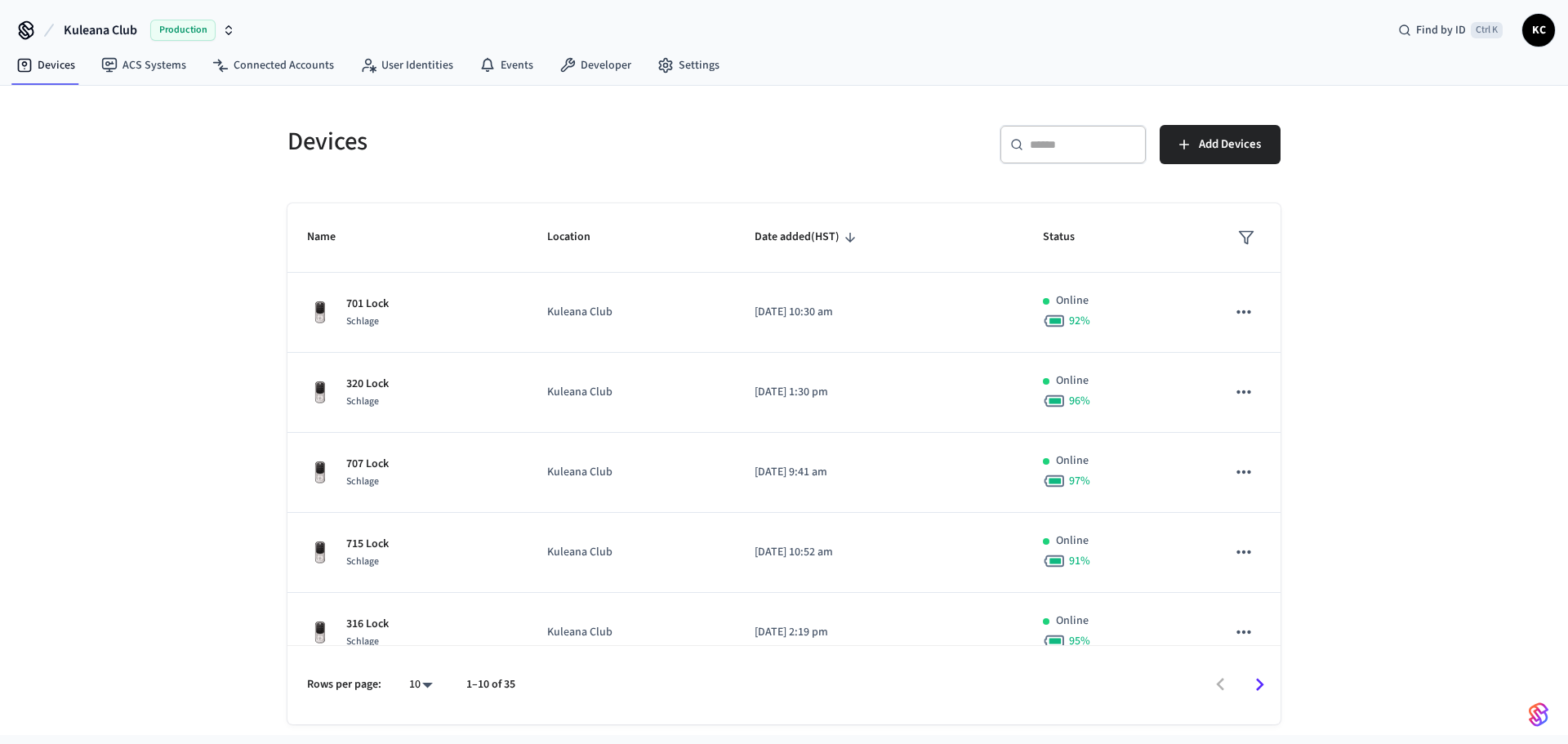
drag, startPoint x: 1039, startPoint y: 157, endPoint x: 1047, endPoint y: 172, distance: 17.0
click at [1042, 162] on div "​ ​" at bounding box center [1072, 145] width 147 height 39
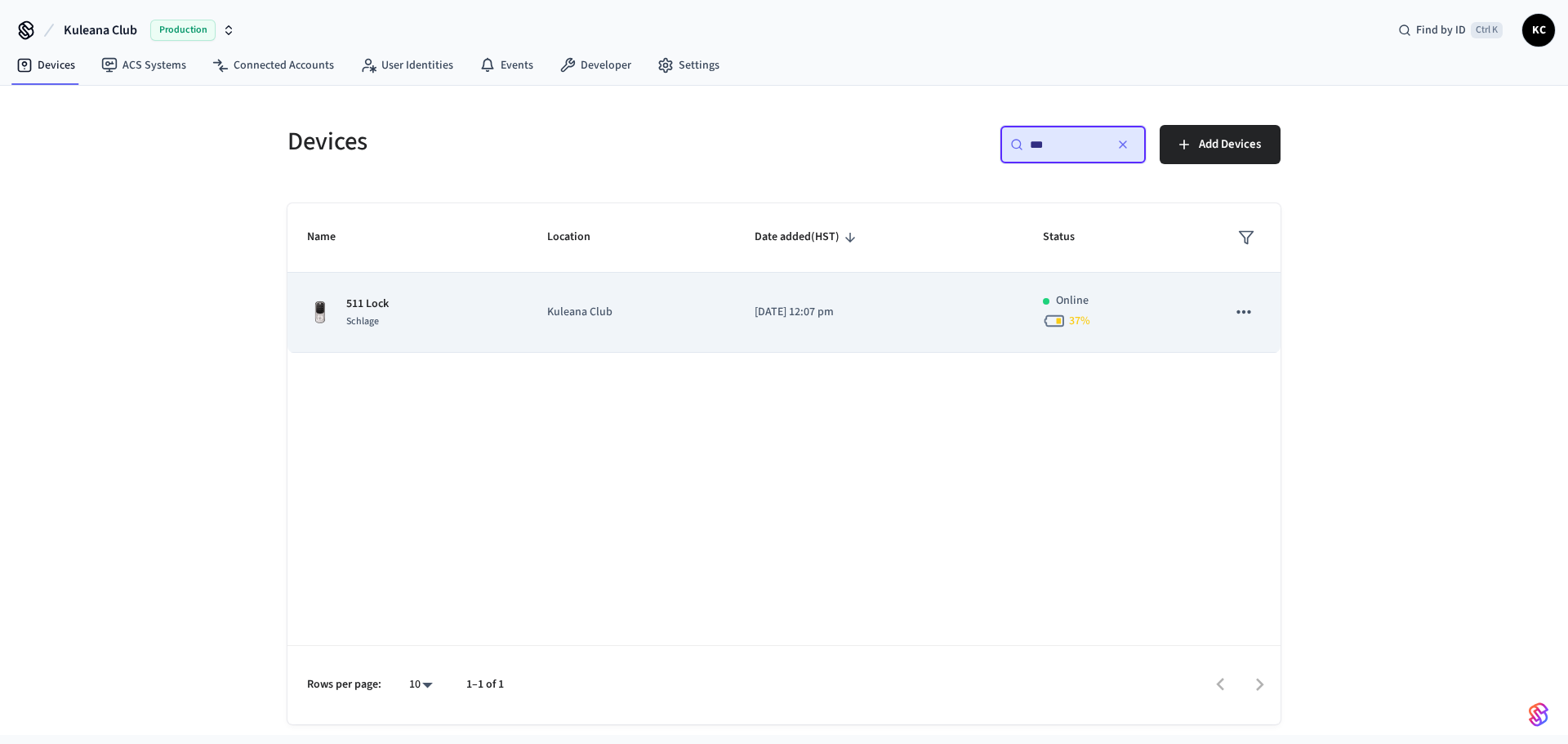
type input "***"
click at [755, 317] on p "[DATE] 12:07 pm" at bounding box center [880, 312] width 249 height 17
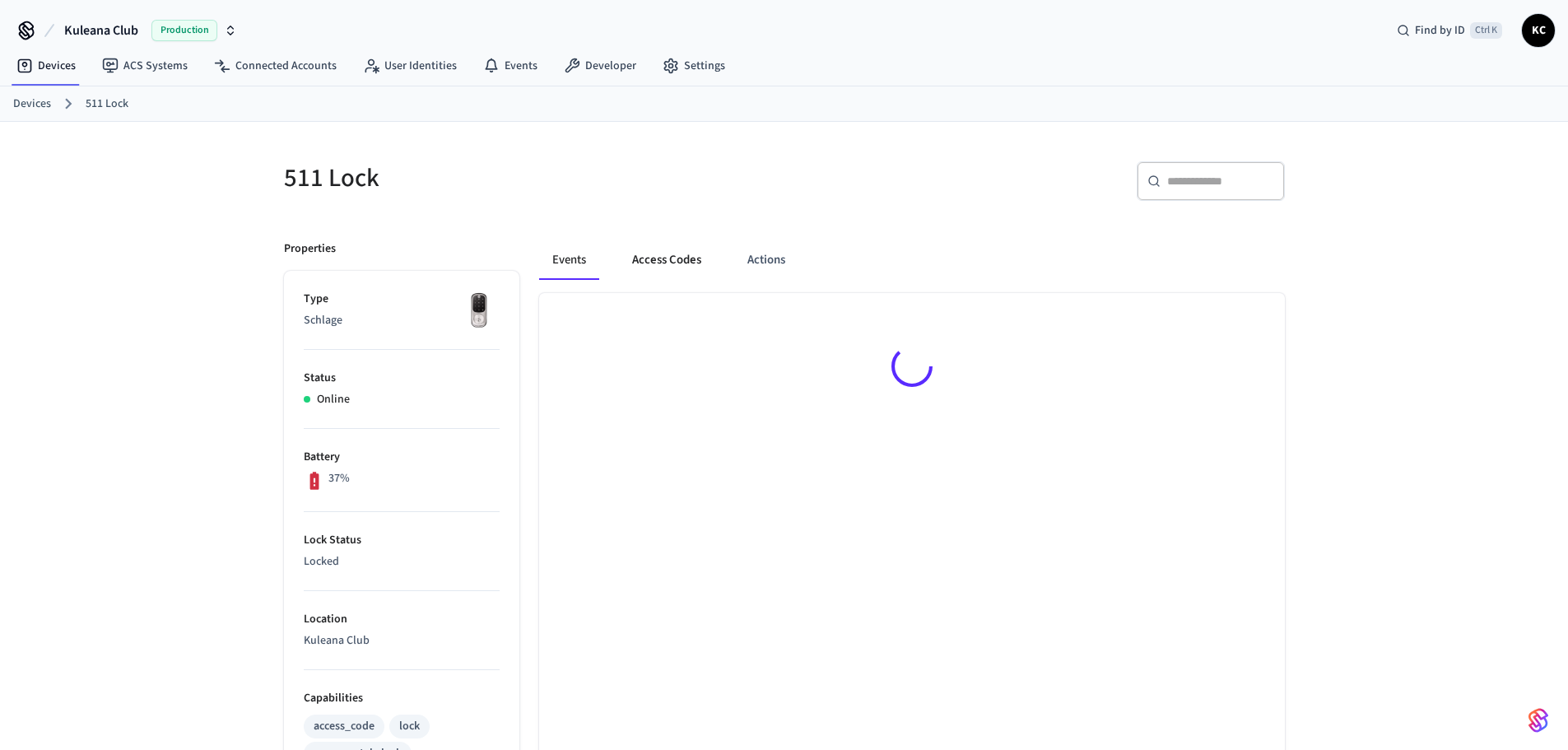
click at [655, 248] on button "Access Codes" at bounding box center [666, 260] width 96 height 39
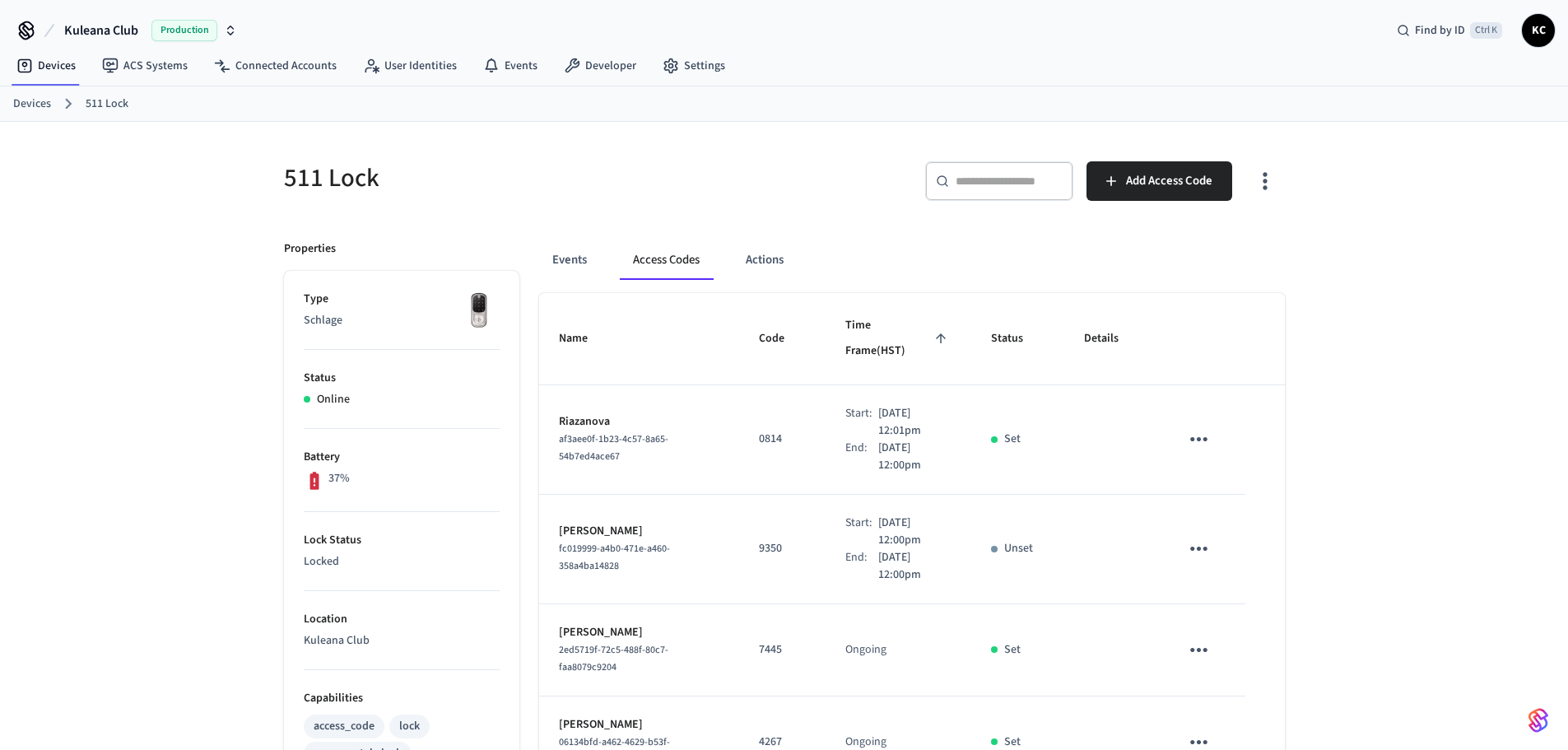
click at [42, 107] on link "Devices" at bounding box center [32, 104] width 38 height 17
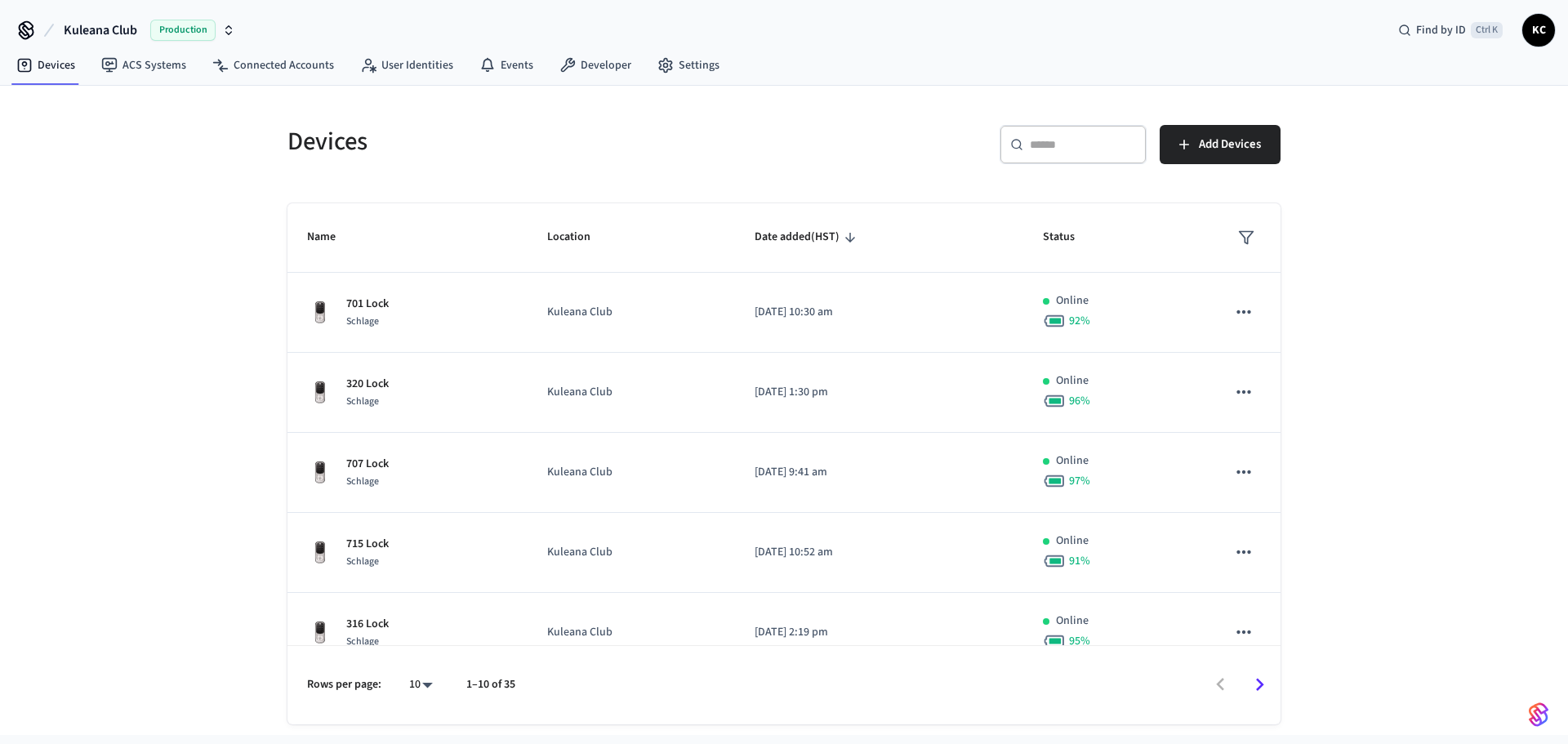
click at [1001, 158] on div "​ ​" at bounding box center [1072, 145] width 147 height 39
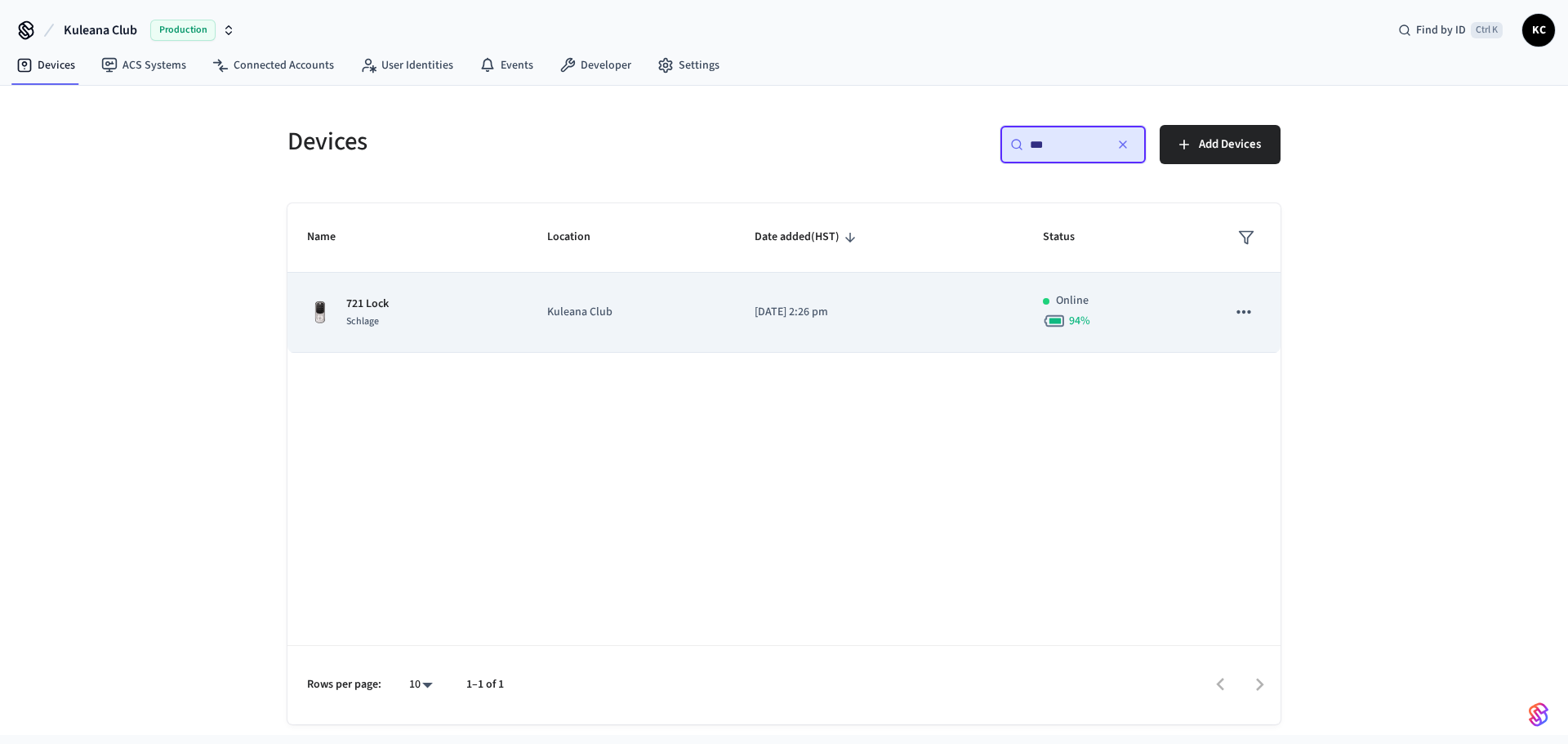
type input "***"
click at [794, 346] on td "[DATE] 2:26 pm" at bounding box center [879, 313] width 289 height 80
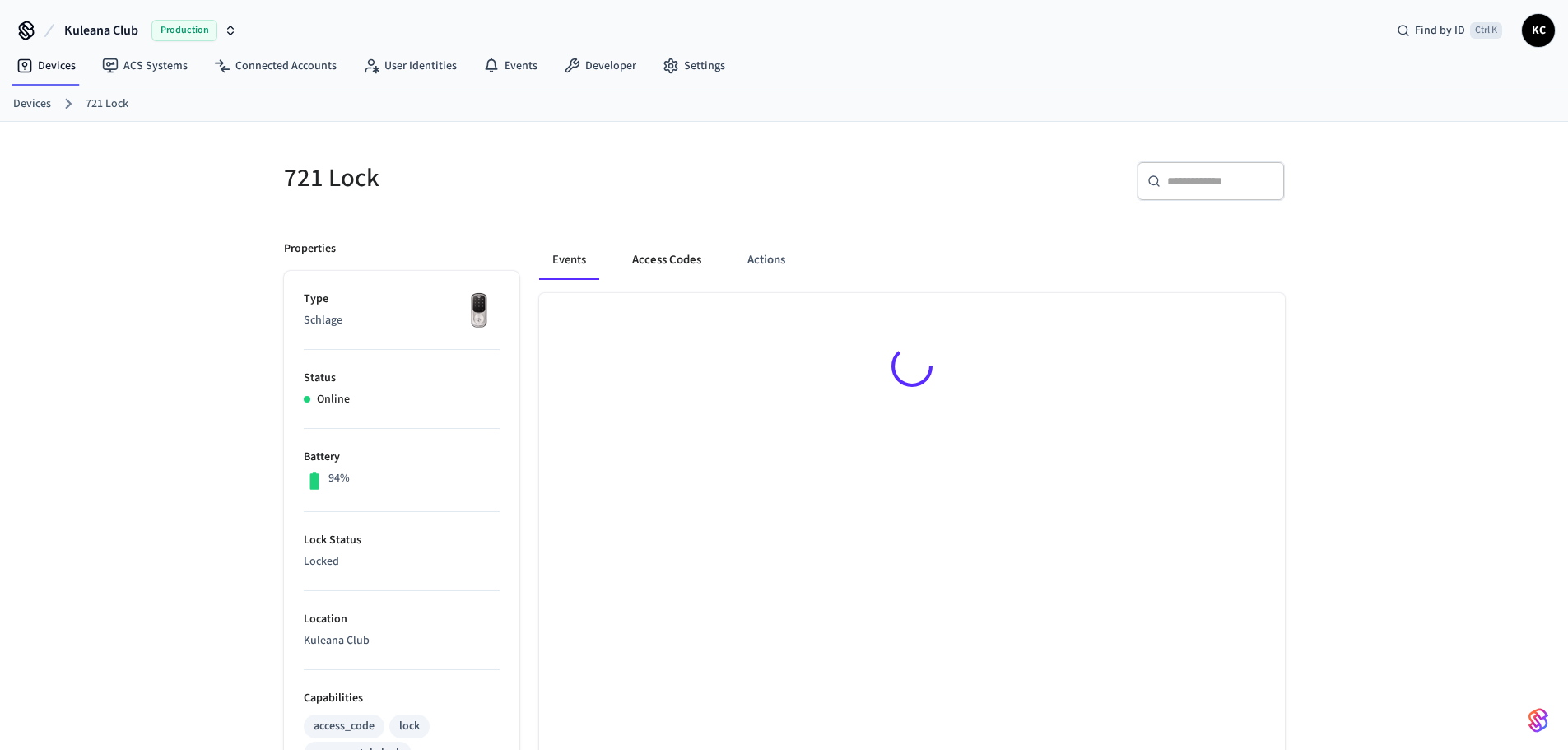
click at [695, 268] on button "Access Codes" at bounding box center [666, 260] width 96 height 39
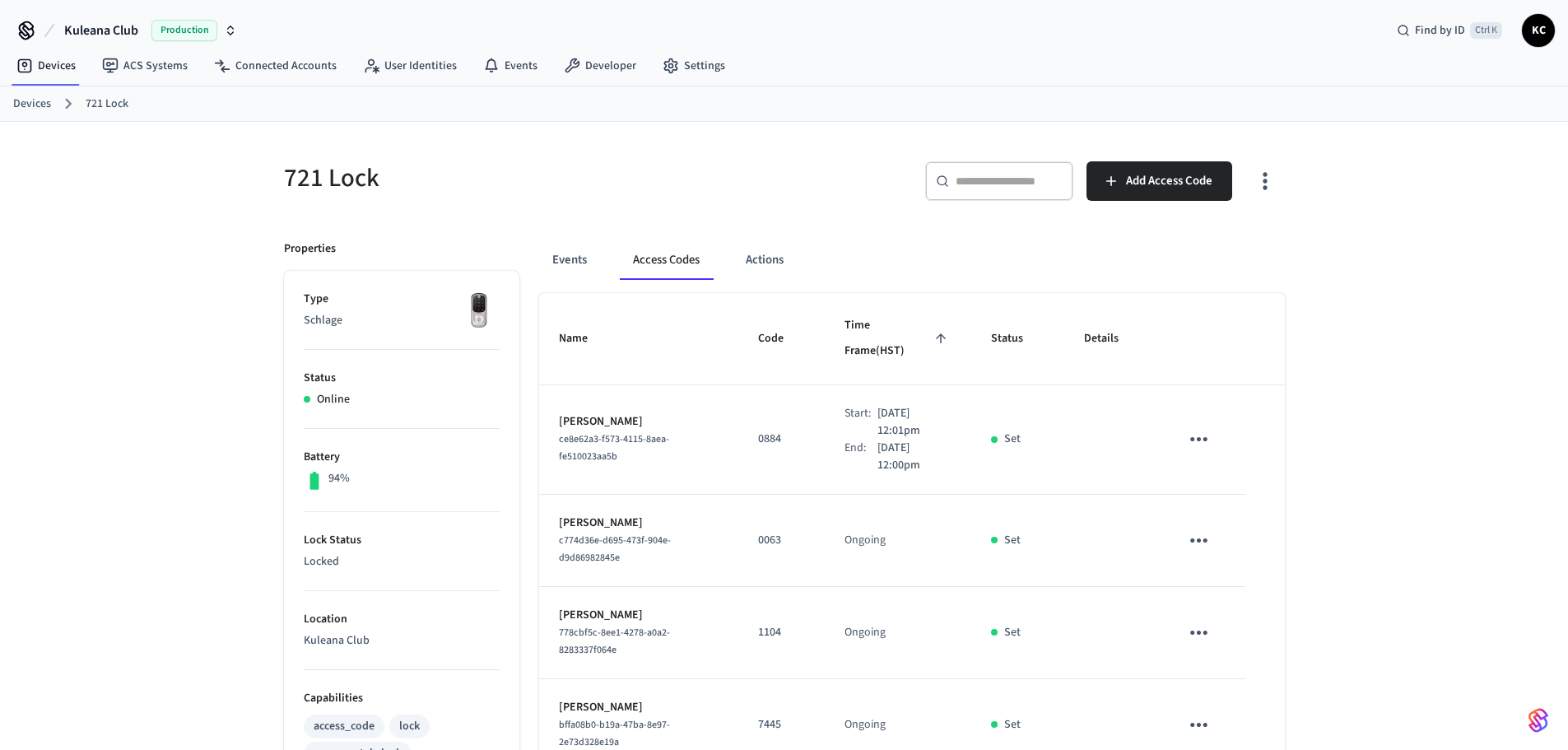
click at [1389, 396] on div "721 Lock ​ ​ Add Access Code Properties Type Schlage Status Online Battery 94% …" at bounding box center [784, 763] width 1568 height 1282
drag, startPoint x: 21, startPoint y: 107, endPoint x: 97, endPoint y: 107, distance: 76.0
click at [21, 107] on link "Devices" at bounding box center [32, 104] width 38 height 17
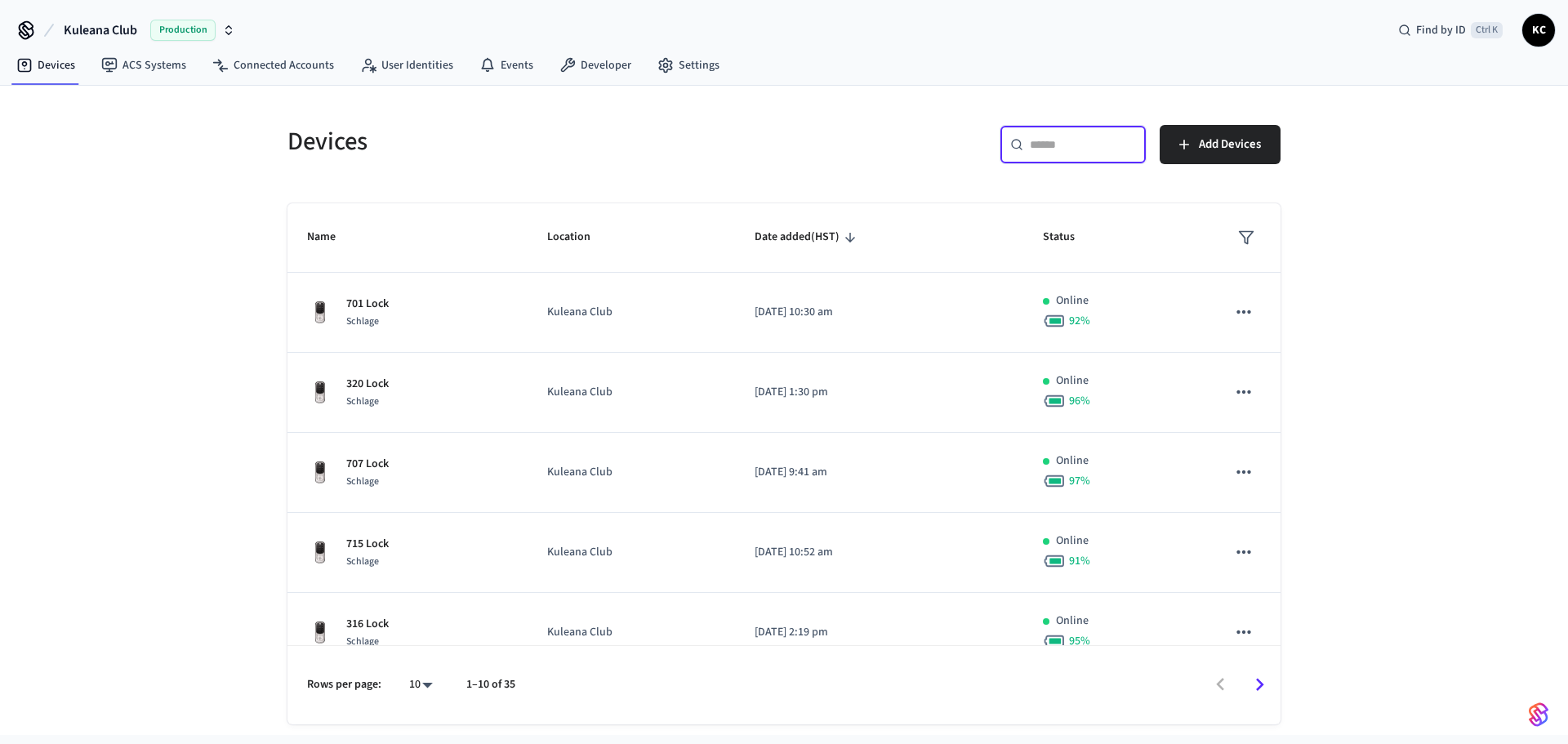
click at [1057, 145] on input "text" at bounding box center [1083, 145] width 107 height 16
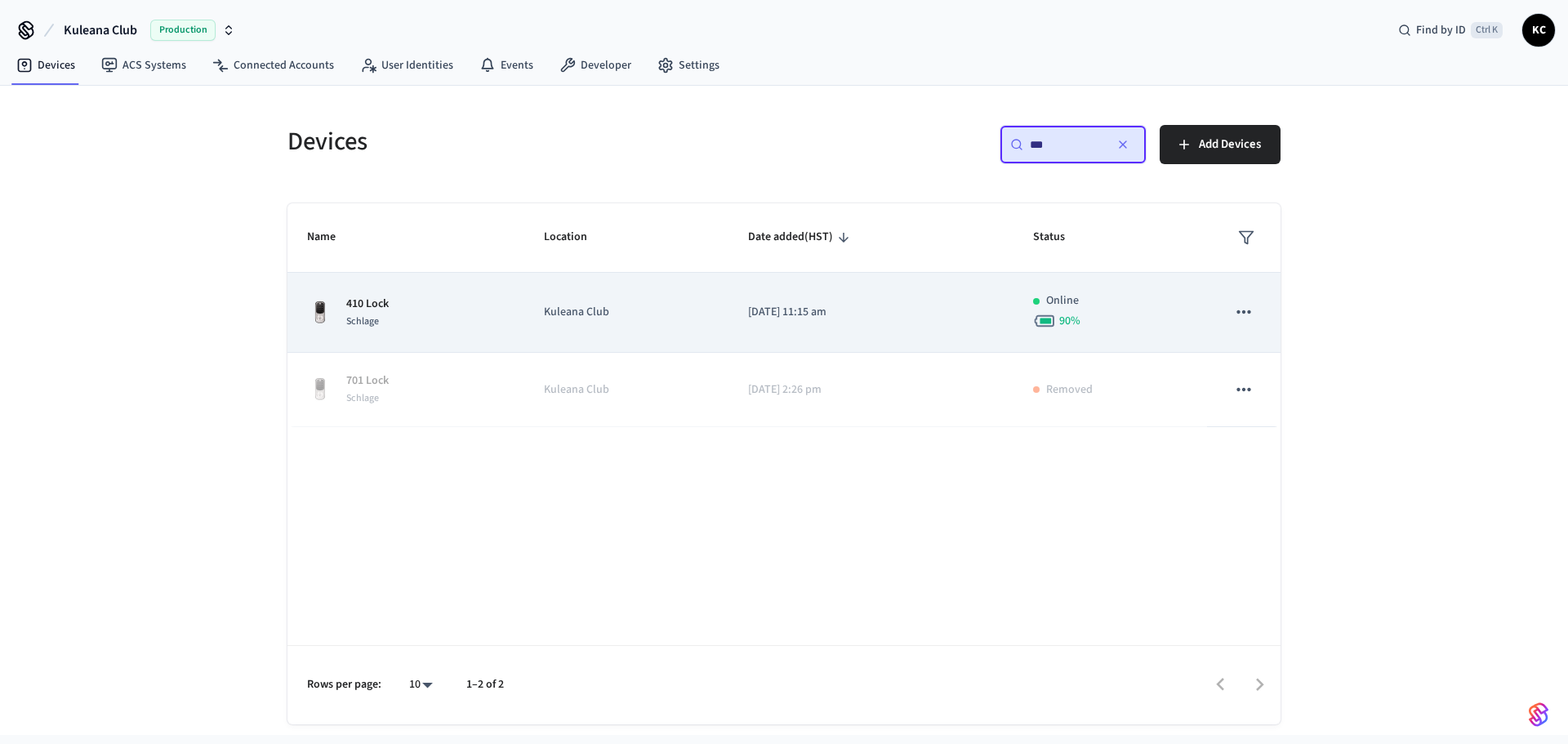
type input "***"
click at [792, 288] on td "[DATE] 11:15 am" at bounding box center [871, 313] width 285 height 80
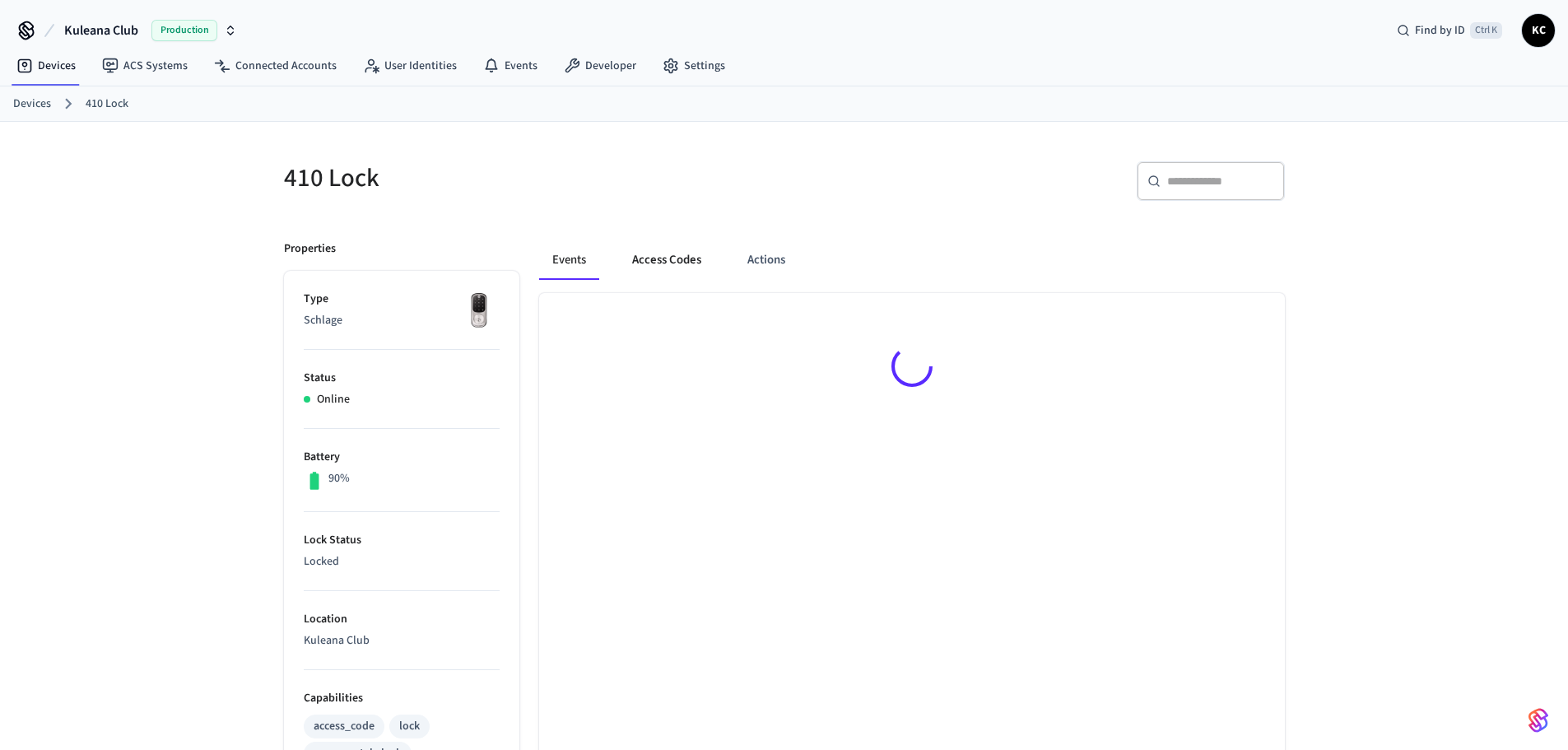
click at [652, 253] on button "Access Codes" at bounding box center [666, 260] width 96 height 39
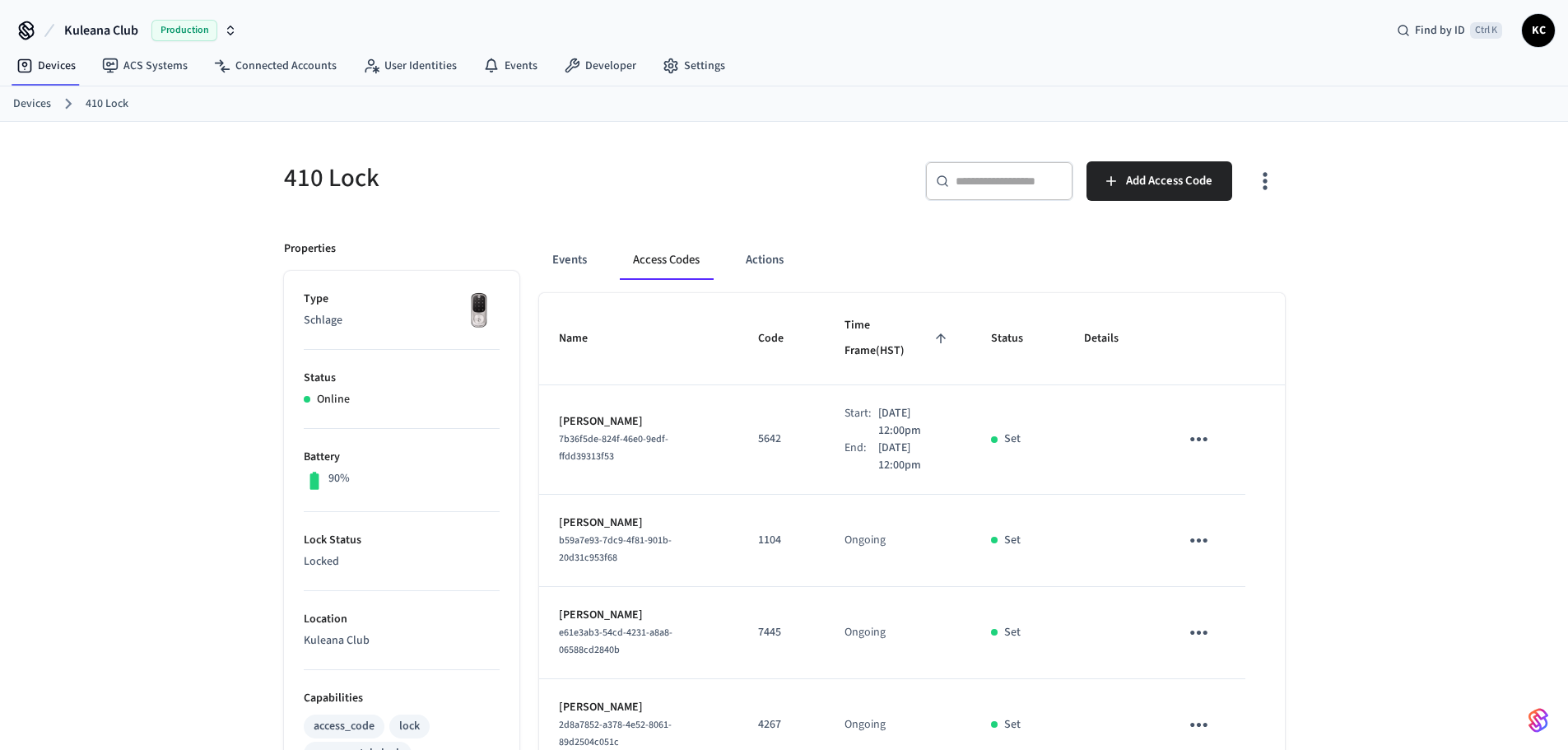
click at [13, 96] on link "Devices" at bounding box center [32, 104] width 38 height 17
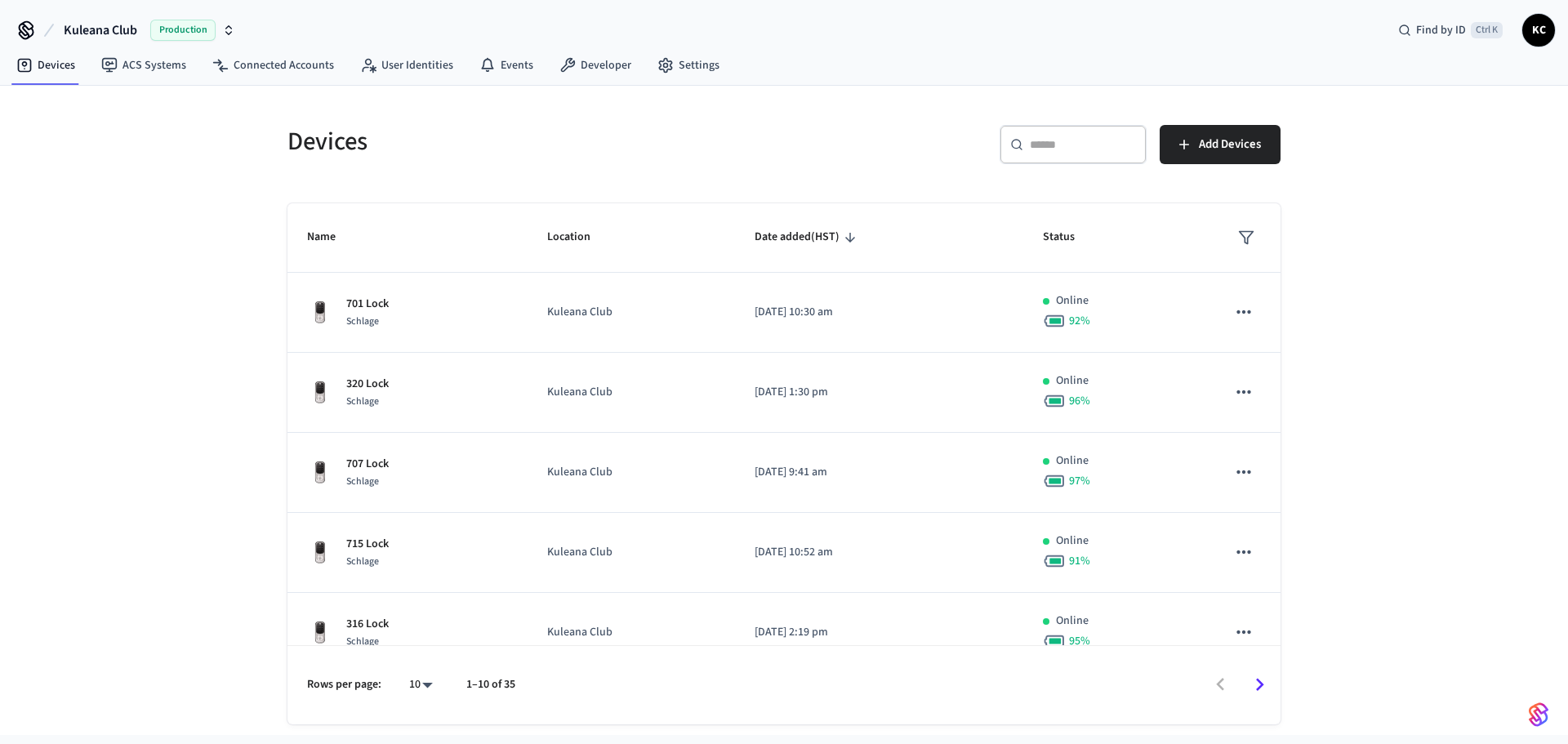
click at [1038, 157] on div "​ ​" at bounding box center [1072, 145] width 147 height 39
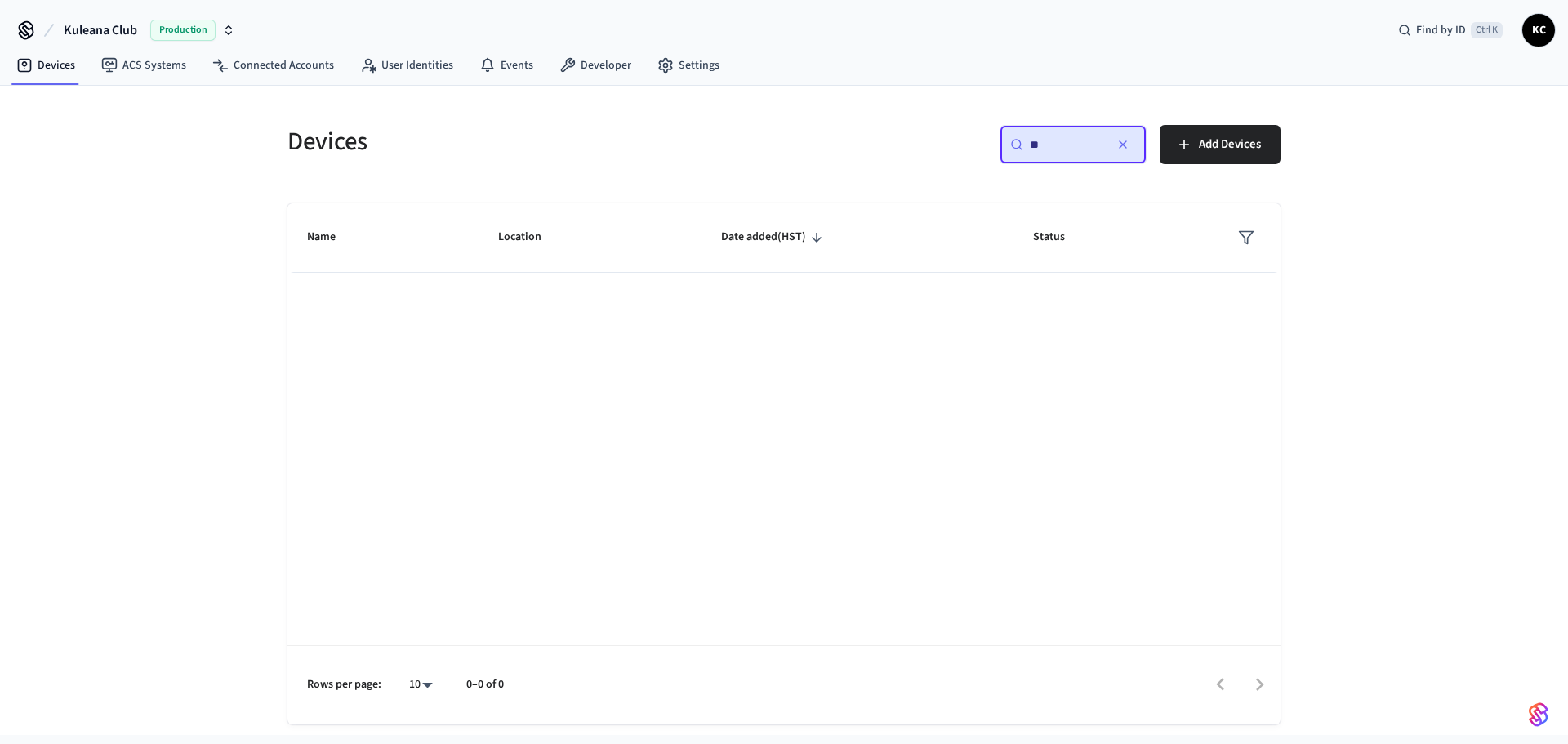
type input "*"
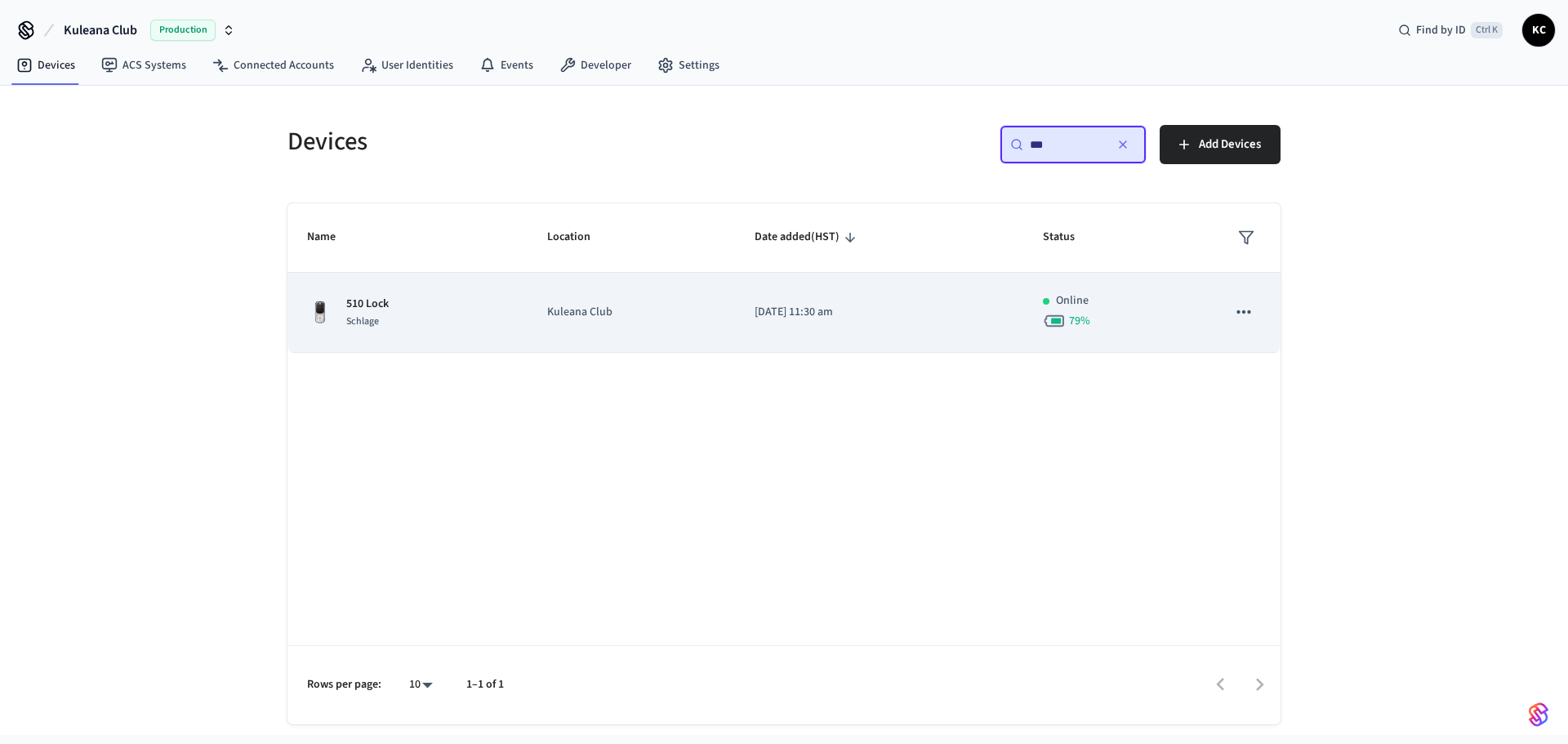
type input "***"
click at [795, 316] on p "[DATE] 11:30 am" at bounding box center [880, 312] width 249 height 17
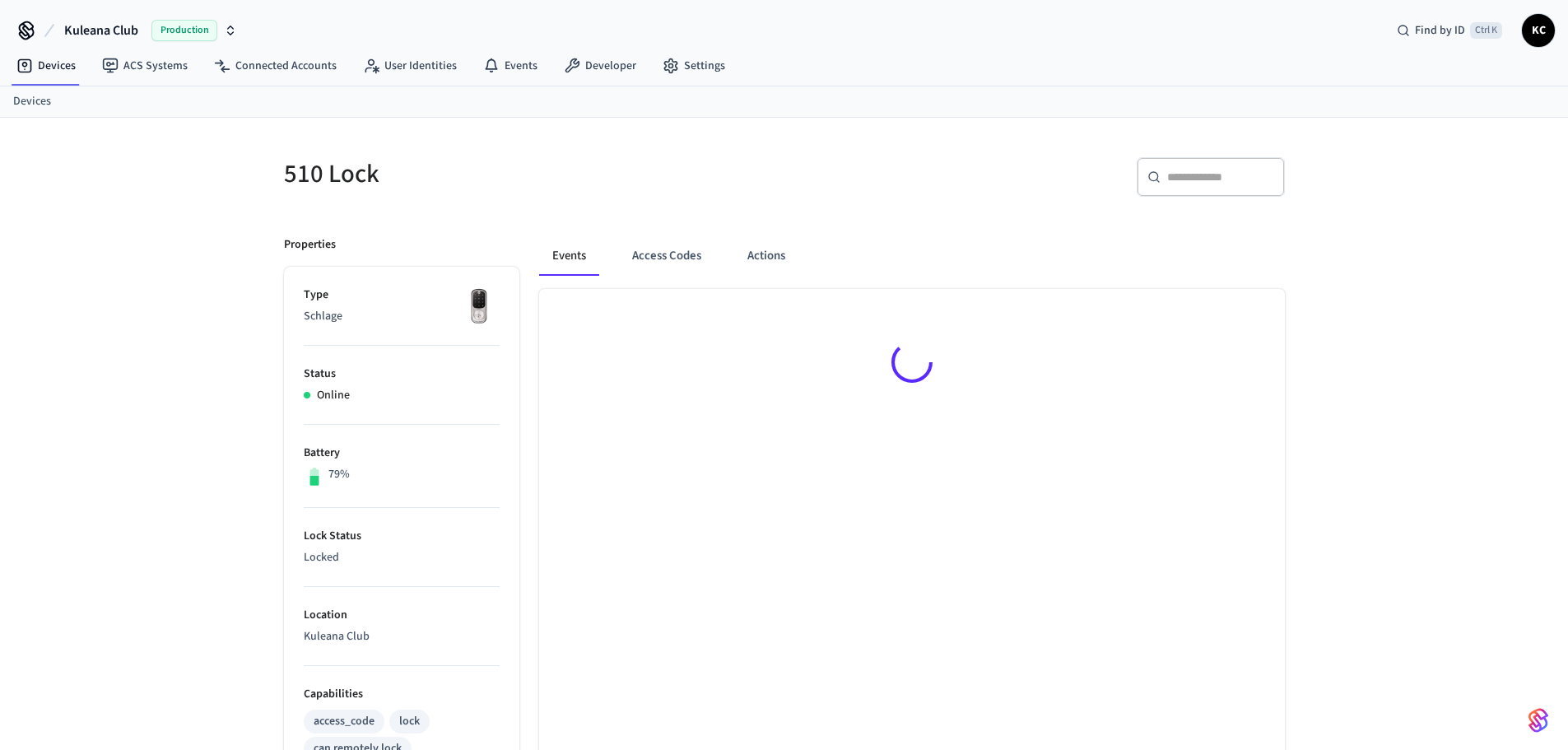
click at [693, 342] on div at bounding box center [911, 365] width 746 height 152
click at [662, 262] on button "Access Codes" at bounding box center [666, 260] width 96 height 39
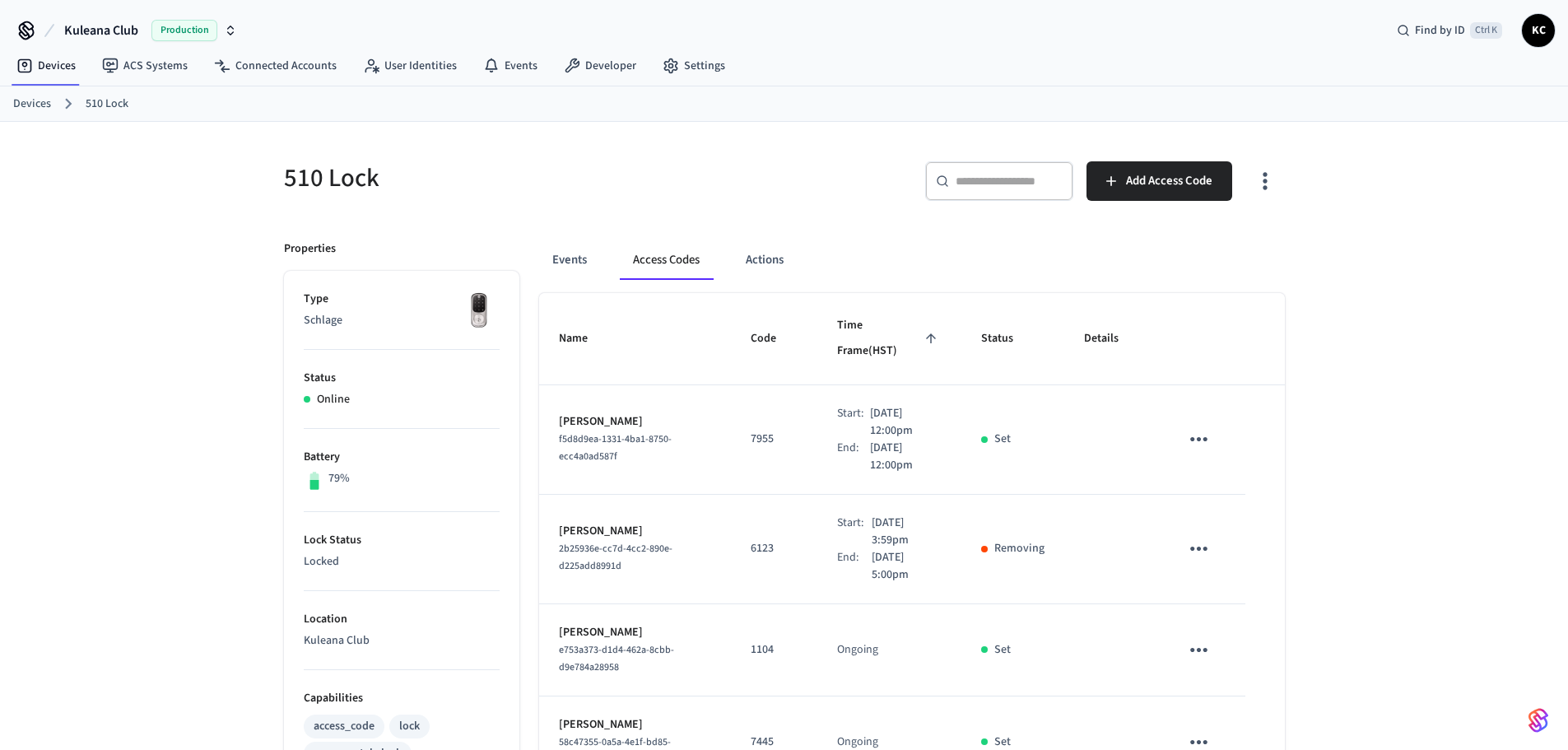
click at [802, 187] on div "​ ​ Add Access Code" at bounding box center [1039, 187] width 490 height 53
click at [748, 495] on td "6123" at bounding box center [773, 550] width 87 height 109
click at [21, 100] on link "Devices" at bounding box center [32, 104] width 38 height 17
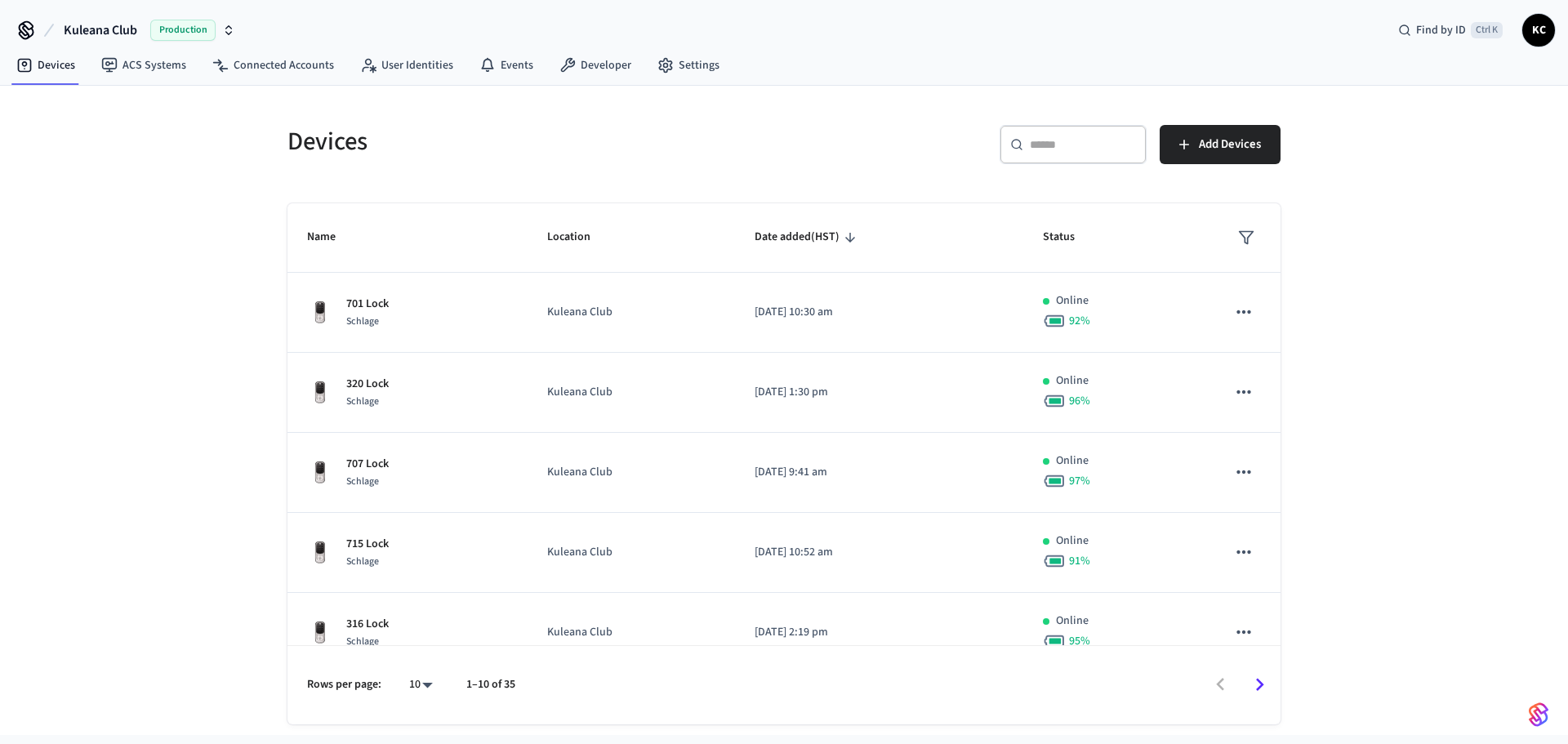
click at [1031, 156] on div "​ ​" at bounding box center [1072, 145] width 147 height 39
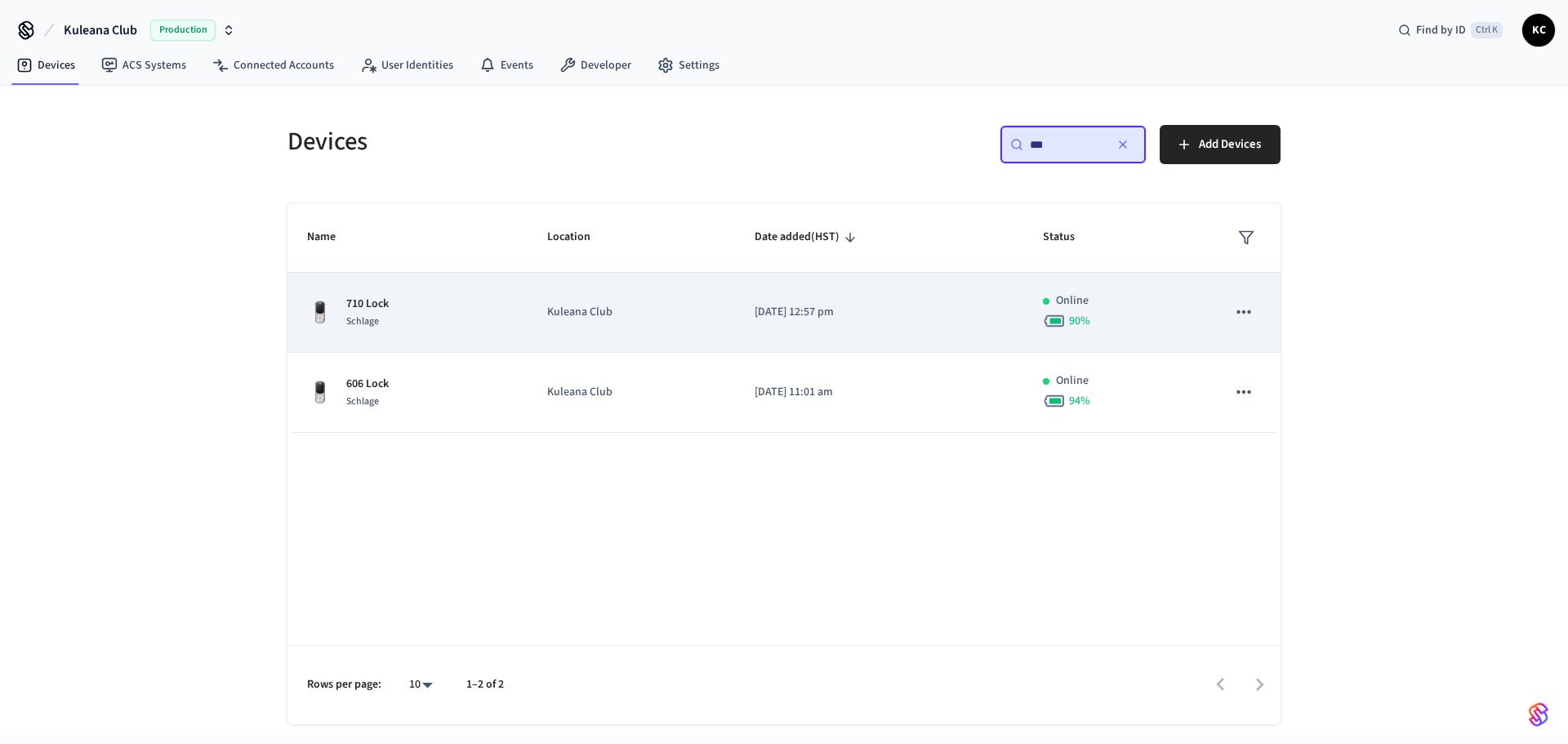
type input "***"
click at [816, 308] on td "[DATE] 12:57 pm" at bounding box center [879, 313] width 289 height 80
click at [816, 309] on p "[DATE] 12:57 pm" at bounding box center [880, 312] width 249 height 17
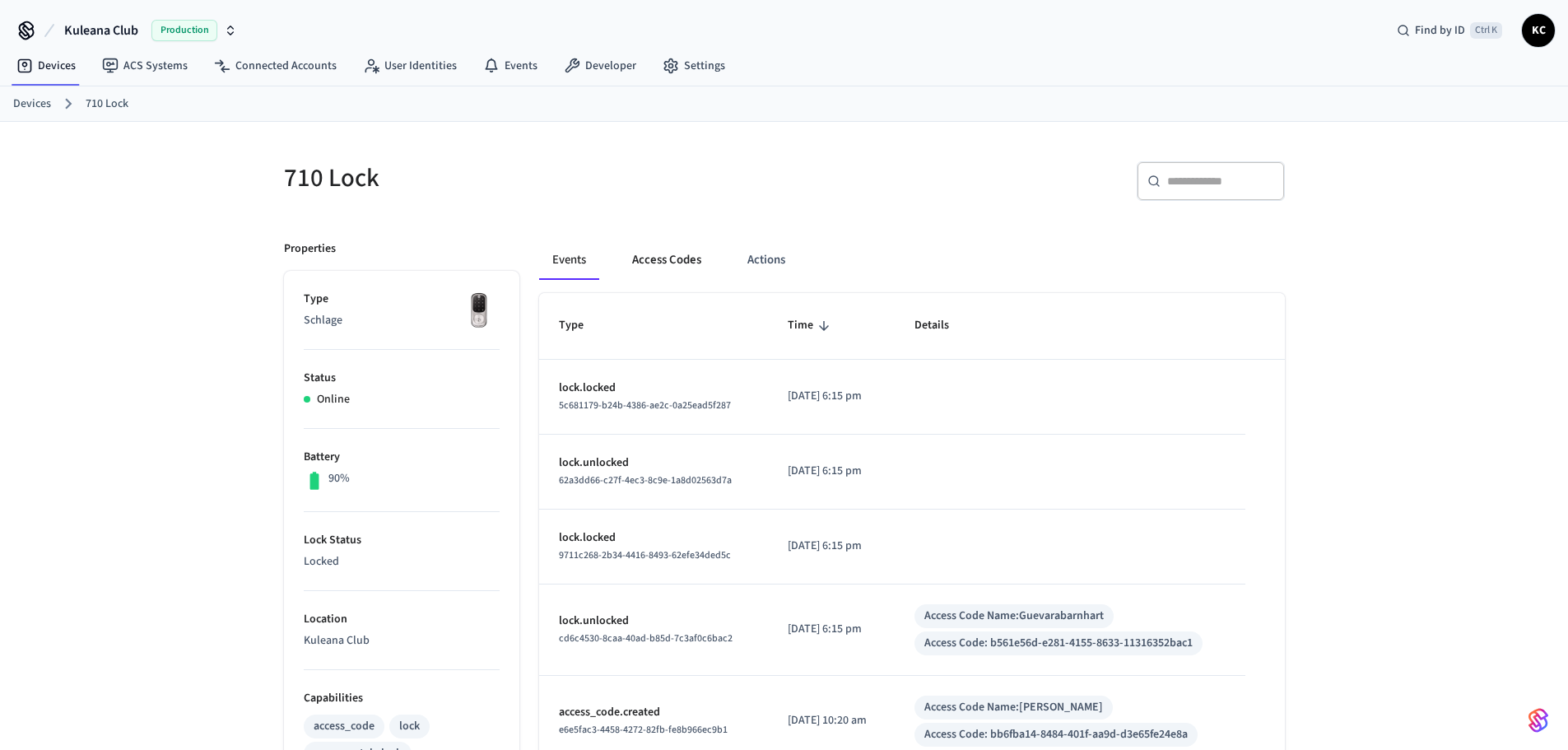
click at [691, 251] on button "Access Codes" at bounding box center [666, 260] width 96 height 39
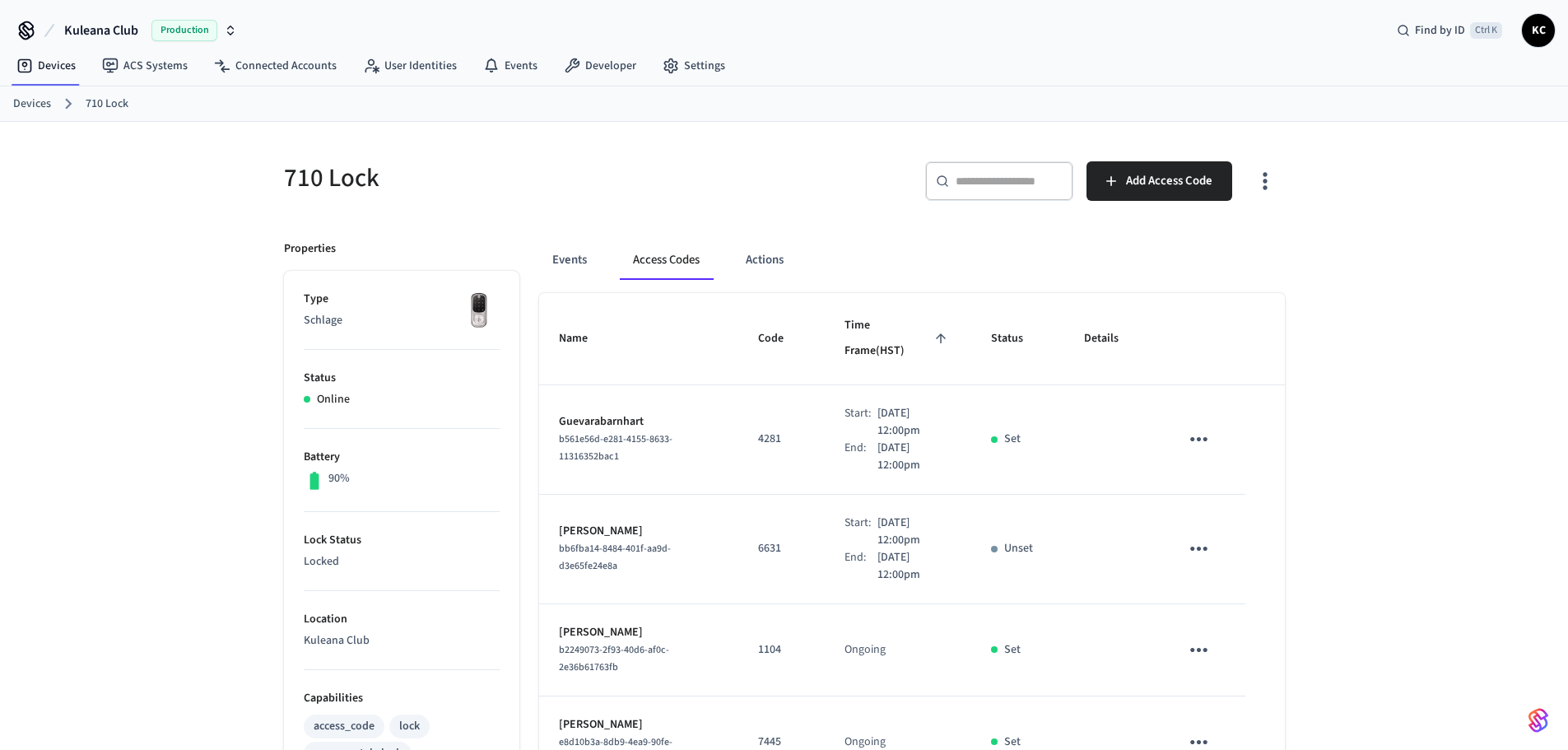
click at [31, 98] on link "Devices" at bounding box center [32, 104] width 38 height 17
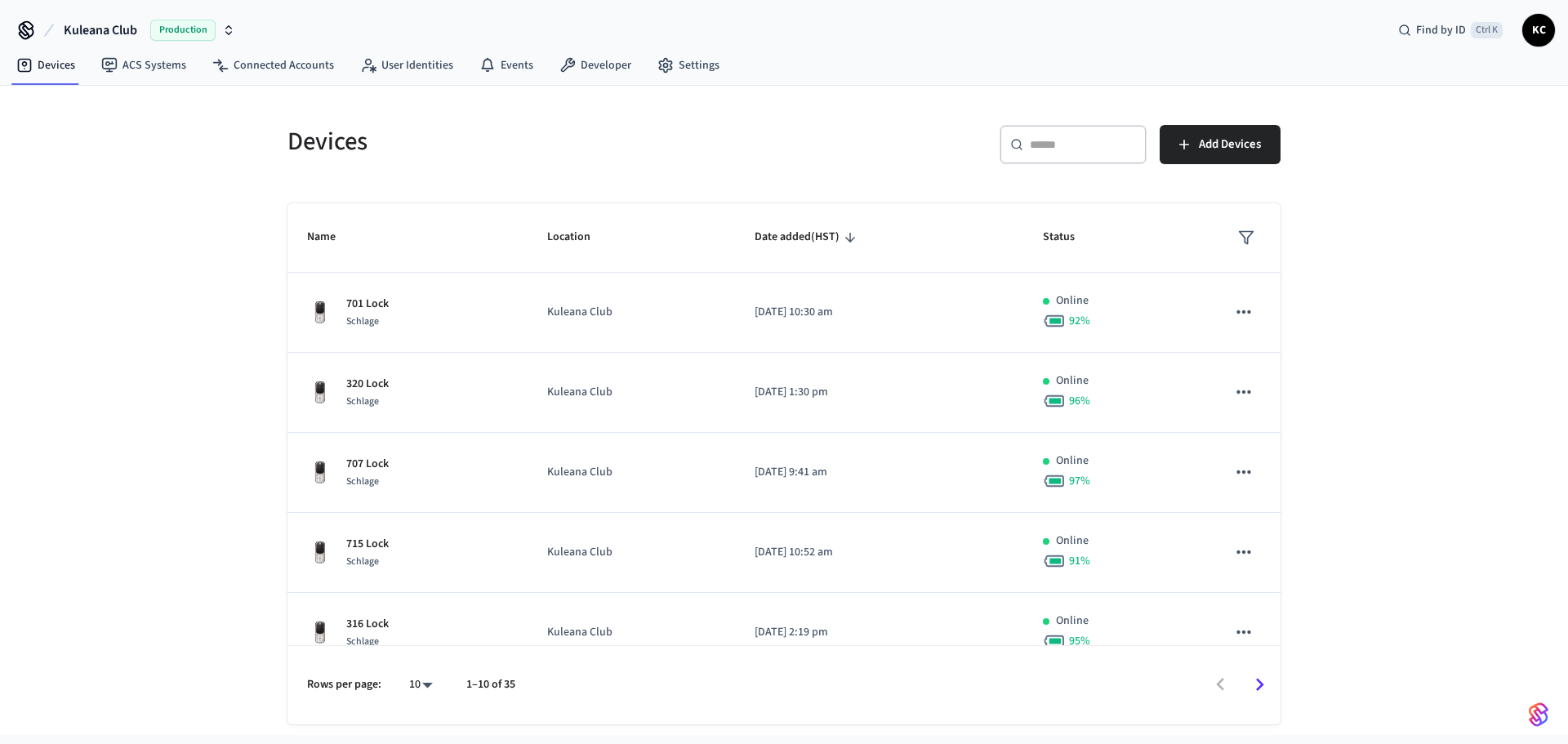
click at [1064, 146] on input "text" at bounding box center [1083, 145] width 107 height 16
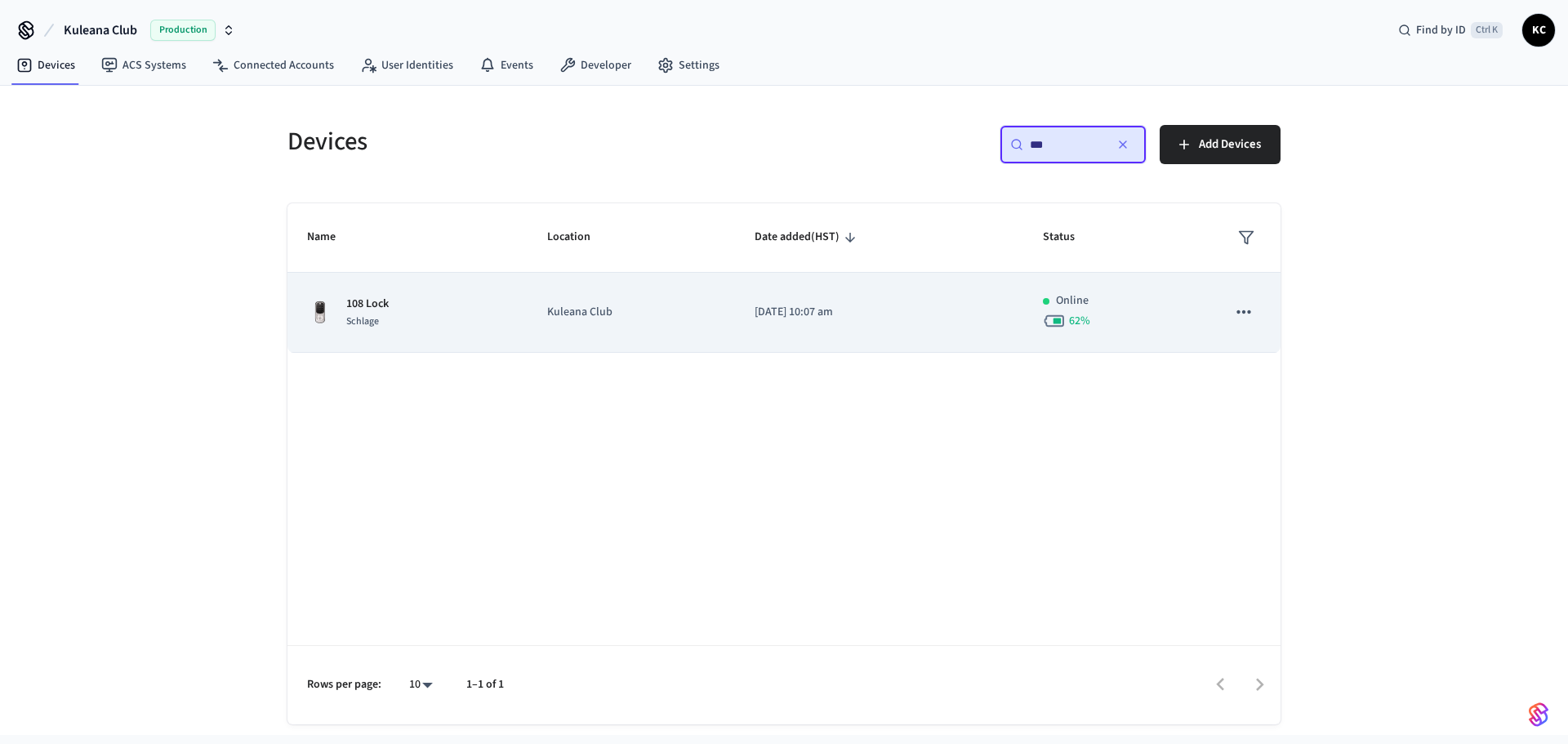
type input "***"
click at [621, 328] on td "Kuleana Club" at bounding box center [632, 313] width 208 height 80
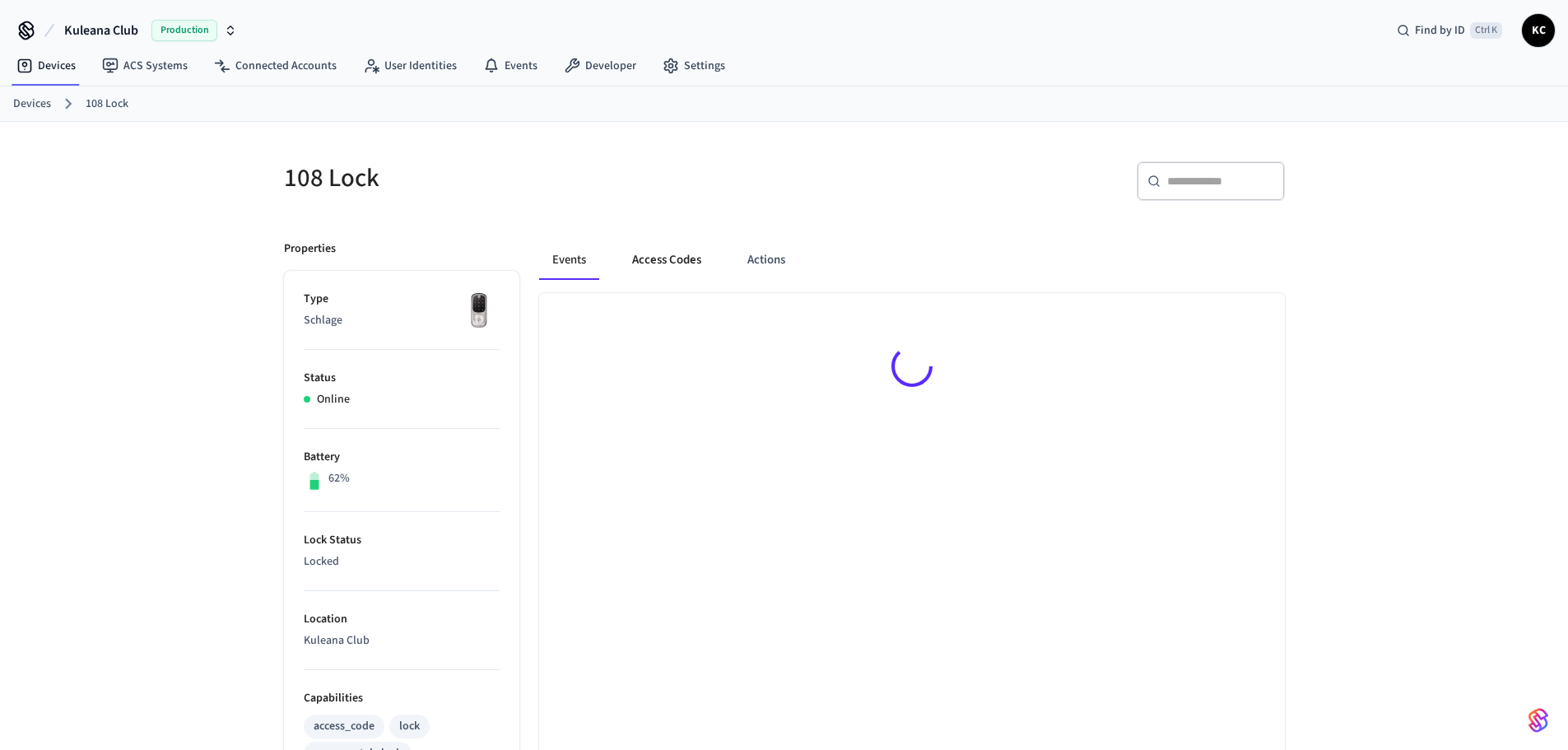
click at [701, 263] on button "Access Codes" at bounding box center [666, 260] width 96 height 39
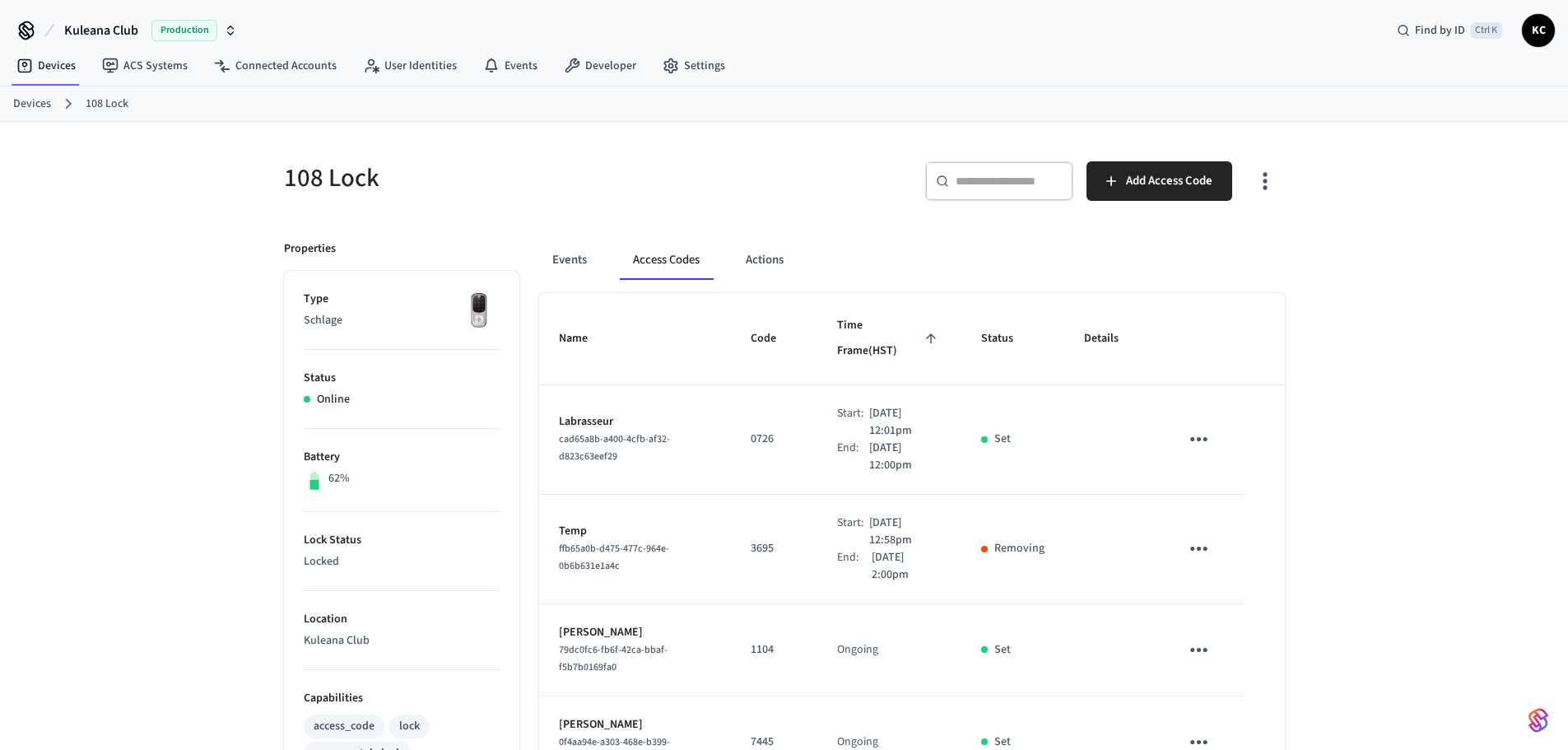
click at [36, 106] on link "Devices" at bounding box center [32, 104] width 38 height 17
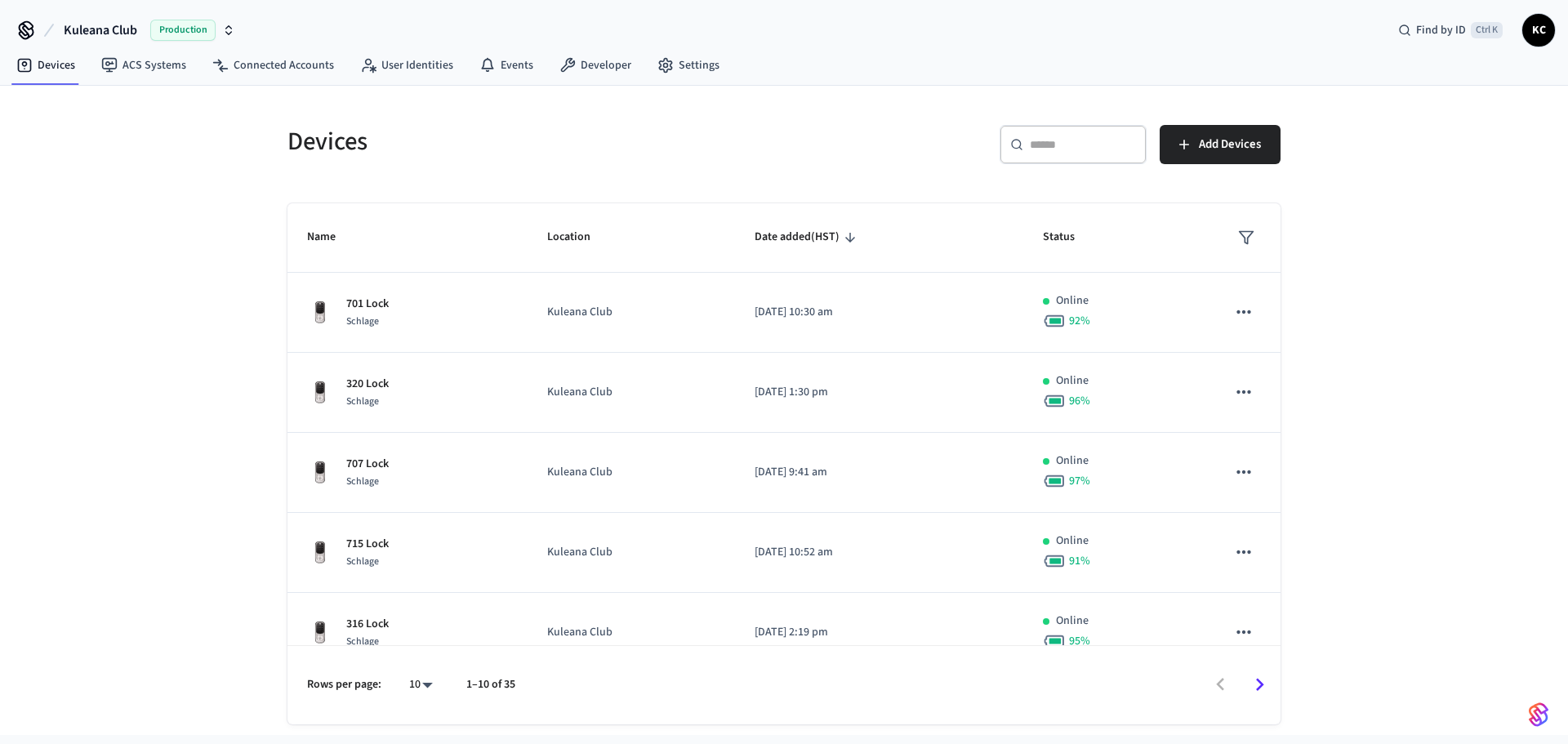
click at [1025, 153] on div "​ ​" at bounding box center [1072, 145] width 147 height 39
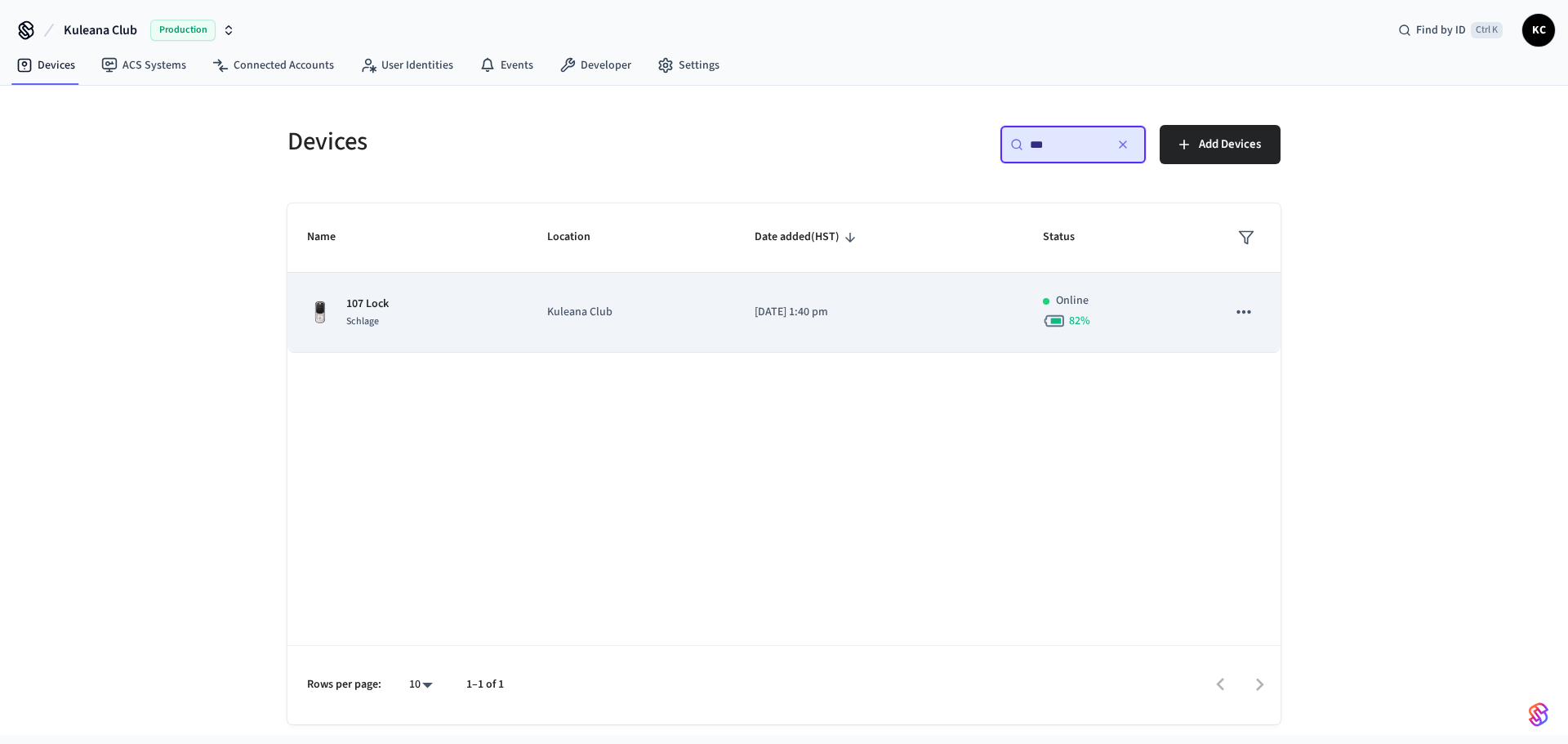
type input "***"
click at [791, 295] on td "[DATE] 1:40 pm" at bounding box center [879, 313] width 289 height 80
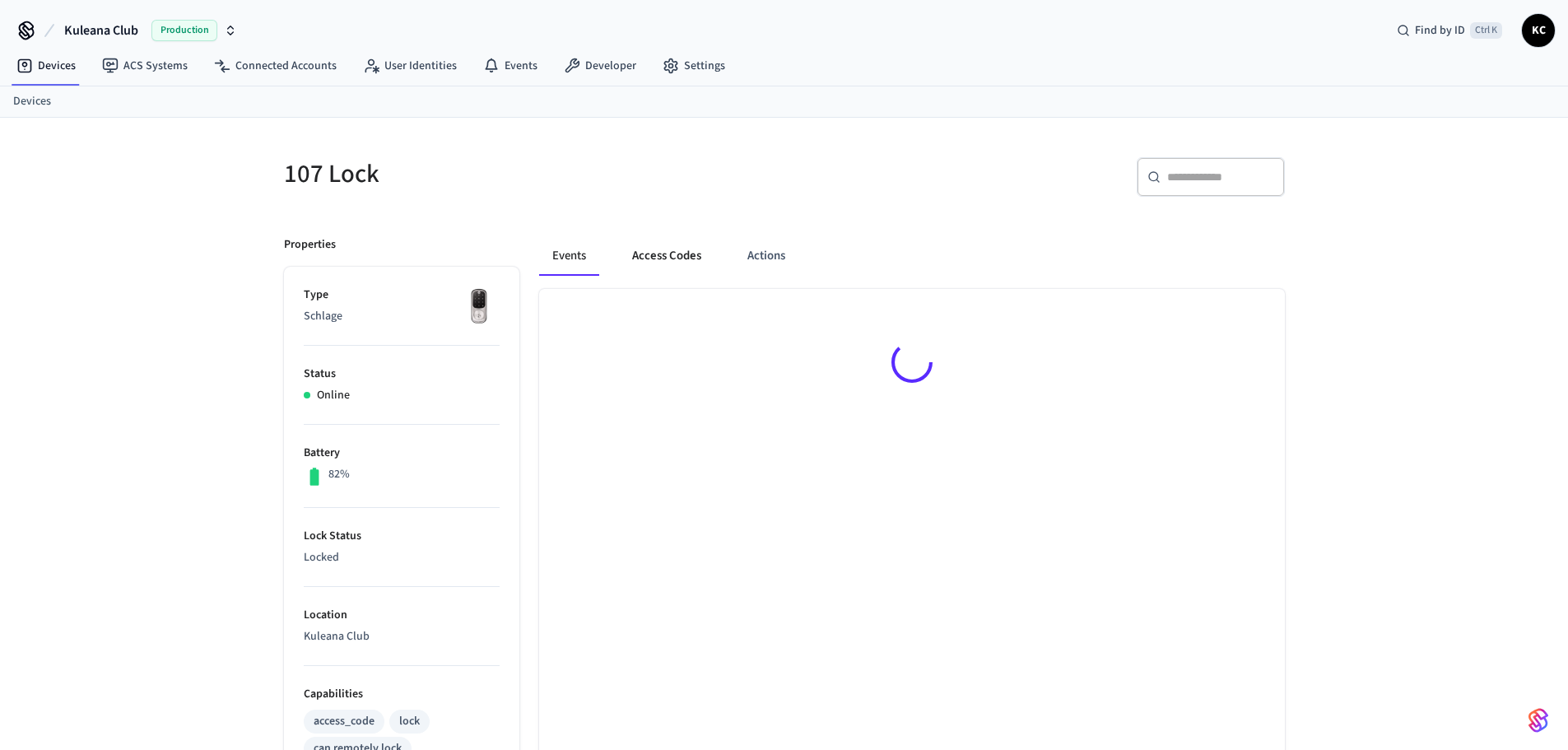
click at [678, 253] on button "Access Codes" at bounding box center [666, 256] width 96 height 39
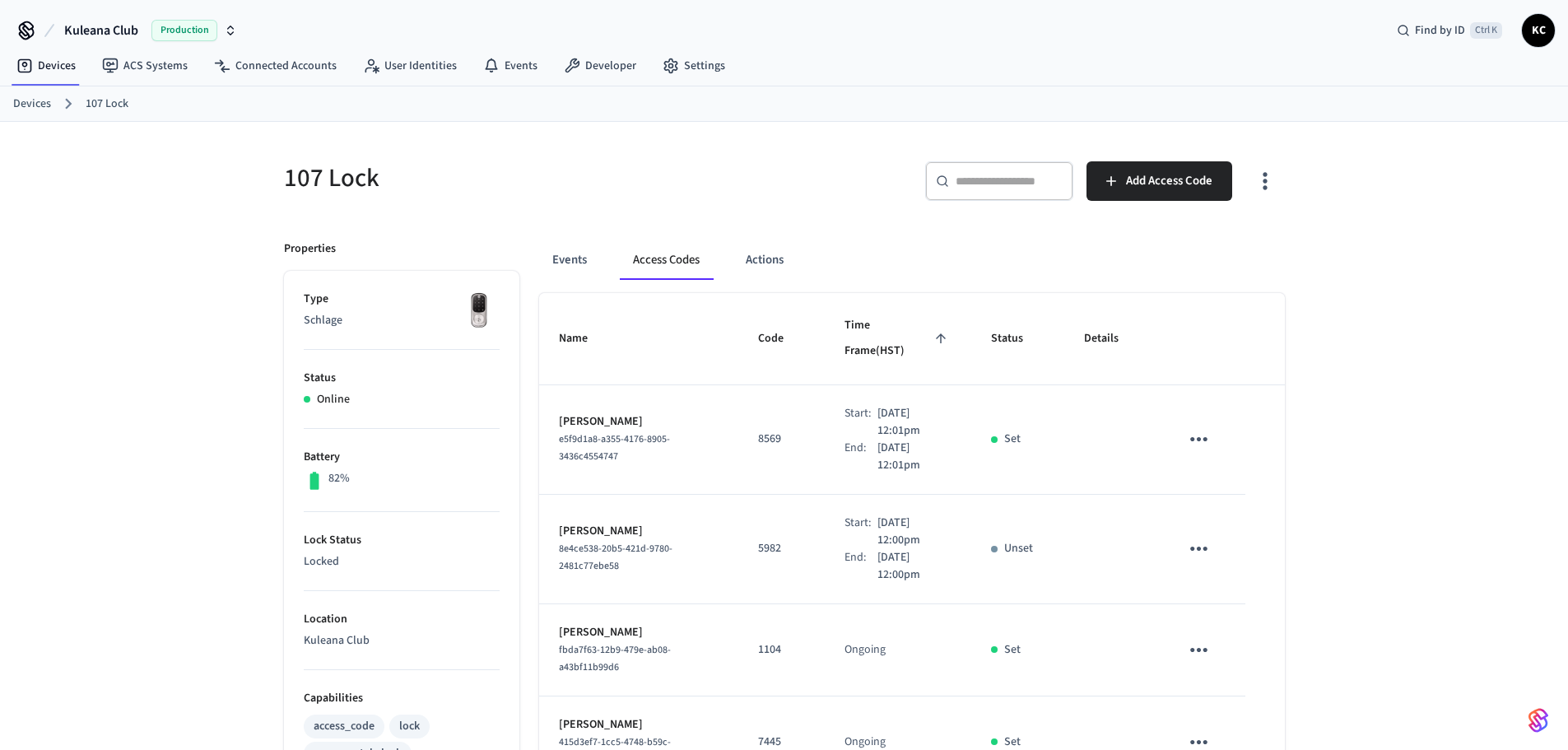
click at [856, 153] on div "​ ​ Add Access Code" at bounding box center [1029, 177] width 510 height 72
click at [46, 98] on link "Devices" at bounding box center [32, 104] width 38 height 17
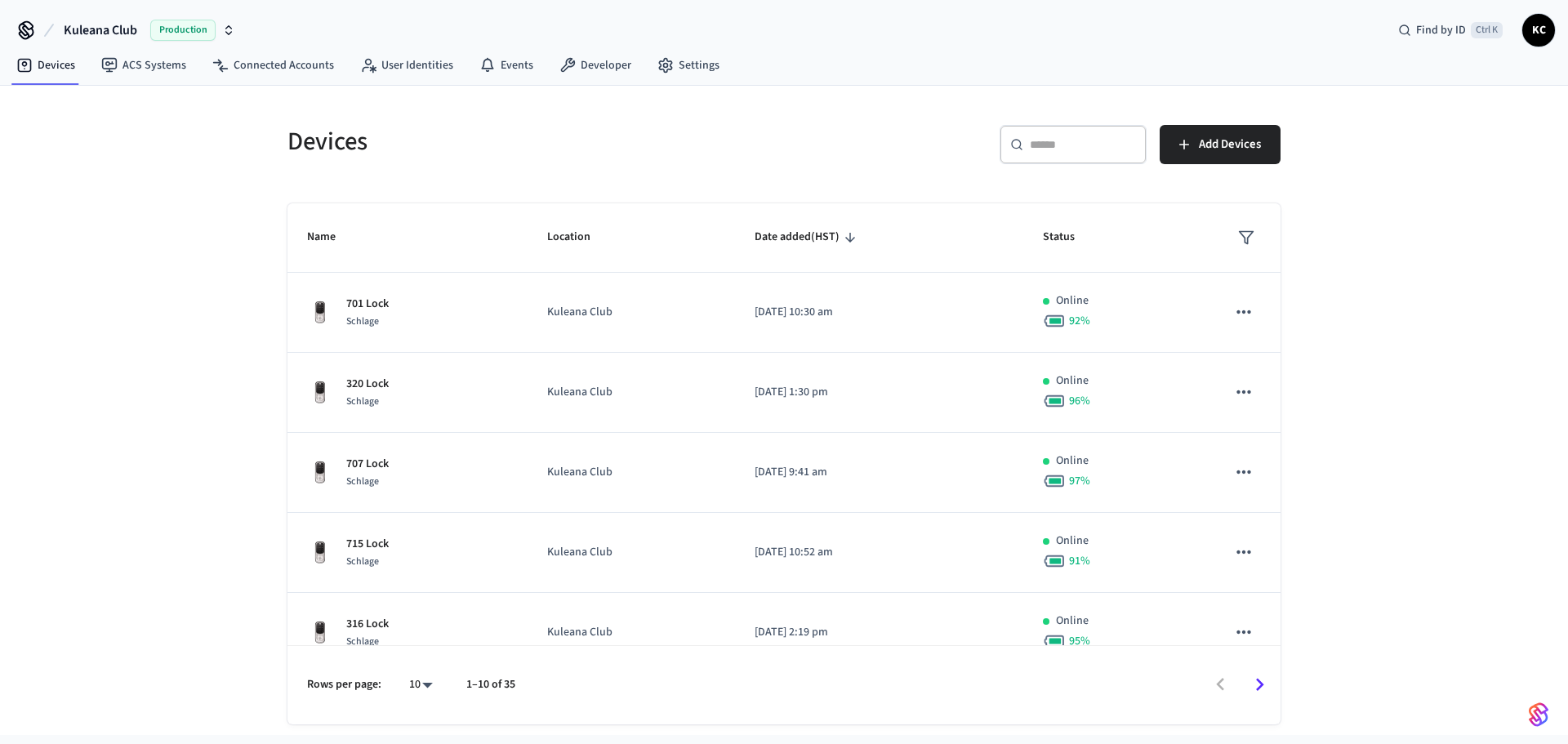
click at [1112, 160] on div "​ ​" at bounding box center [1072, 145] width 147 height 39
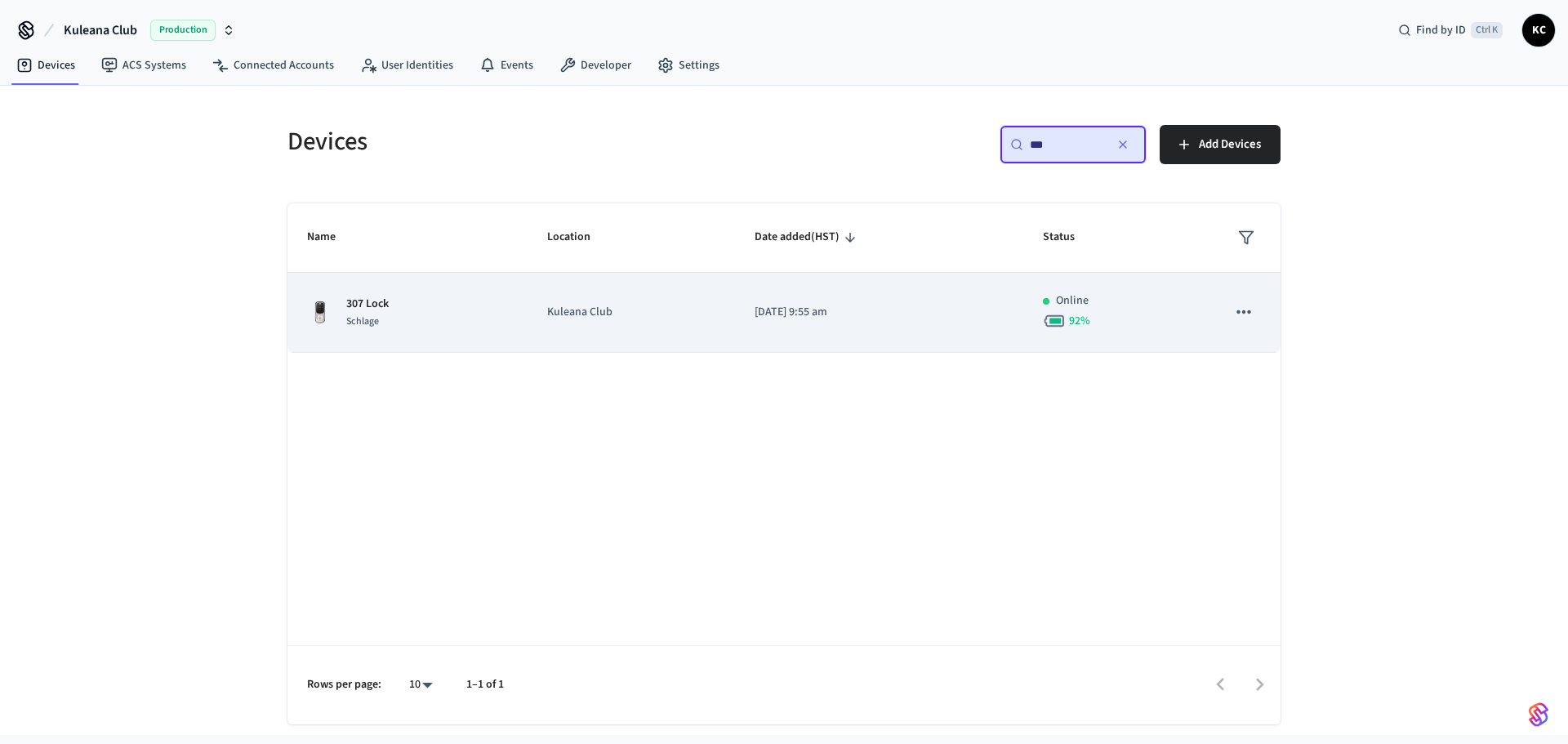
type input "***"
click at [715, 336] on td "Kuleana Club" at bounding box center [632, 313] width 208 height 80
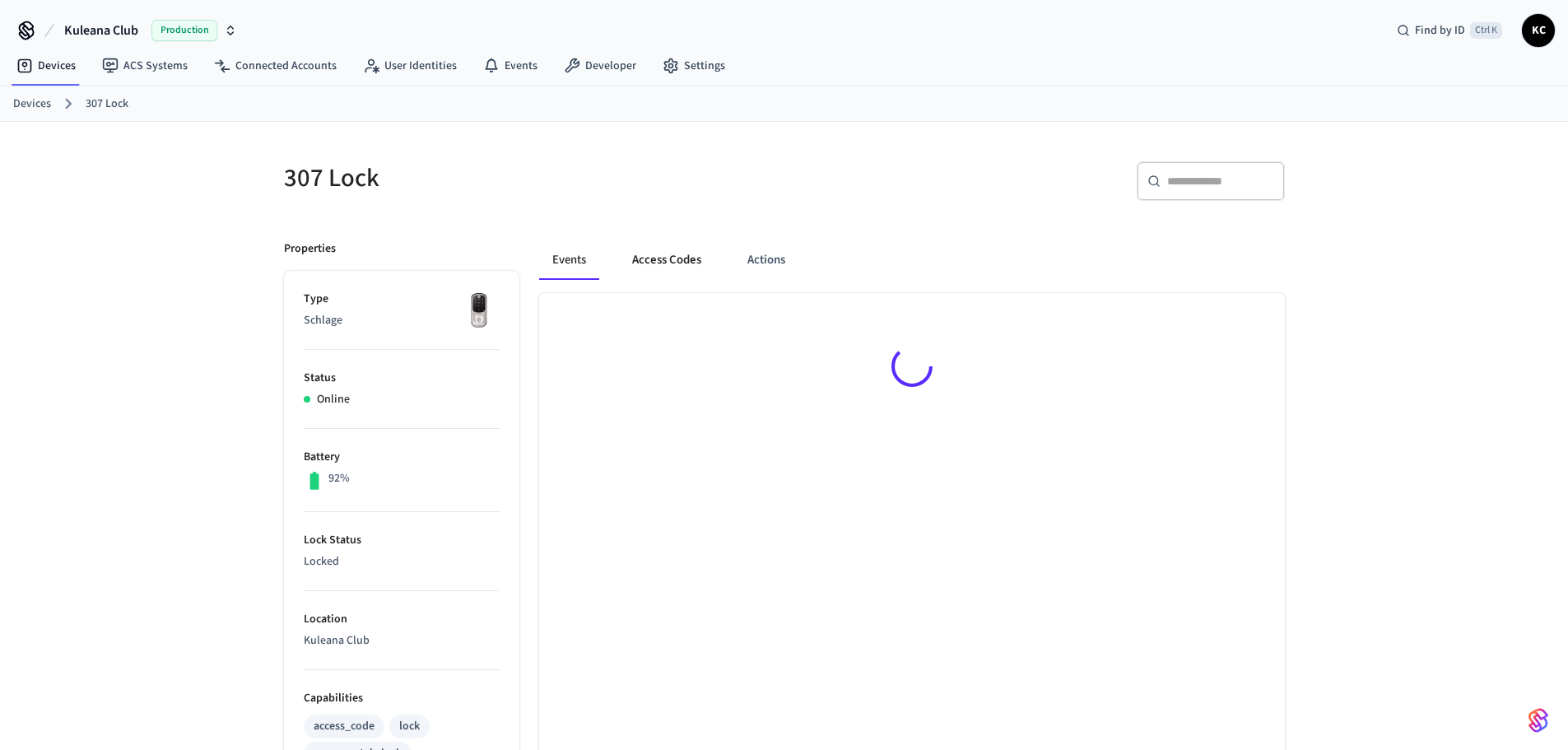
click at [651, 260] on button "Access Codes" at bounding box center [666, 260] width 96 height 39
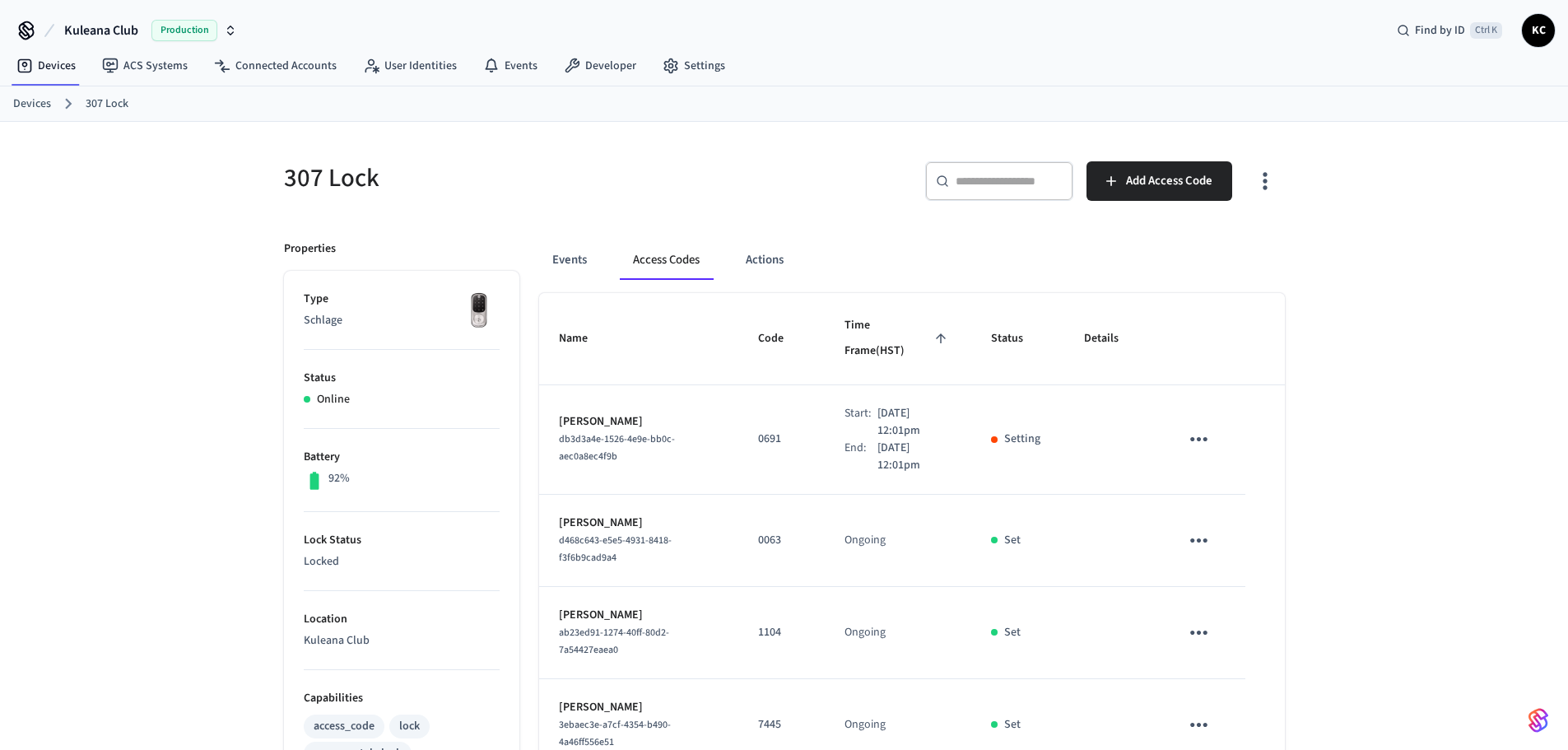
click at [1200, 437] on icon "sticky table" at bounding box center [1197, 439] width 17 height 4
click at [1313, 401] on div at bounding box center [789, 375] width 1580 height 750
click at [1336, 410] on div "307 Lock ​ ​ Add Access Code Properties Type Schlage Status Online Battery 92% …" at bounding box center [784, 763] width 1568 height 1282
click at [29, 107] on link "Devices" at bounding box center [32, 104] width 38 height 17
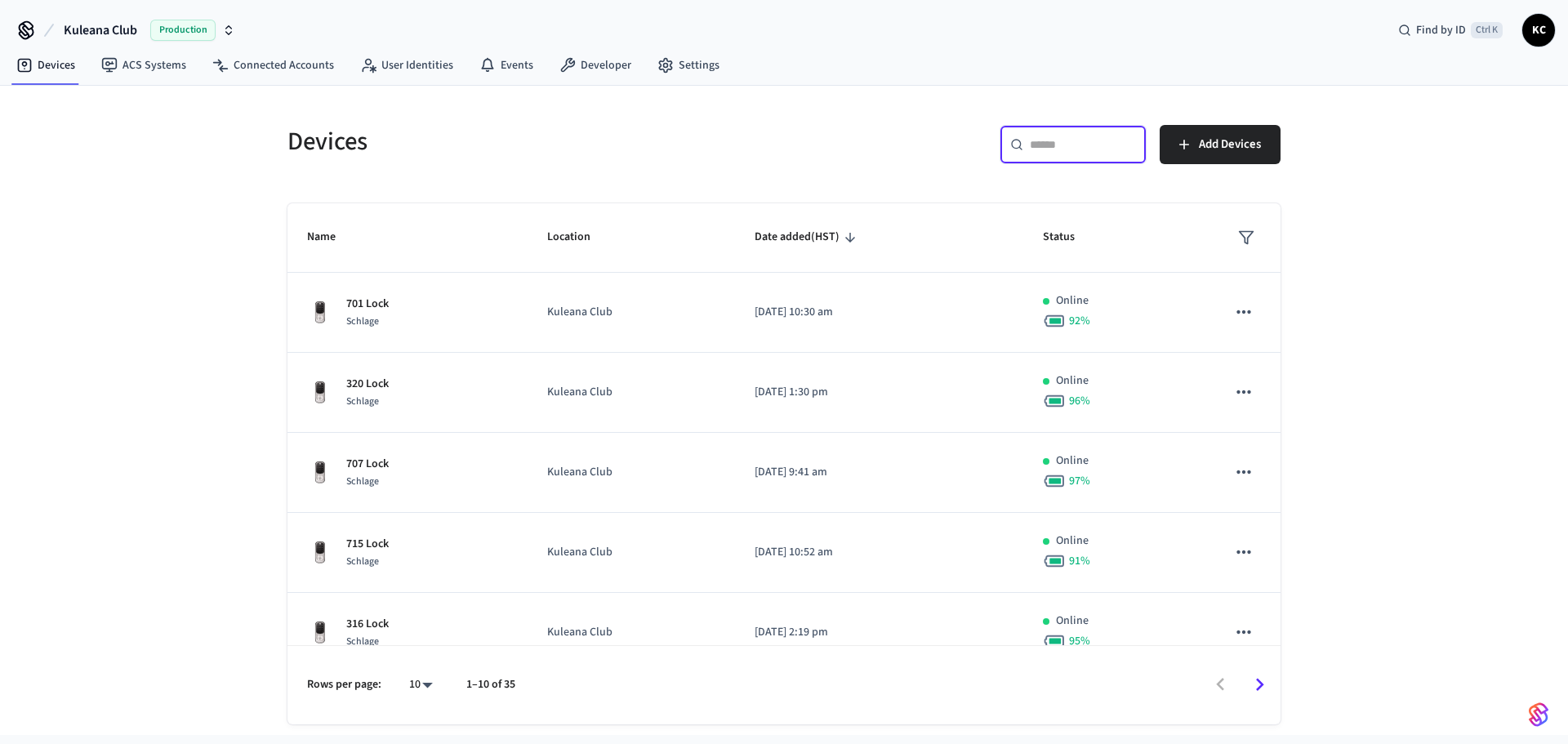
click at [1086, 151] on input "text" at bounding box center [1083, 145] width 107 height 16
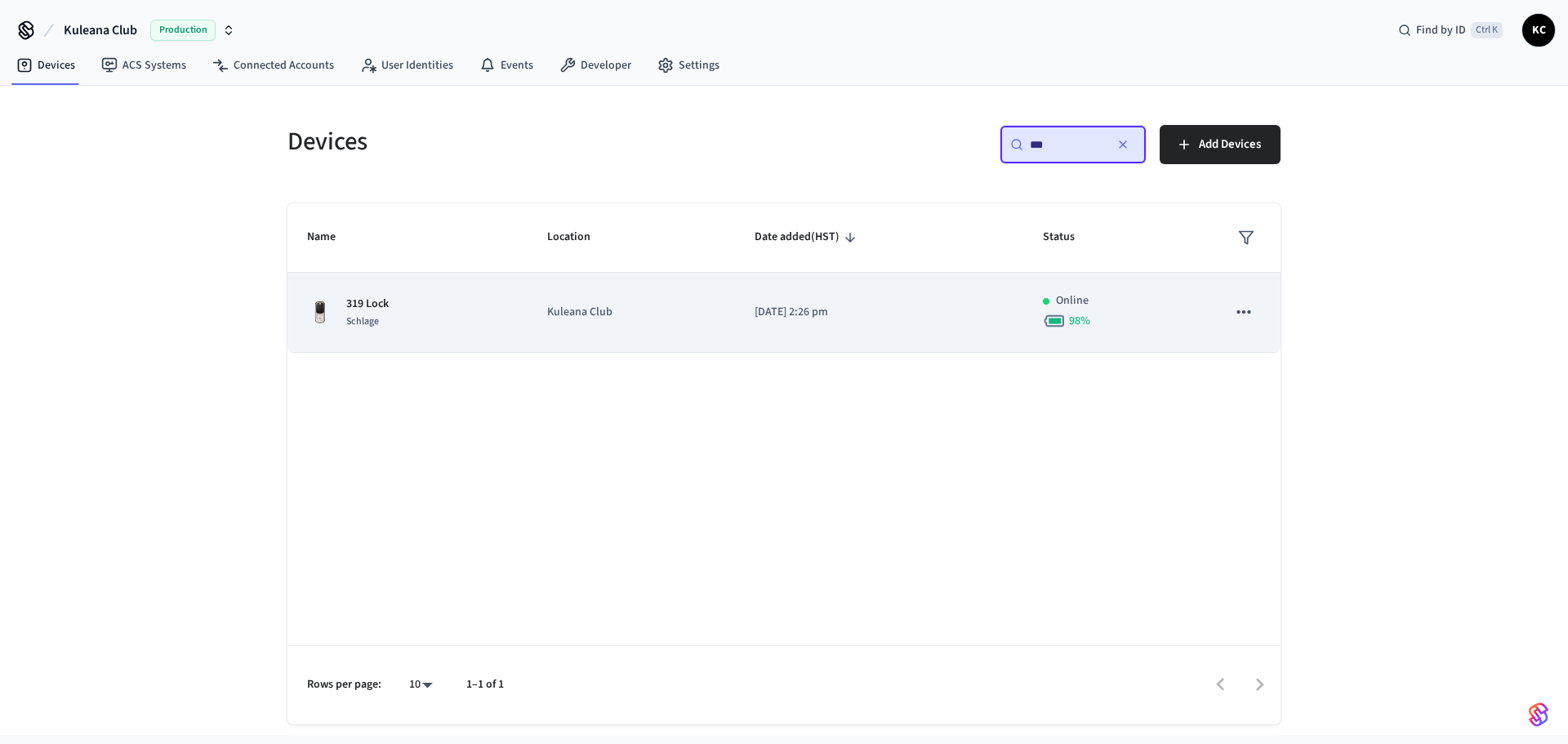
type input "***"
click at [794, 310] on p "[DATE] 2:26 pm" at bounding box center [880, 312] width 249 height 17
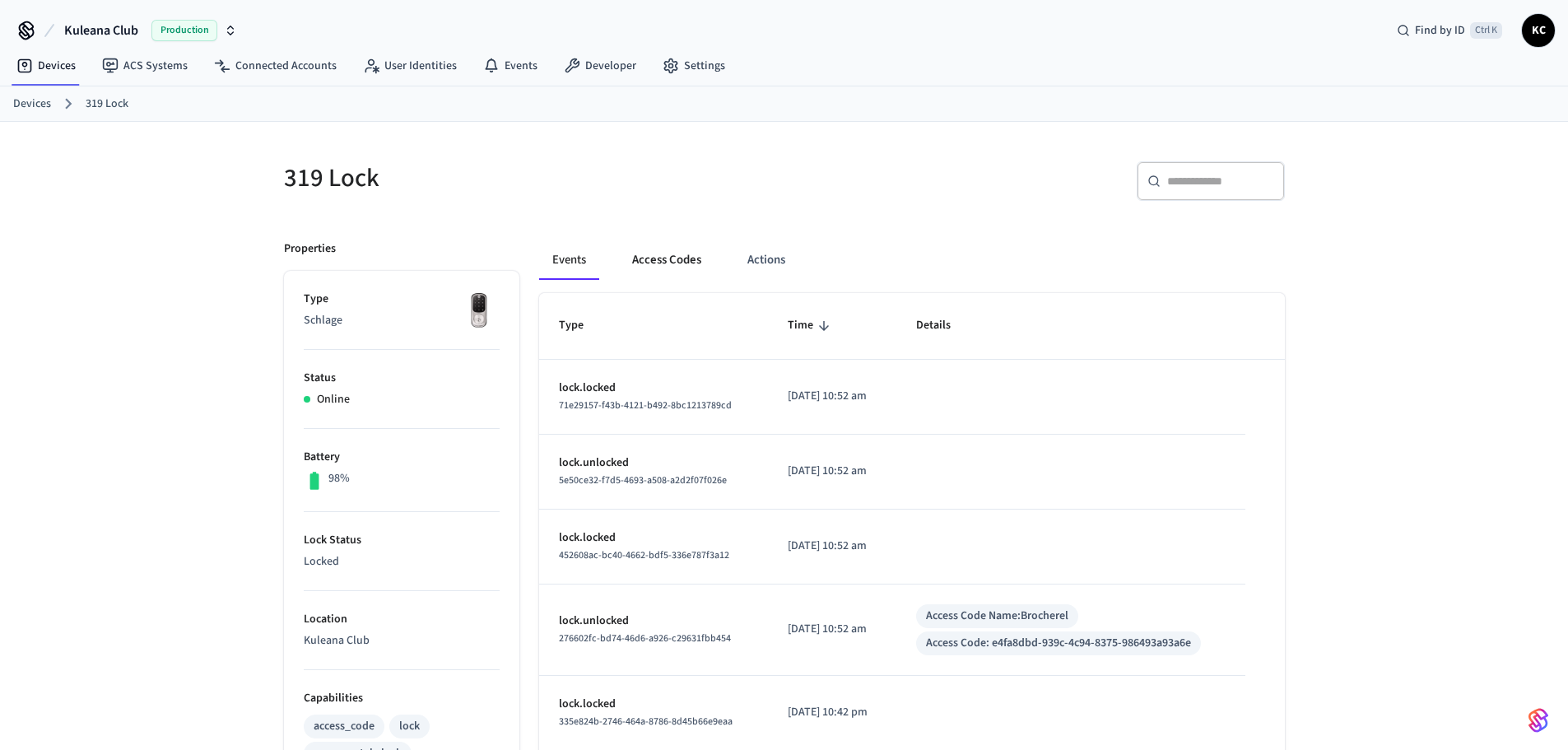
click at [679, 257] on button "Access Codes" at bounding box center [666, 260] width 96 height 39
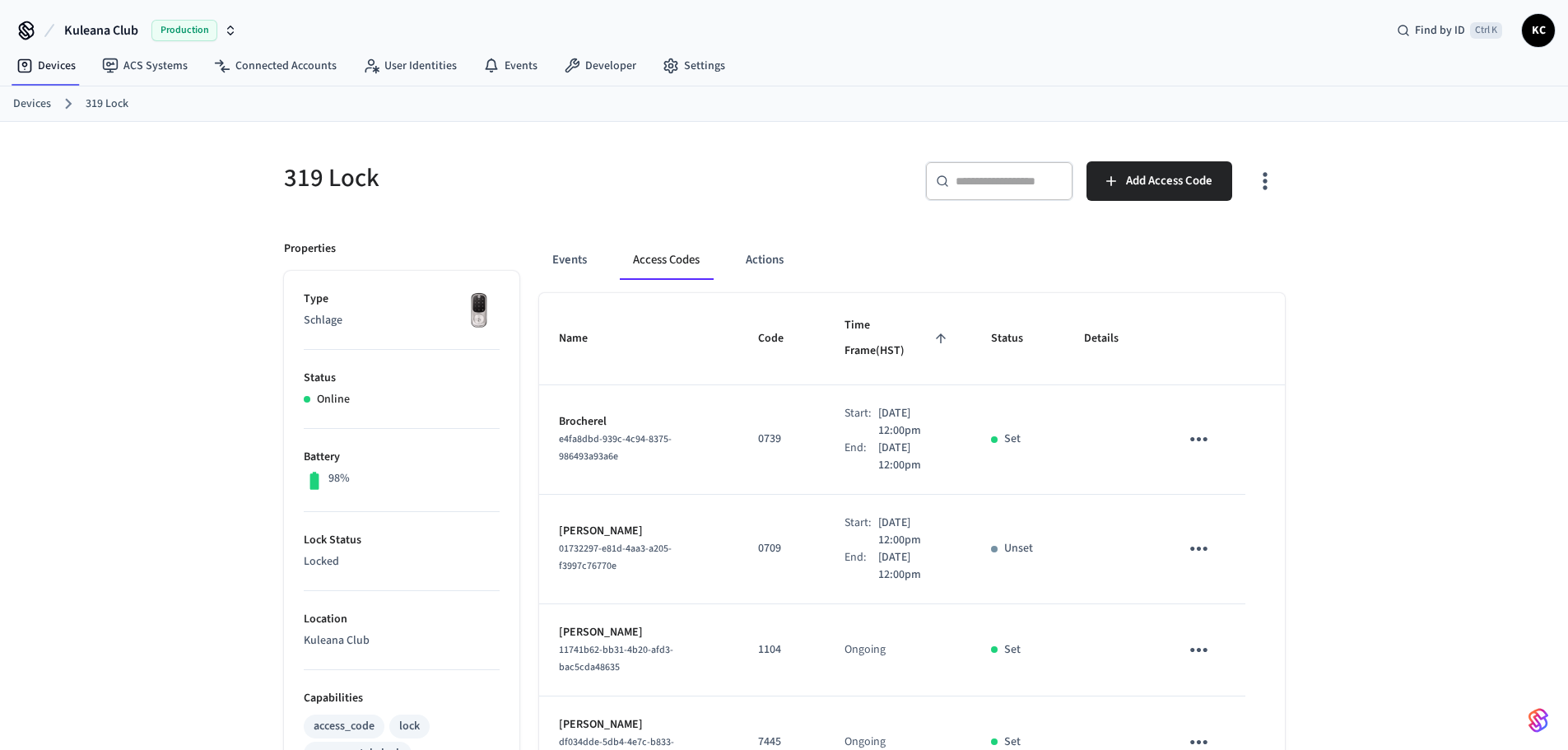
click at [679, 257] on button "Access Codes" at bounding box center [666, 260] width 93 height 39
click at [706, 552] on td "[PERSON_NAME] 01732297-e81d-4aa3-a205-f3997c76770e" at bounding box center [638, 550] width 200 height 109
click at [710, 551] on td "[PERSON_NAME] 01732297-e81d-4aa3-a205-f3997c76770e" at bounding box center [638, 550] width 200 height 109
click at [32, 106] on link "Devices" at bounding box center [32, 104] width 38 height 17
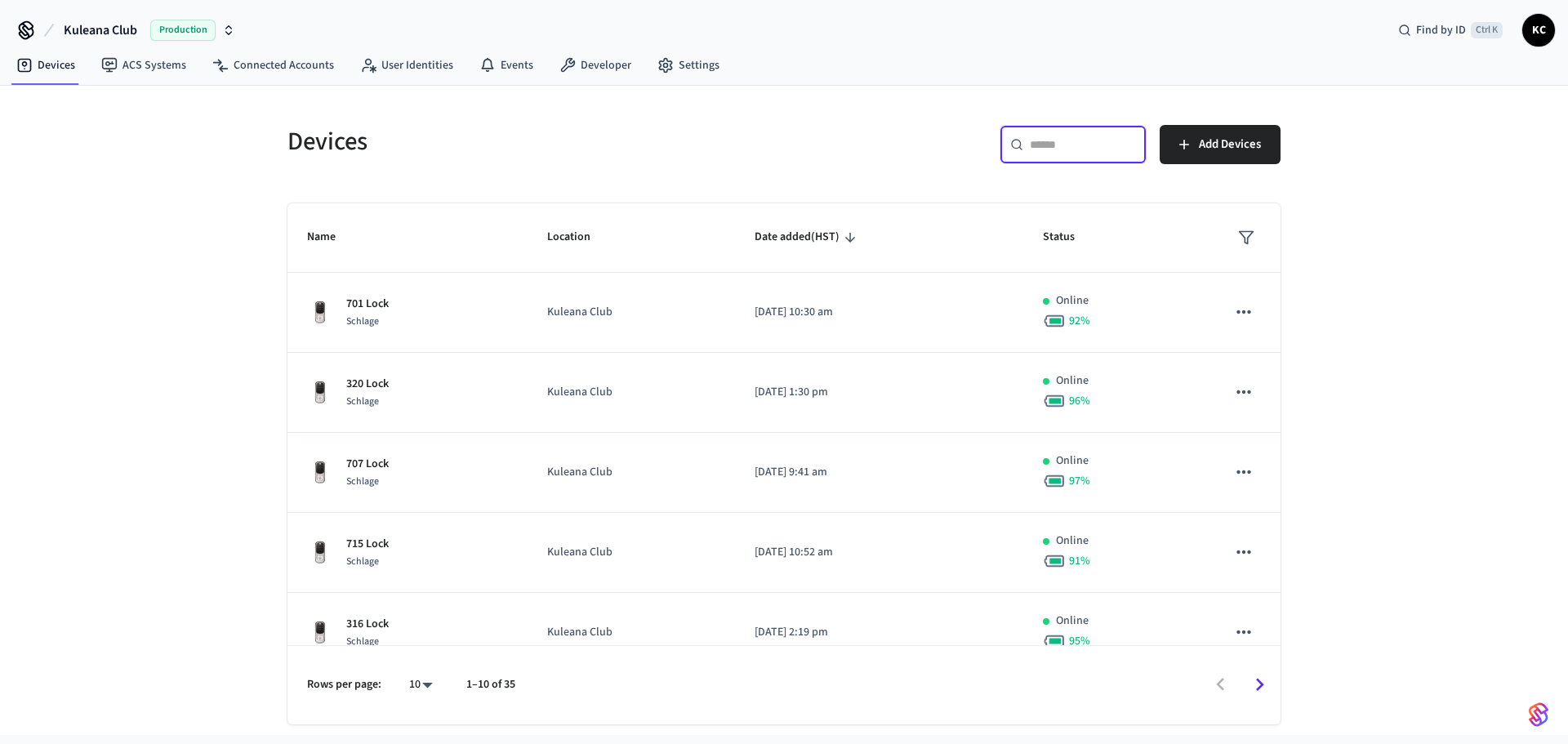
click at [1052, 146] on input "text" at bounding box center [1083, 145] width 107 height 16
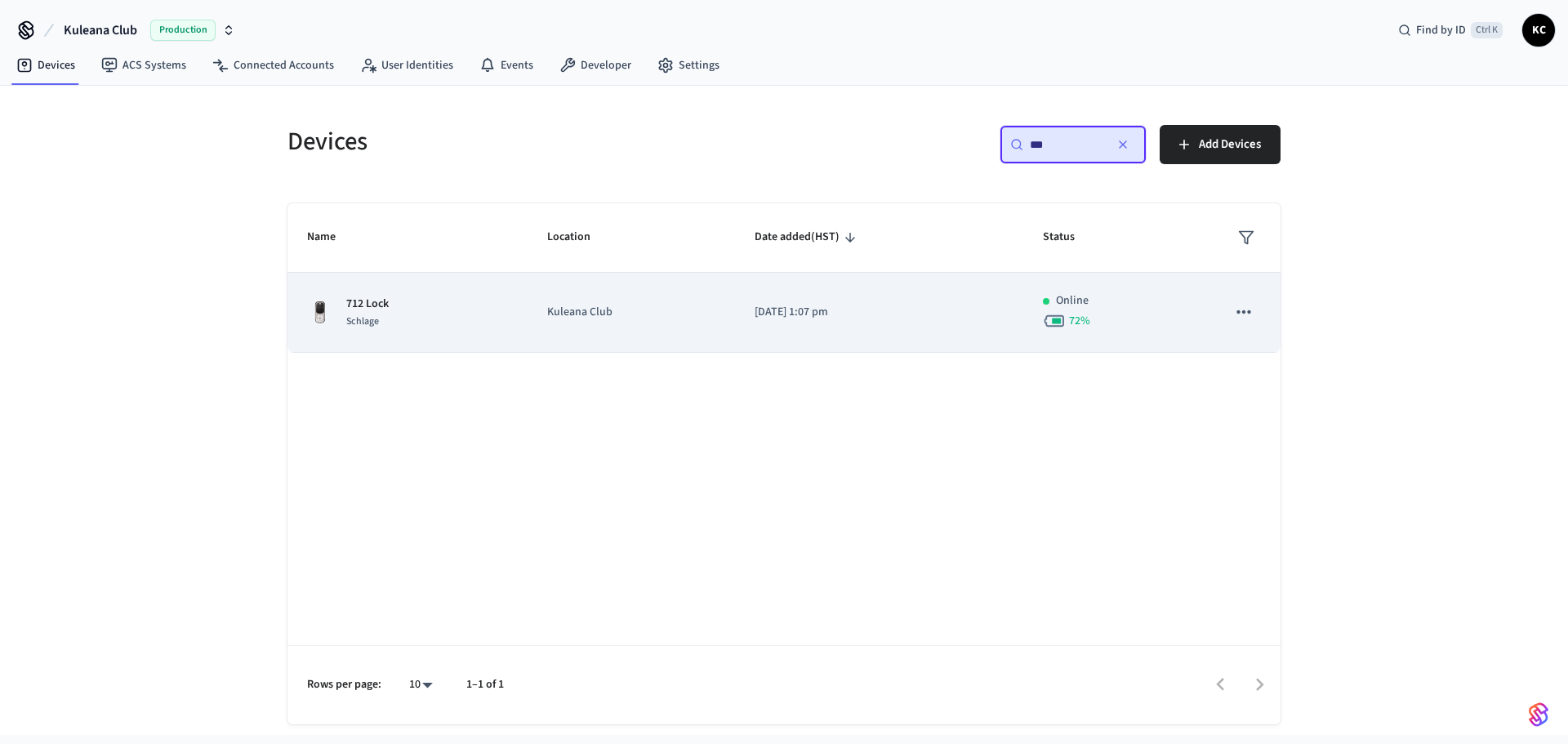
type input "***"
click at [801, 306] on p "[DATE] 1:07 pm" at bounding box center [880, 312] width 249 height 17
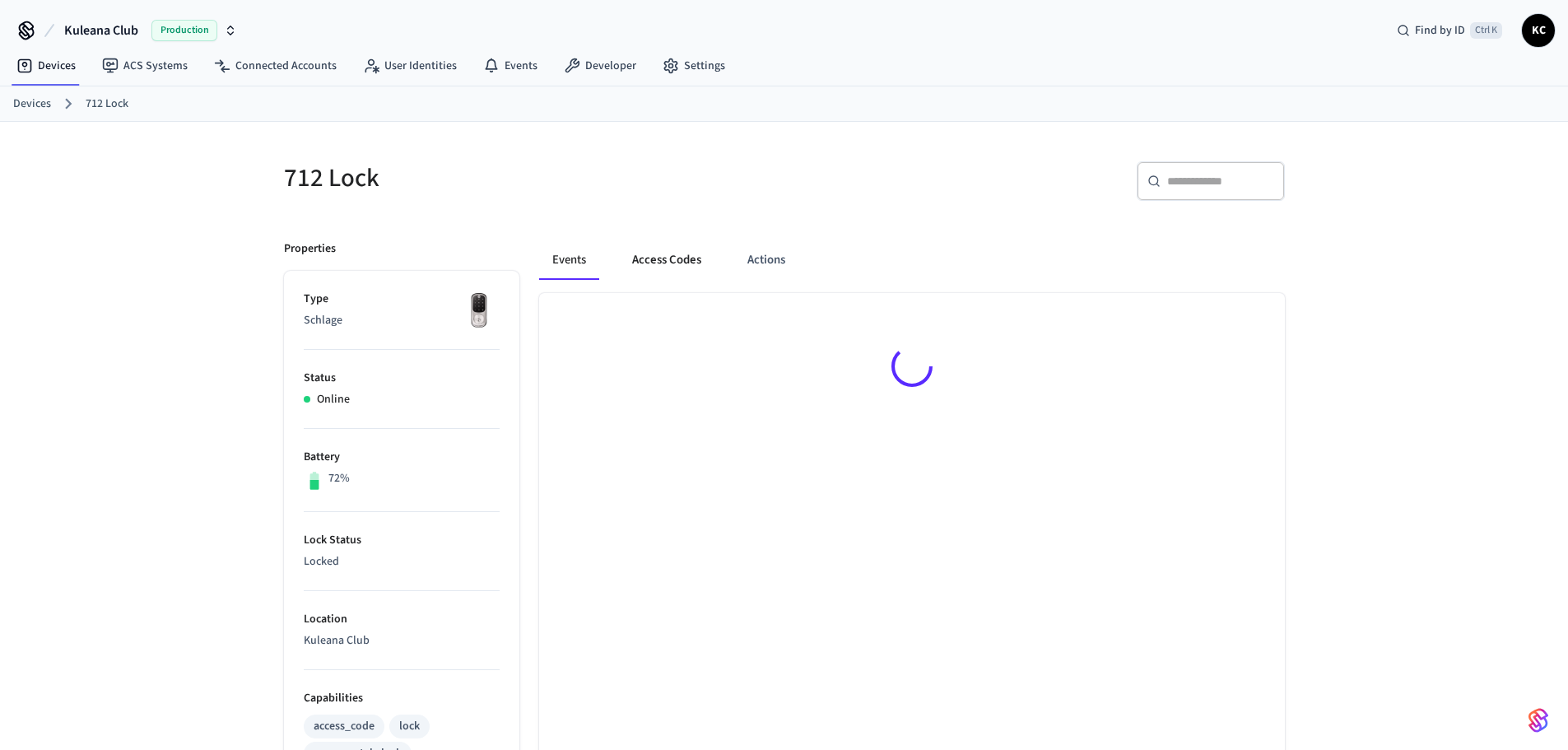
click at [668, 260] on button "Access Codes" at bounding box center [666, 260] width 96 height 39
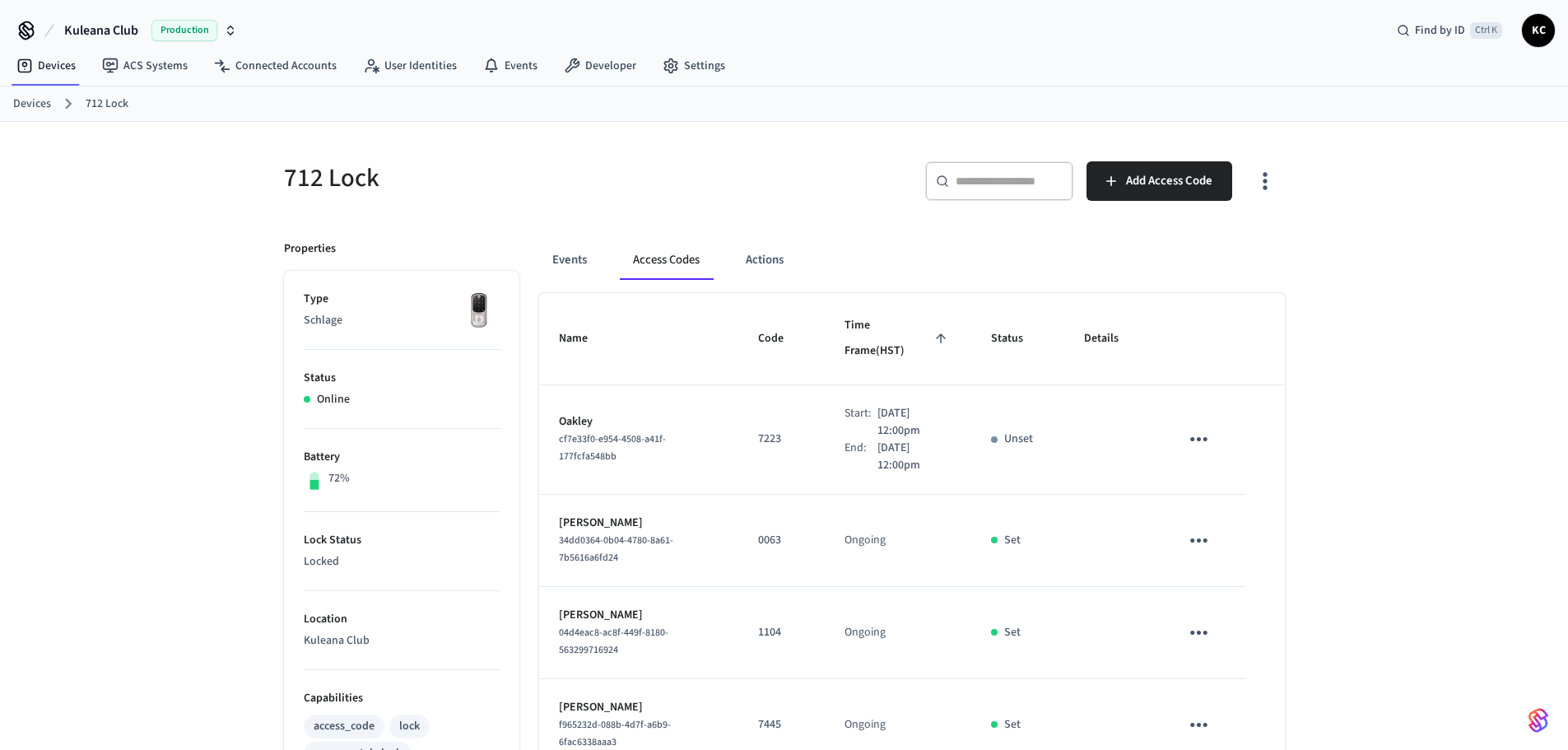
click at [48, 101] on link "Devices" at bounding box center [32, 104] width 38 height 17
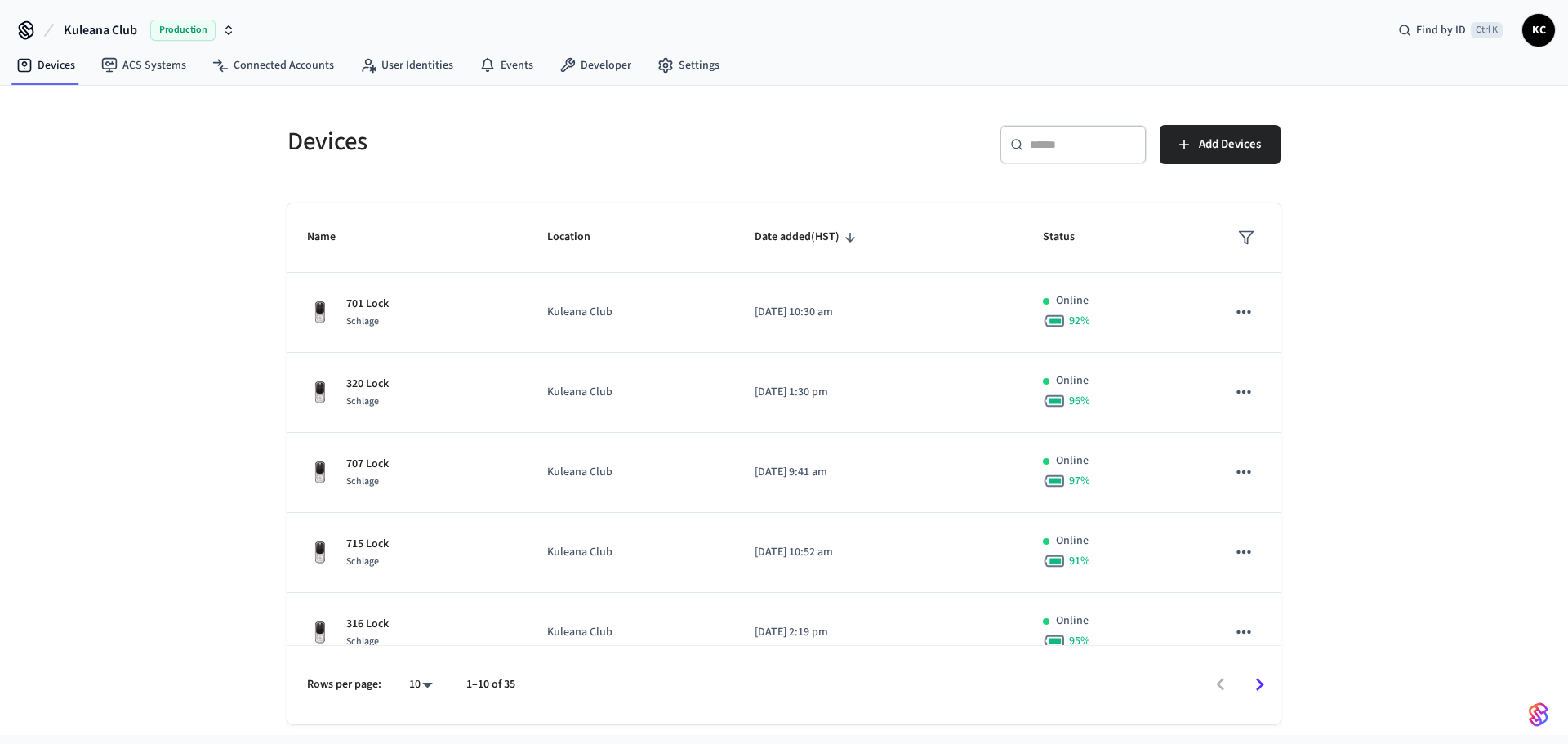
click at [1055, 147] on input "text" at bounding box center [1083, 145] width 107 height 16
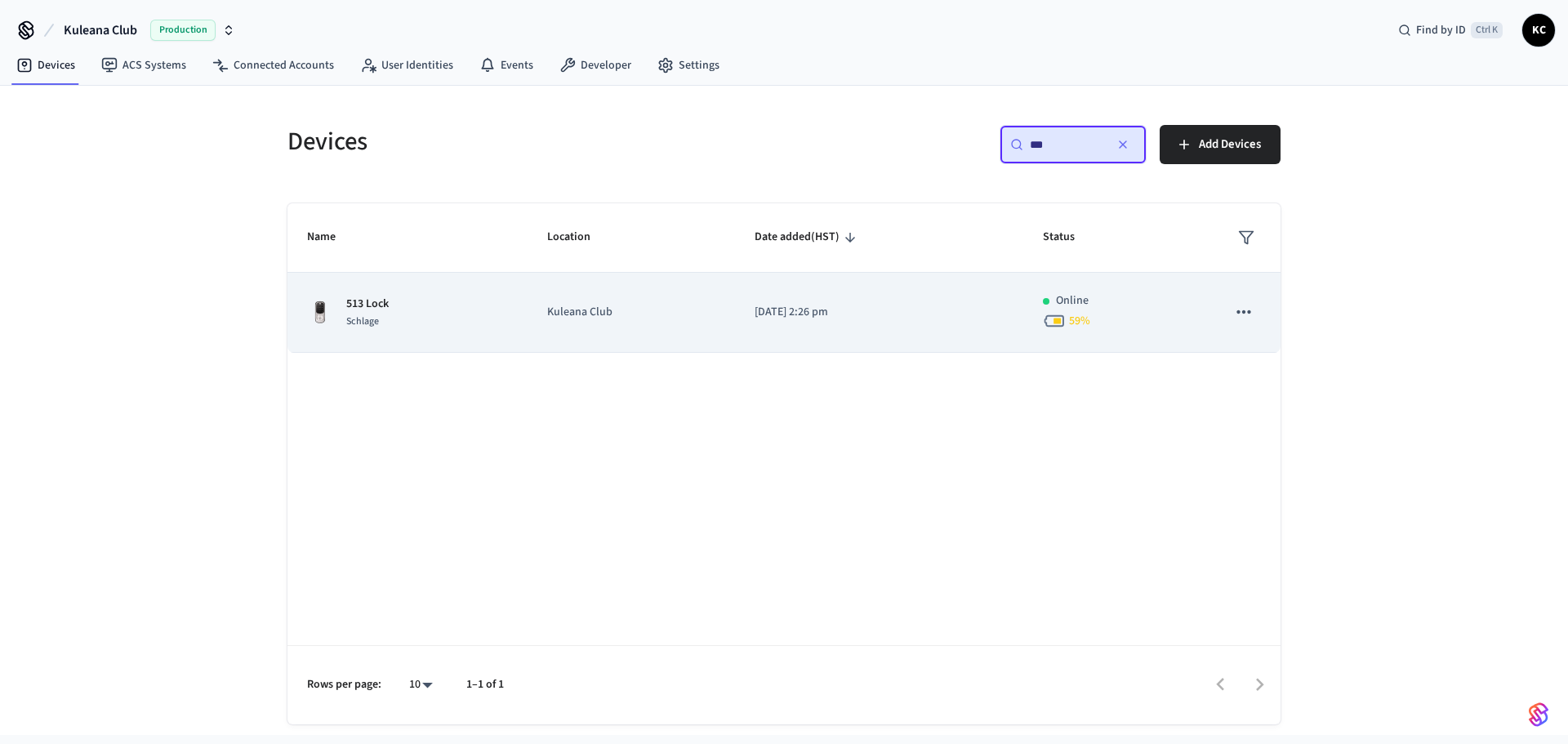
type input "***"
click at [806, 307] on p "[DATE] 2:26 pm" at bounding box center [880, 312] width 249 height 17
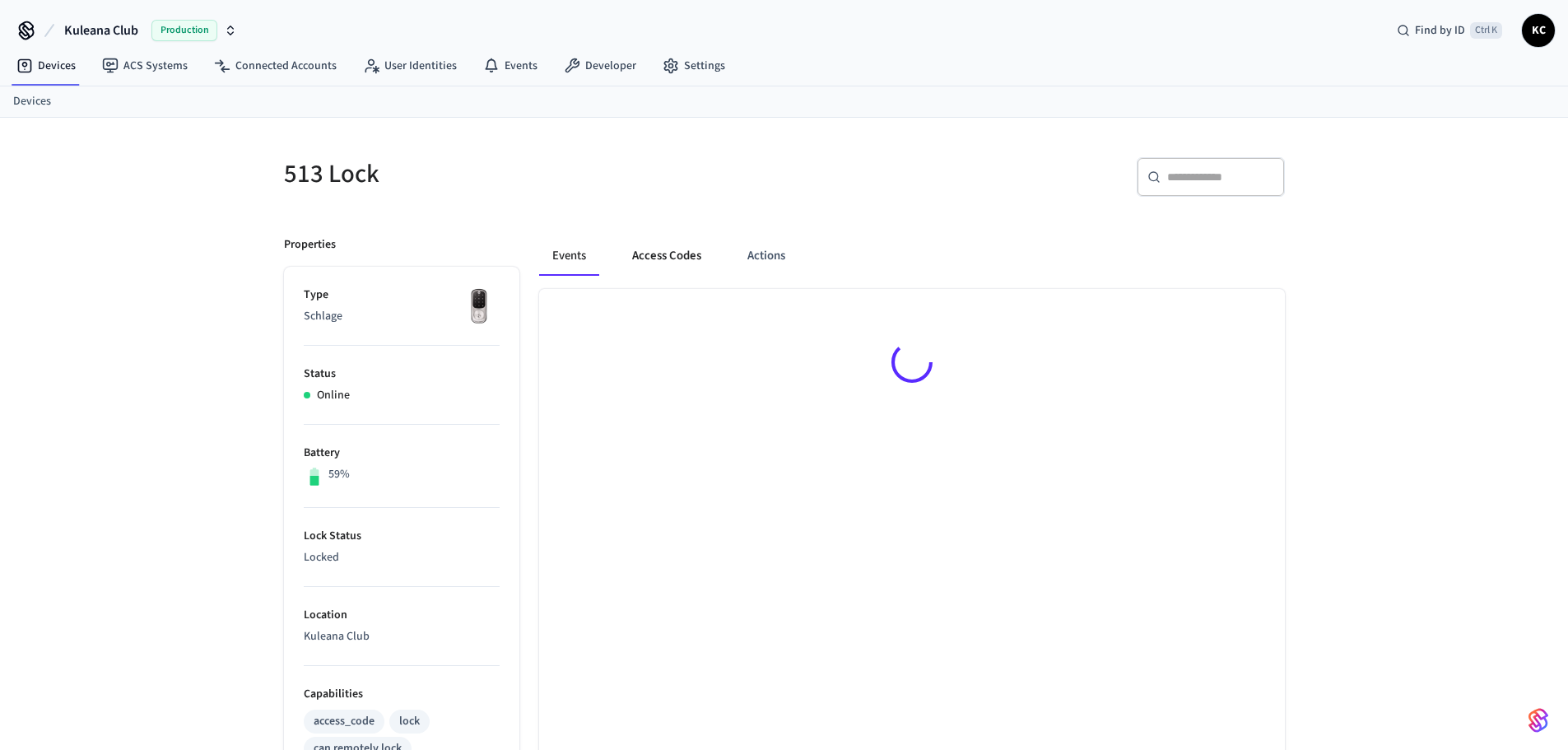
click at [667, 258] on button "Access Codes" at bounding box center [666, 256] width 96 height 39
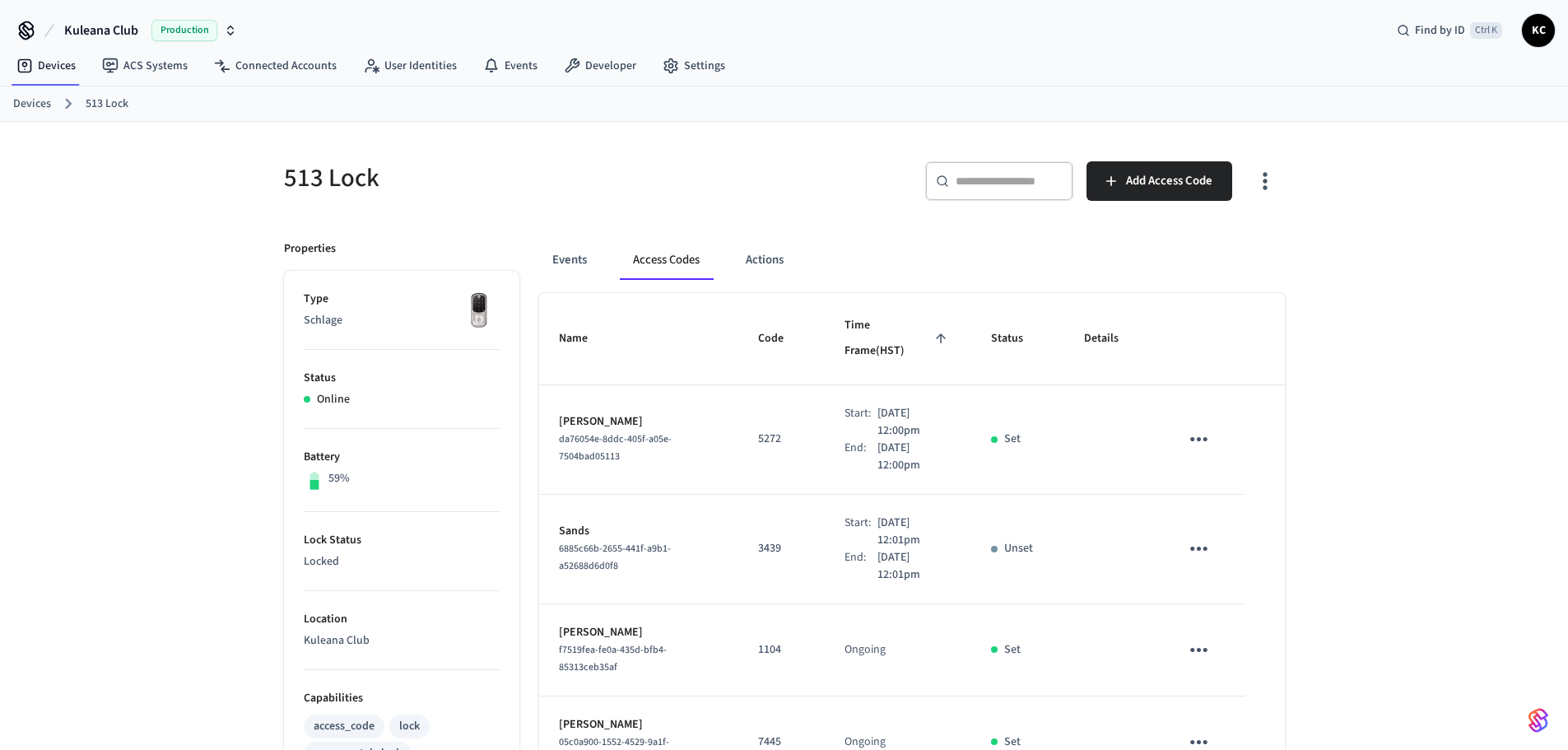
click at [23, 94] on ol "Devices 513 Lock" at bounding box center [790, 104] width 1555 height 21
click at [23, 98] on link "Devices" at bounding box center [32, 104] width 38 height 17
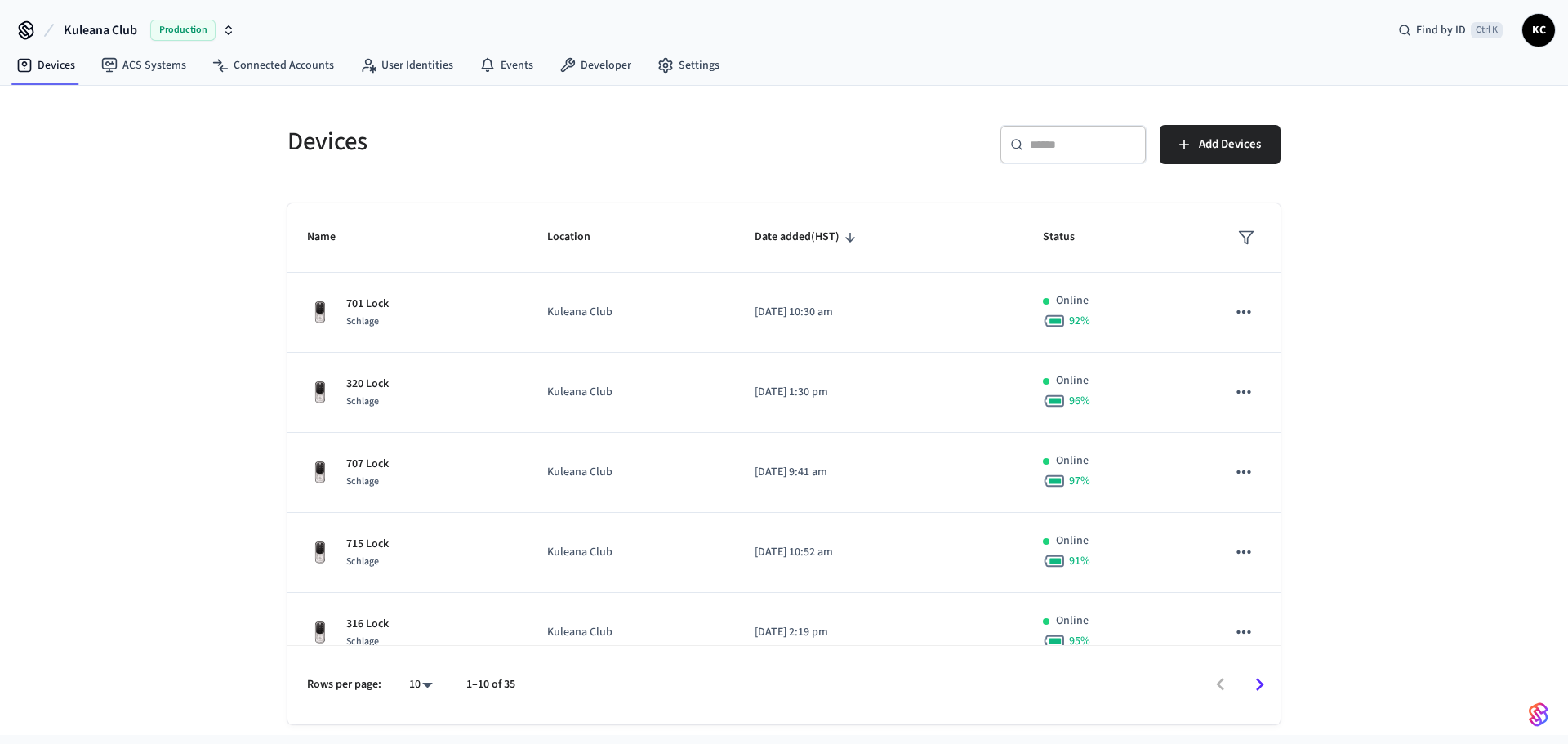
click at [1066, 143] on input "text" at bounding box center [1083, 145] width 107 height 16
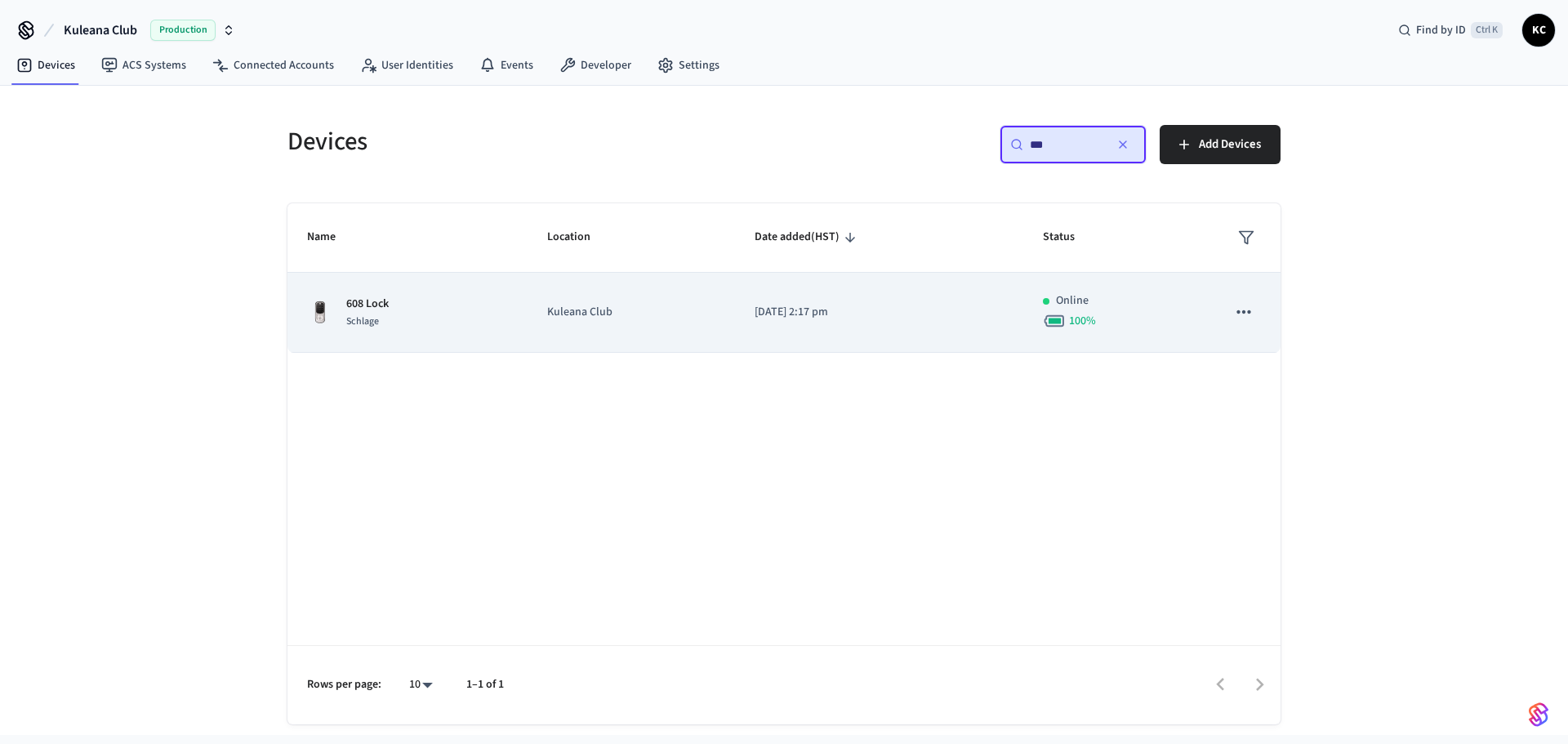
type input "***"
click at [723, 302] on td "Kuleana Club" at bounding box center [632, 313] width 208 height 80
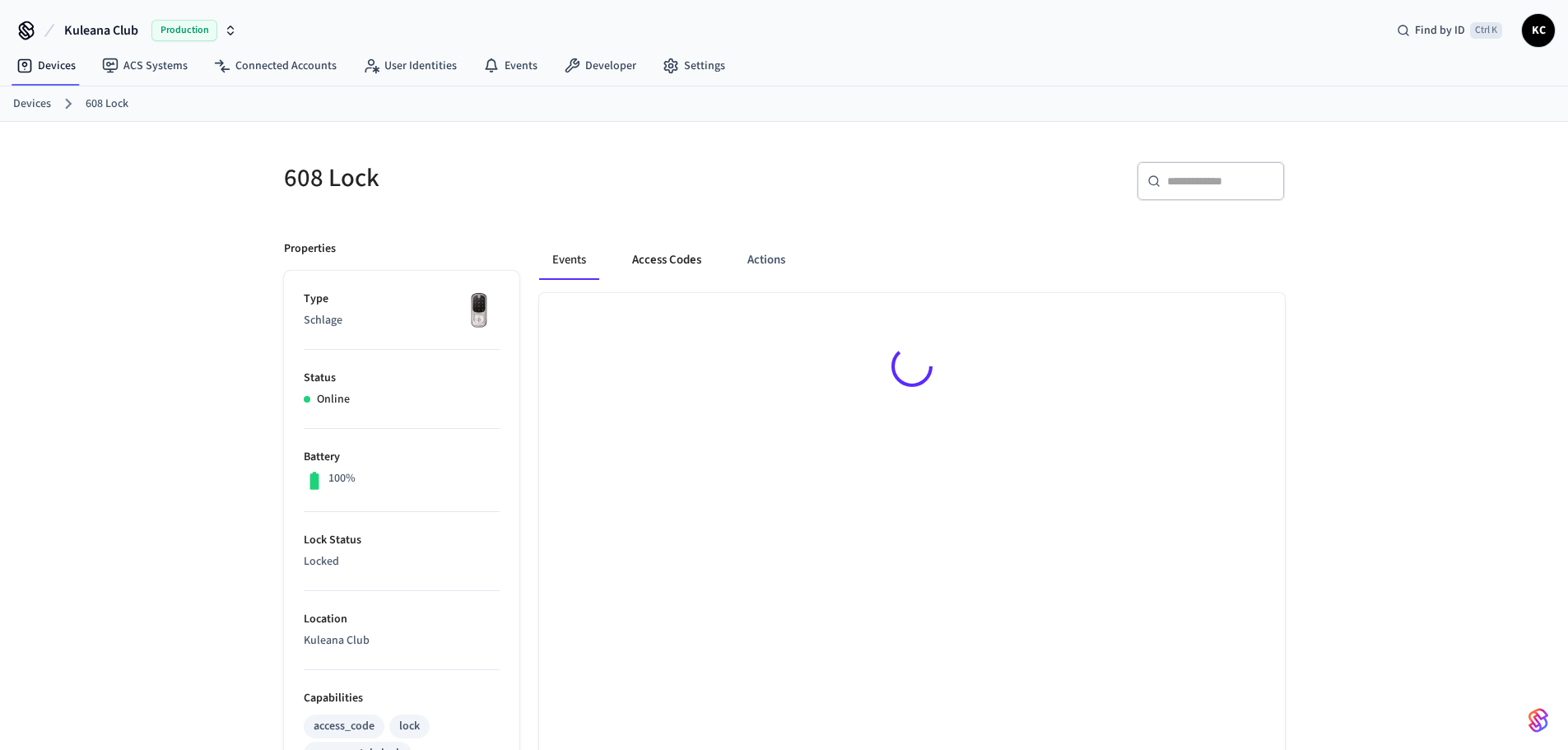
click at [646, 249] on button "Access Codes" at bounding box center [666, 260] width 96 height 39
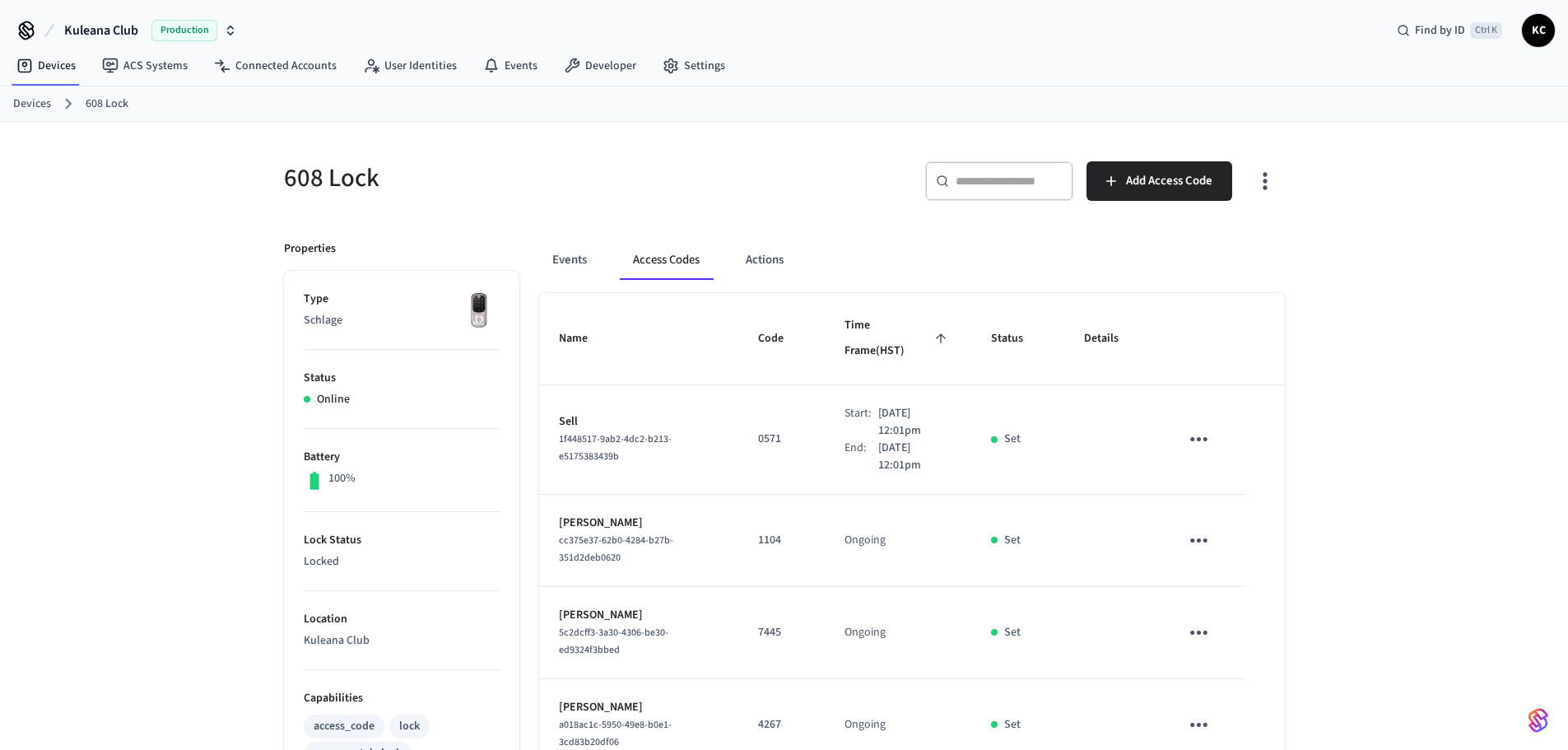
click at [33, 107] on link "Devices" at bounding box center [32, 104] width 38 height 17
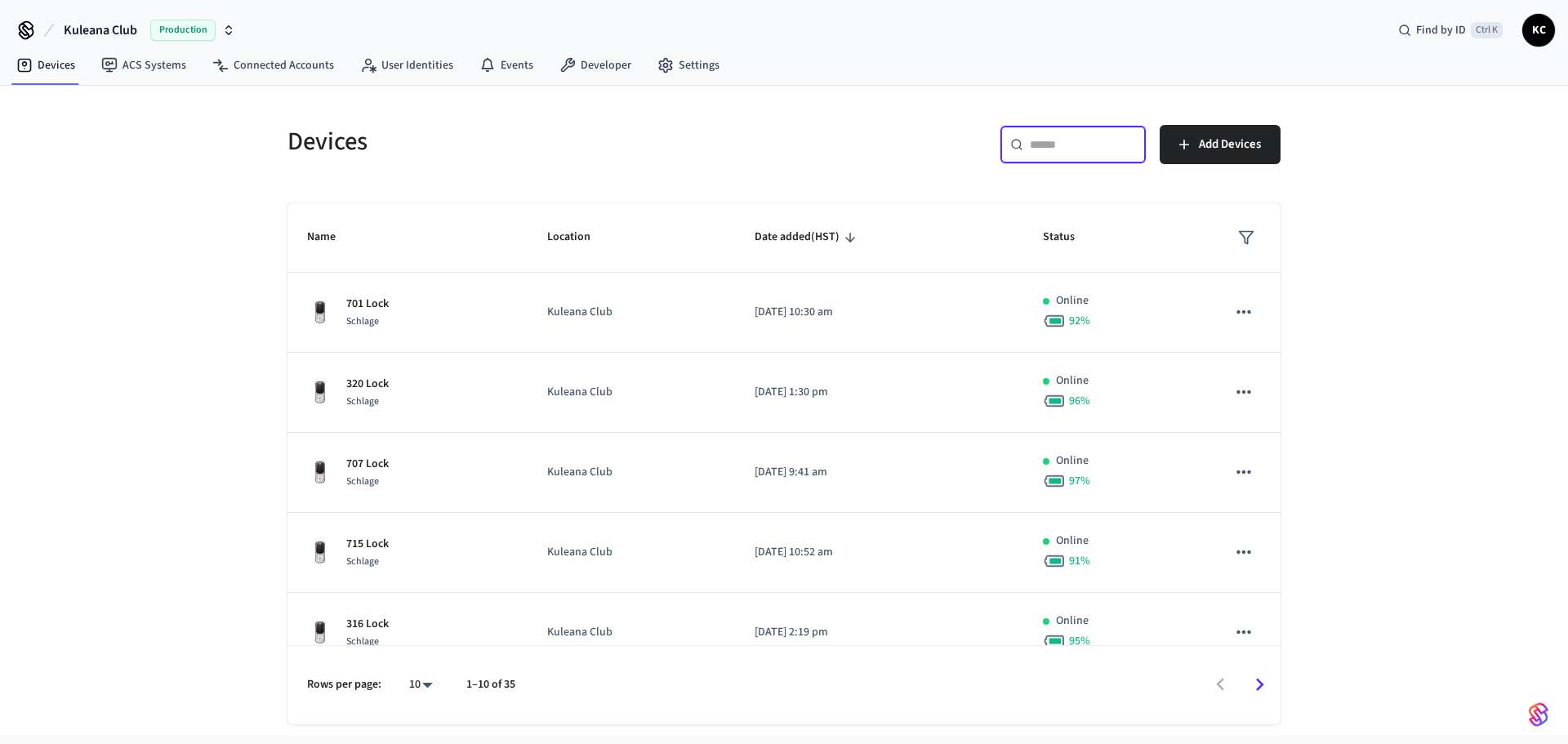
click at [1055, 139] on input "text" at bounding box center [1083, 145] width 107 height 16
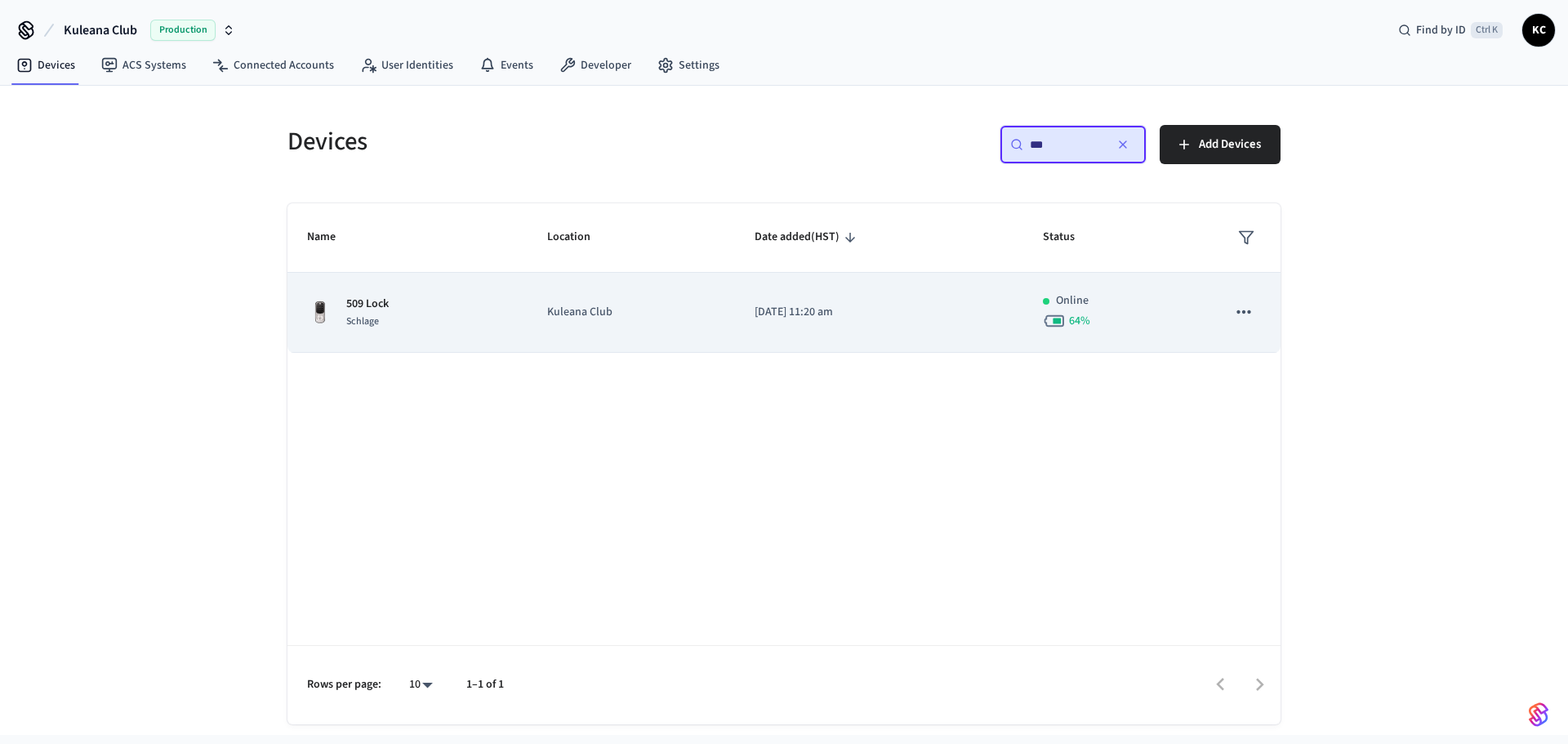
type input "***"
click at [763, 294] on td "[DATE] 11:20 am" at bounding box center [879, 313] width 289 height 80
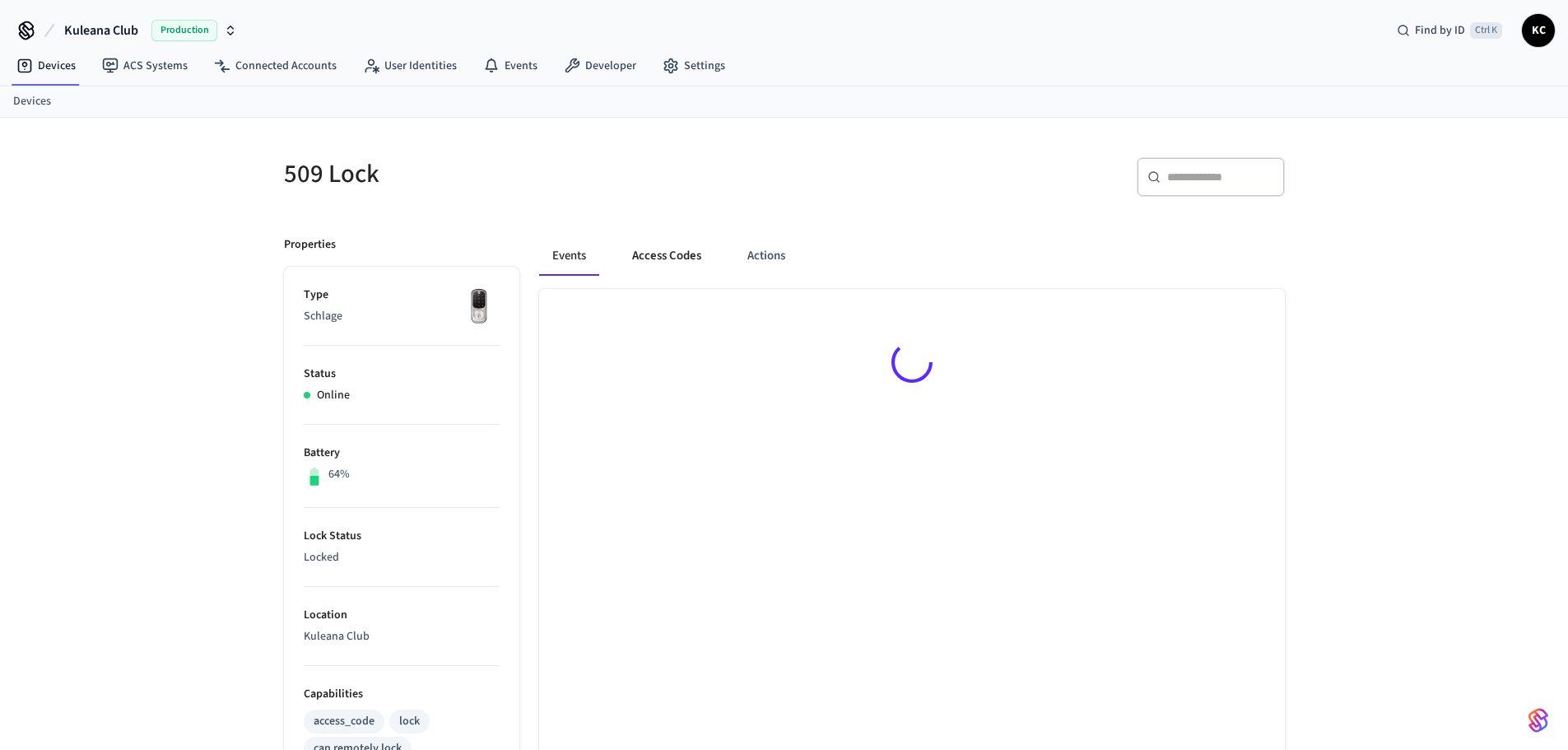
click at [657, 253] on button "Access Codes" at bounding box center [666, 256] width 96 height 39
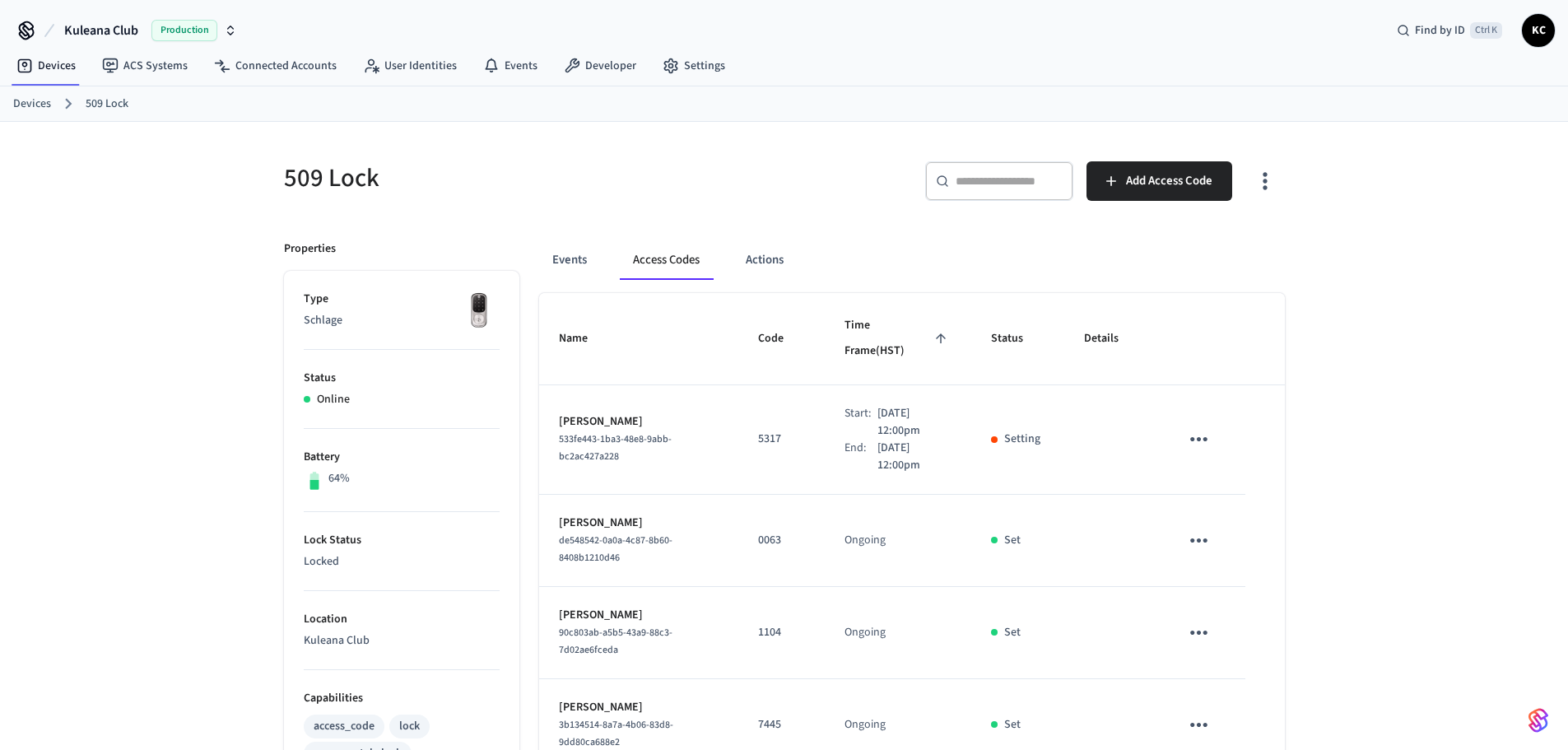
click at [99, 503] on div "509 Lock ​ ​ Add Access Code Properties Type Schlage Status Online Battery 64% …" at bounding box center [784, 763] width 1568 height 1282
click at [49, 104] on link "Devices" at bounding box center [32, 104] width 38 height 17
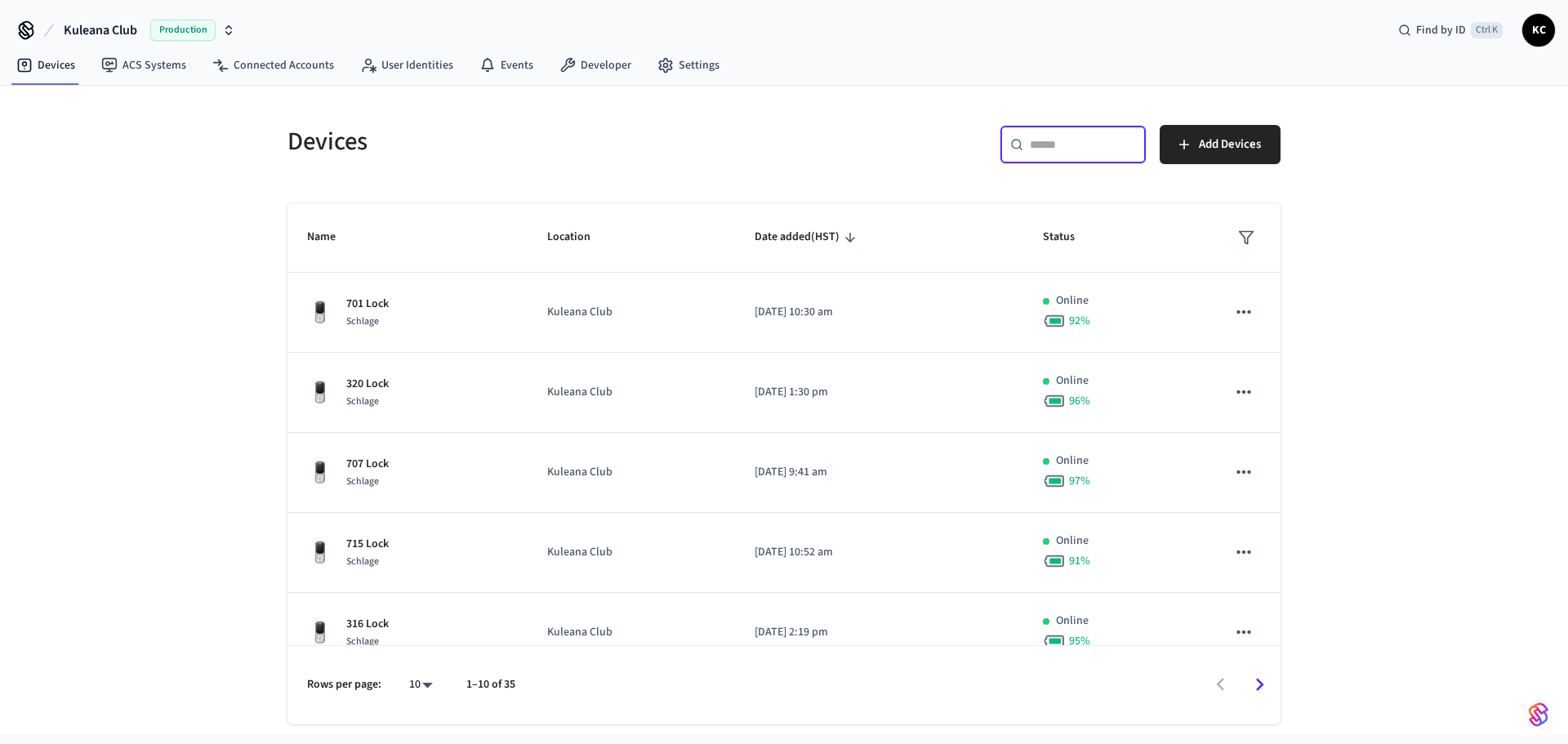
click at [1100, 146] on input "text" at bounding box center [1083, 145] width 107 height 16
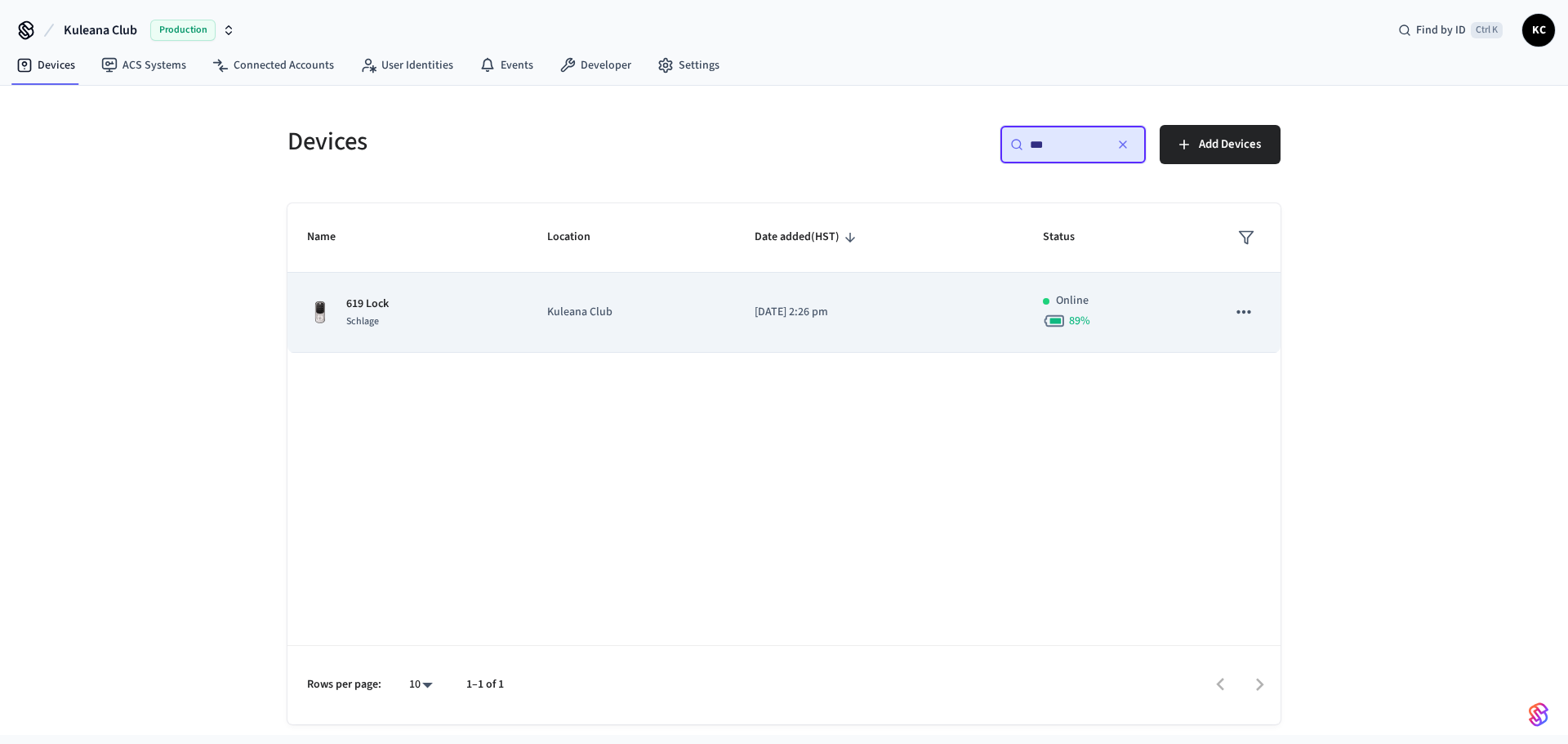
type input "***"
click at [594, 298] on td "Kuleana Club" at bounding box center [632, 313] width 208 height 80
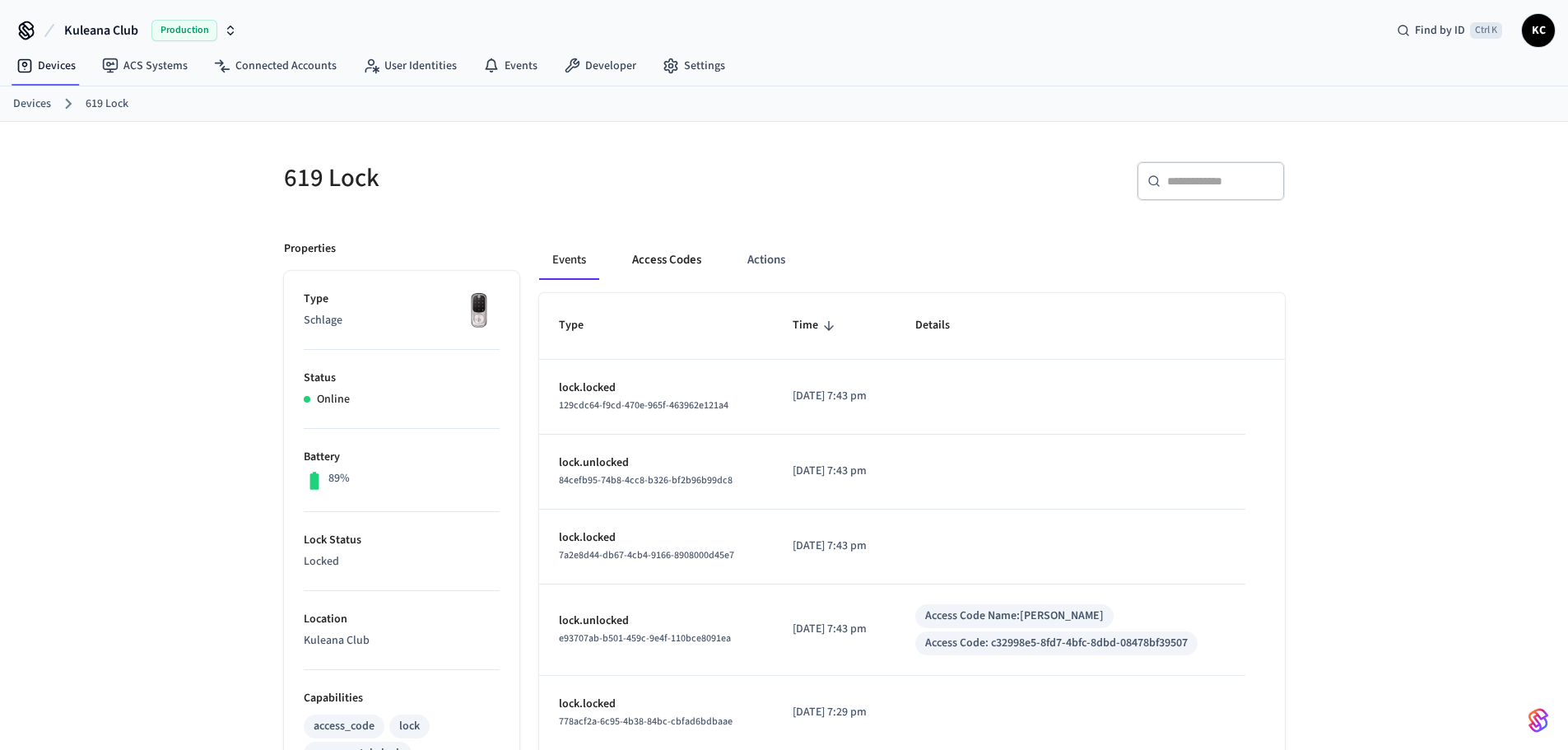
click at [675, 269] on button "Access Codes" at bounding box center [666, 260] width 96 height 39
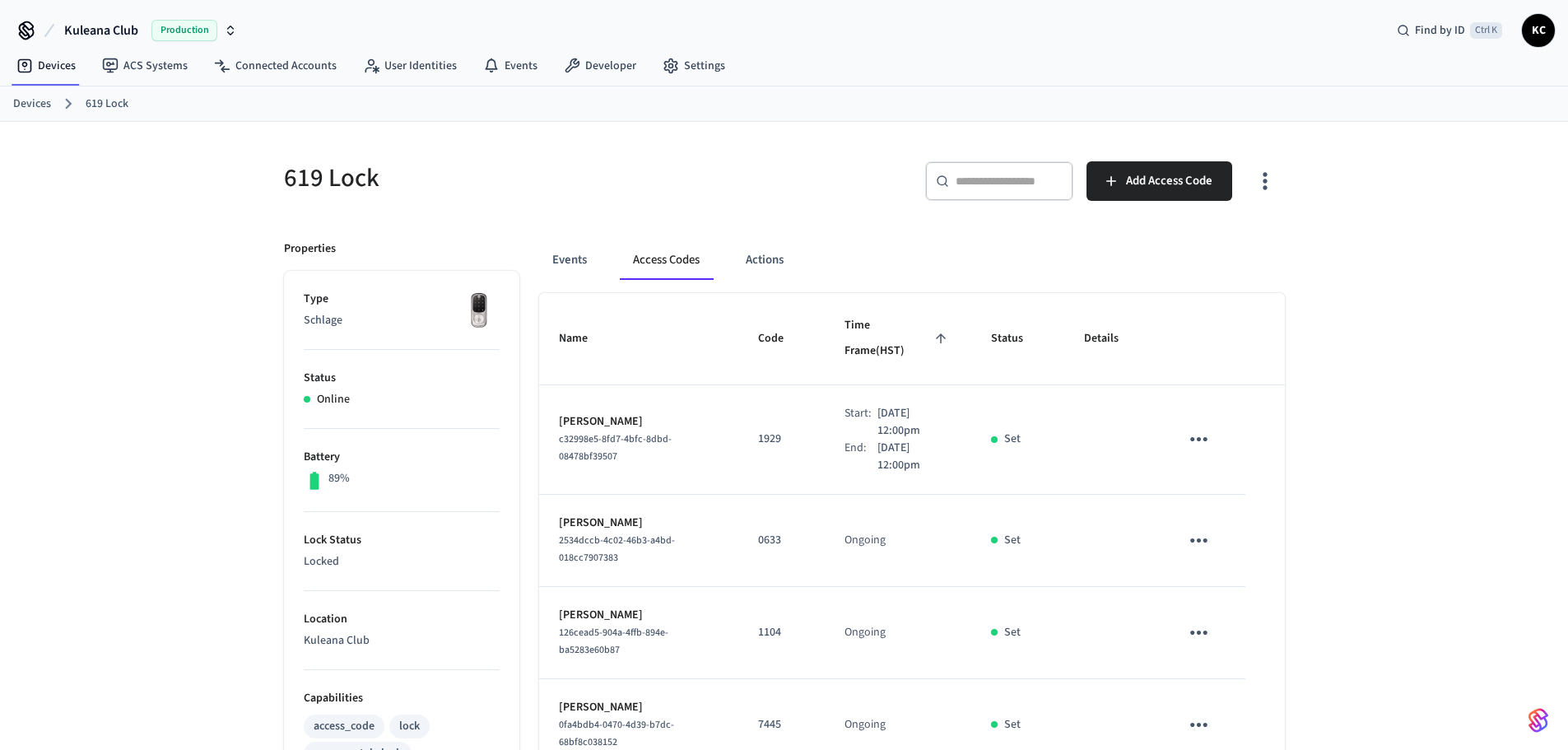
click at [844, 203] on div "​ ​ Add Access Code" at bounding box center [1039, 187] width 490 height 53
click at [15, 99] on link "Devices" at bounding box center [32, 104] width 38 height 17
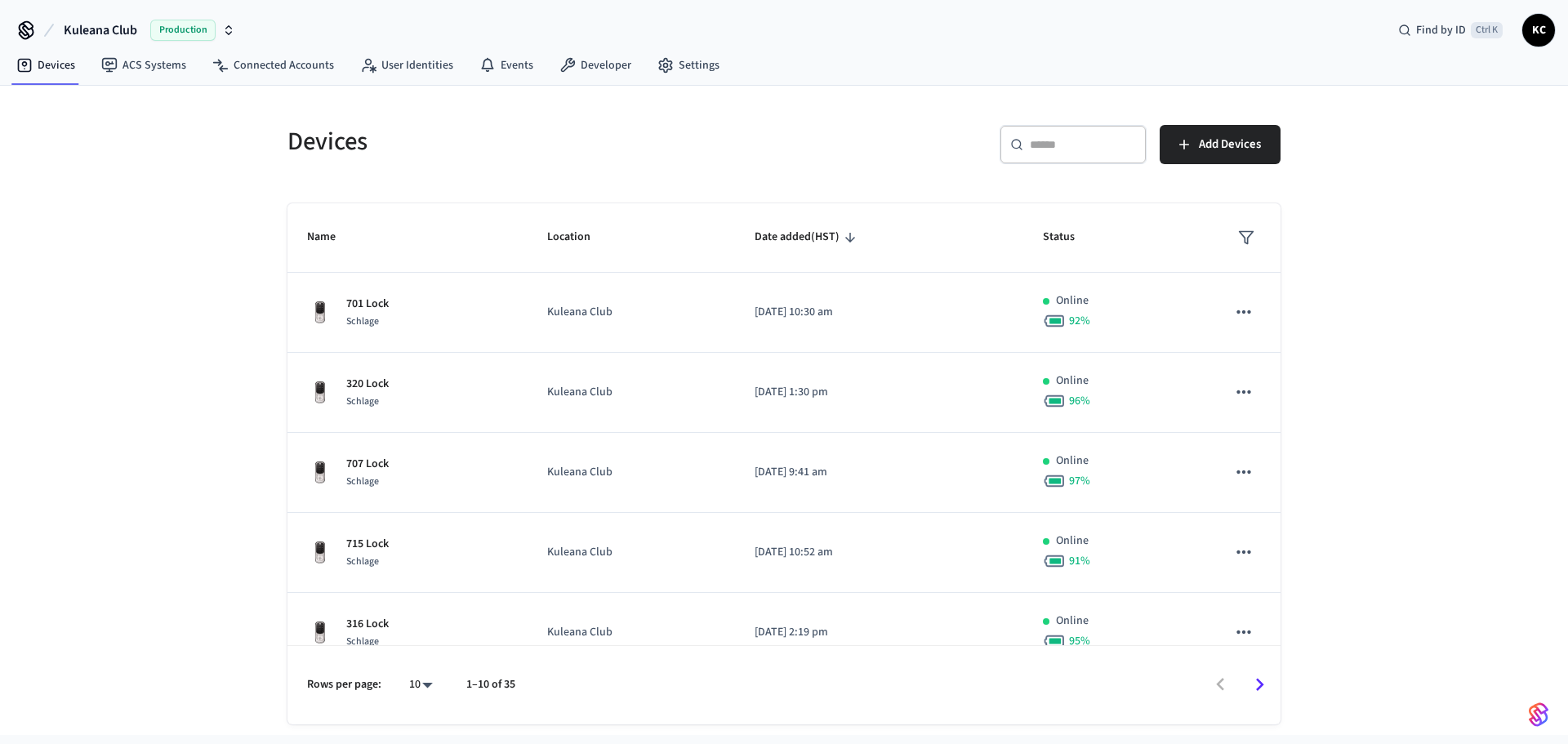
click at [1076, 141] on input "text" at bounding box center [1083, 145] width 107 height 16
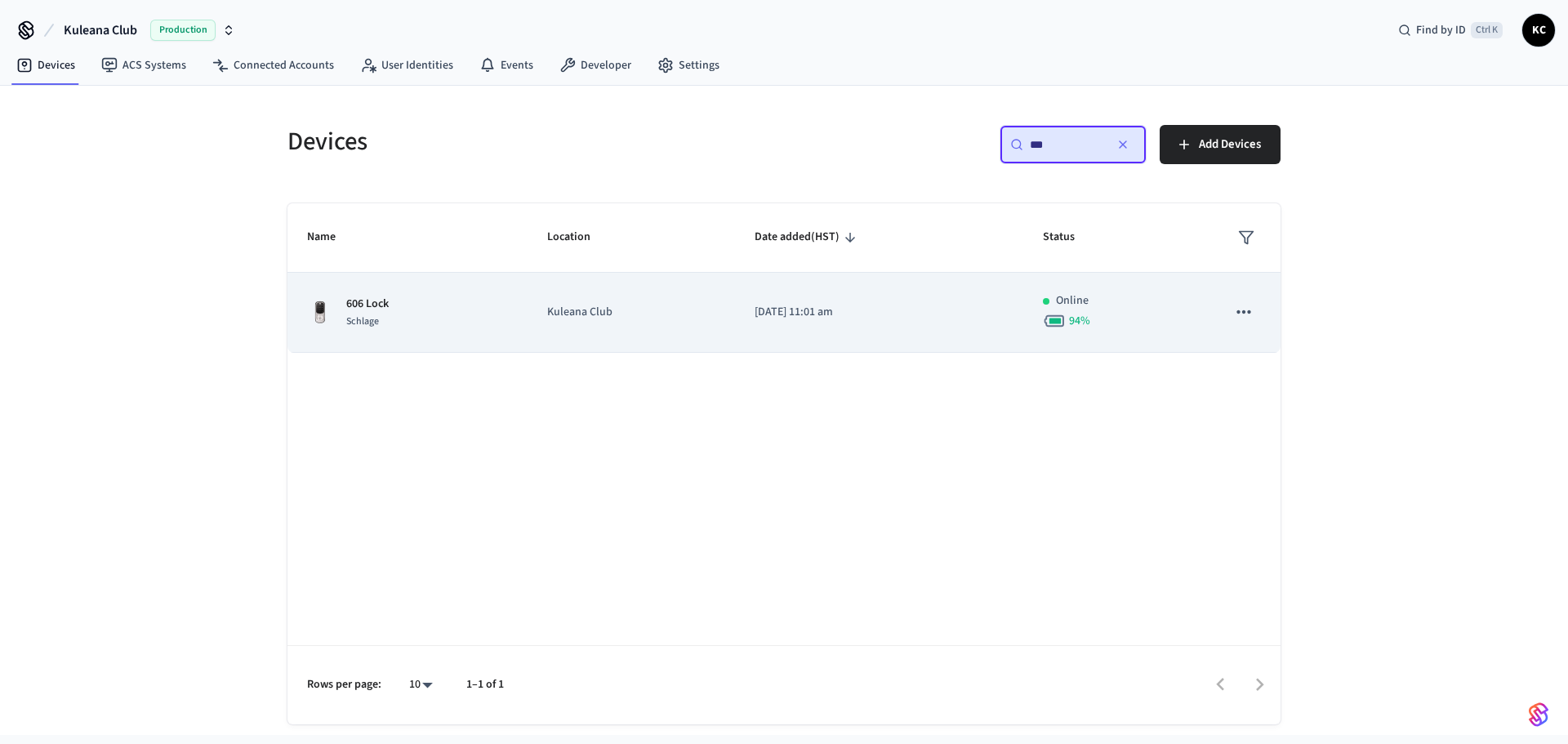
type input "***"
click at [888, 290] on td "[DATE] 11:01 am" at bounding box center [879, 313] width 289 height 80
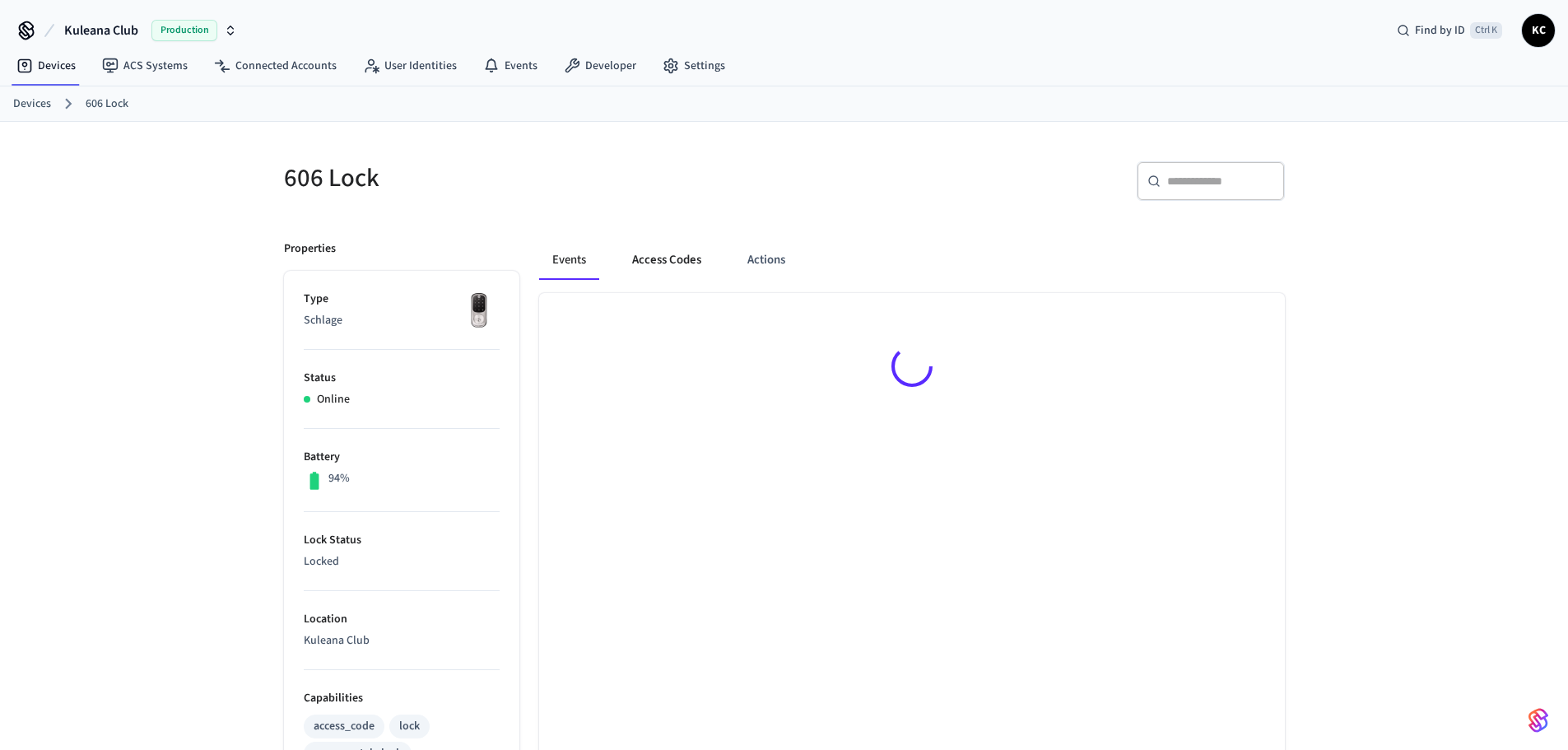
click at [668, 257] on button "Access Codes" at bounding box center [666, 260] width 96 height 39
